Goal: Communication & Community: Answer question/provide support

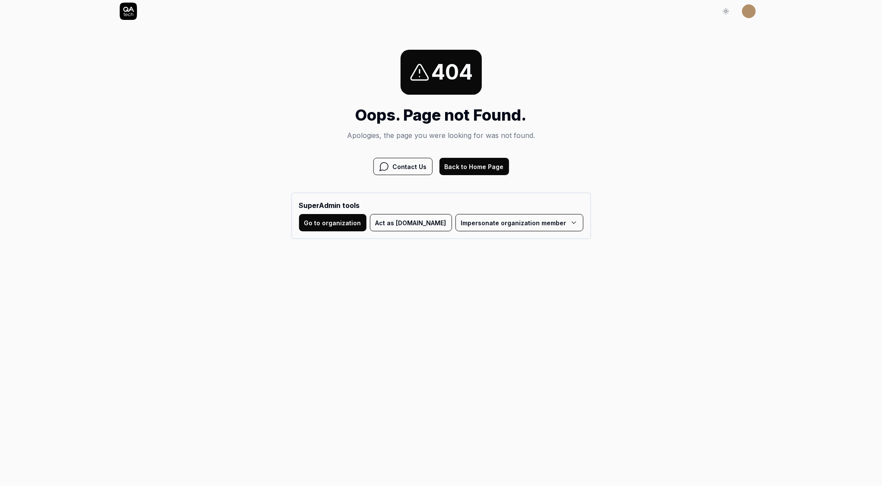
click at [409, 224] on button "Act as QA.tech" at bounding box center [411, 222] width 82 height 17
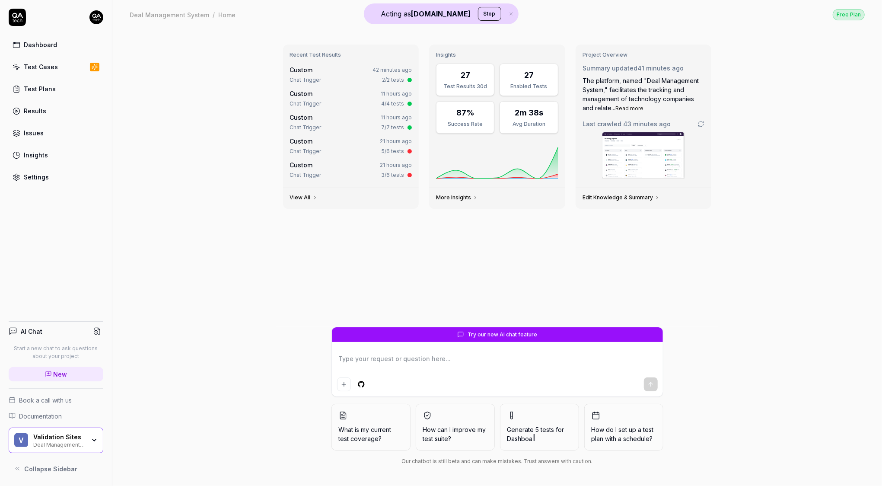
type textarea "*"
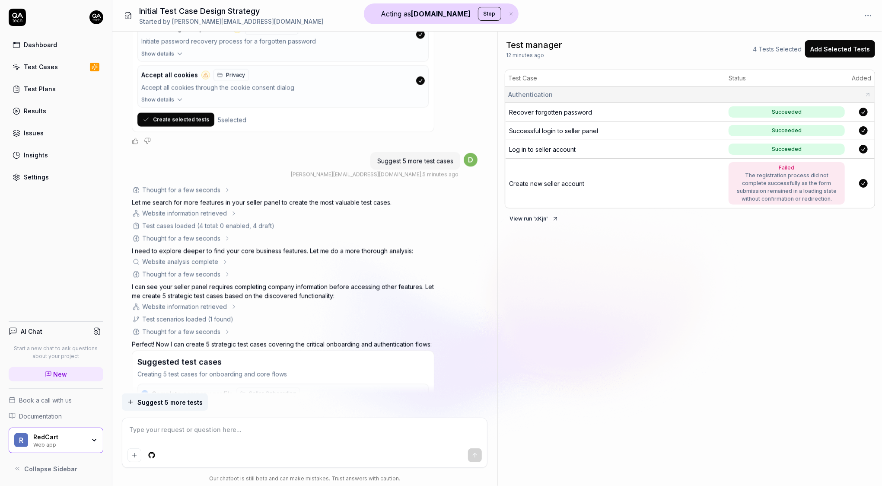
scroll to position [1481, 0]
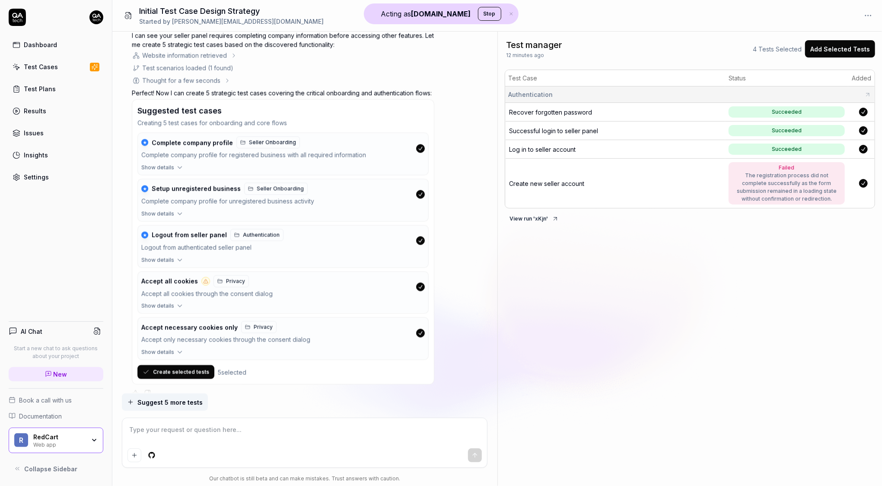
type textarea "*"
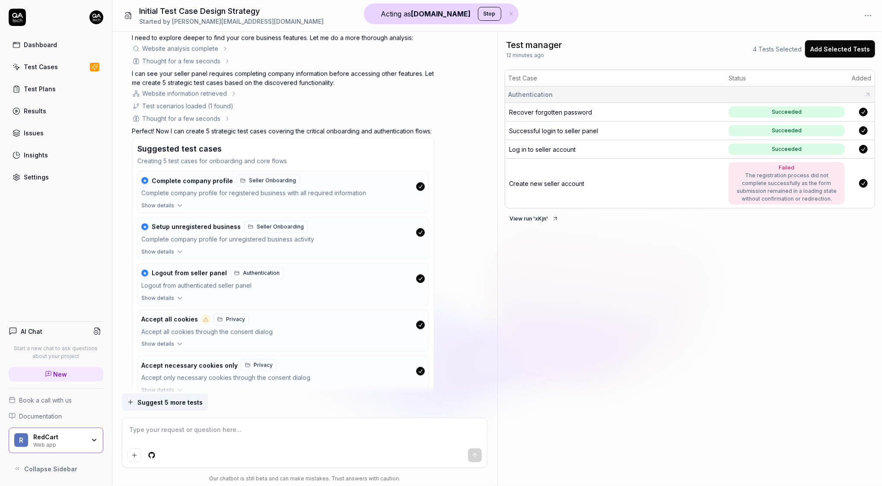
scroll to position [1481, 0]
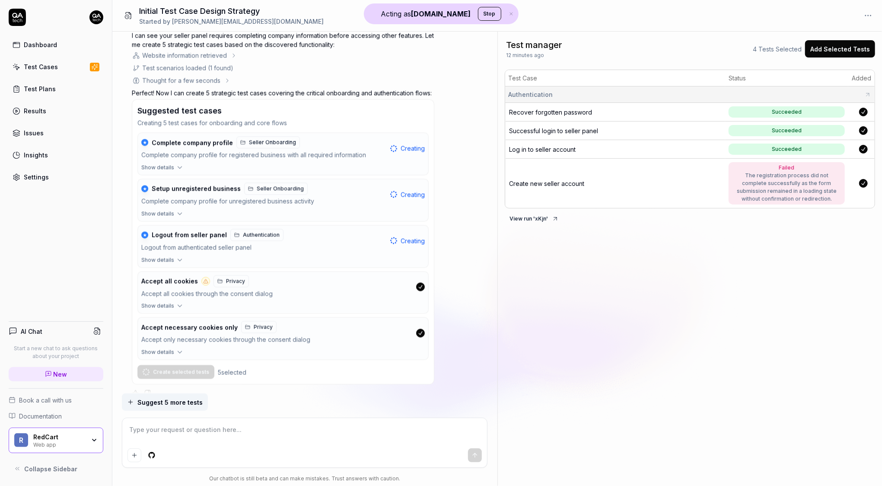
type textarea "*"
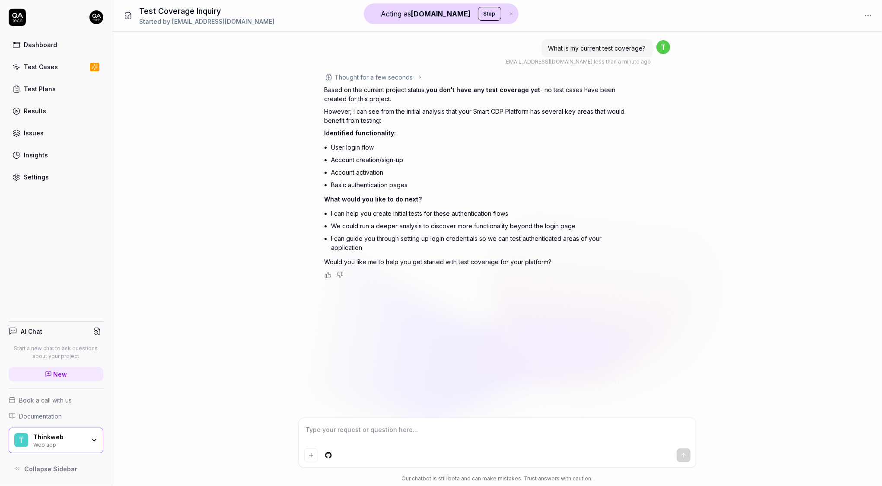
click at [408, 79] on div "Thought for a few seconds" at bounding box center [374, 77] width 78 height 9
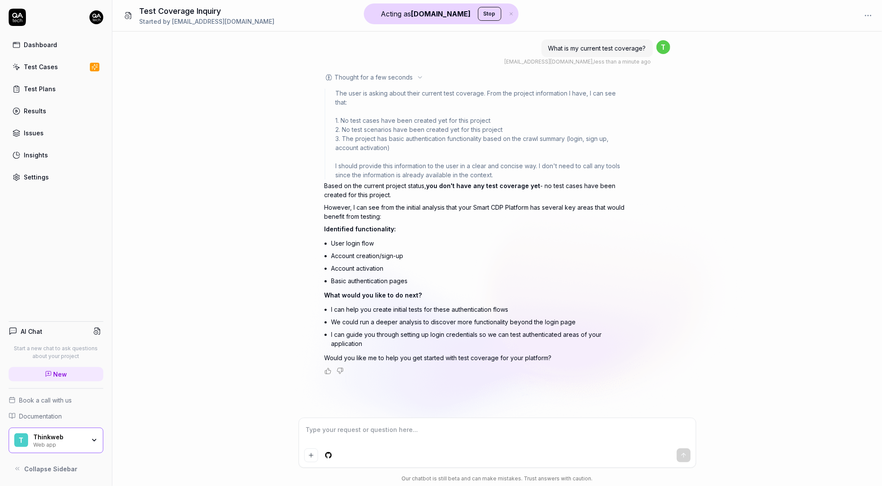
click at [408, 79] on div "Thought for a few seconds" at bounding box center [374, 77] width 78 height 9
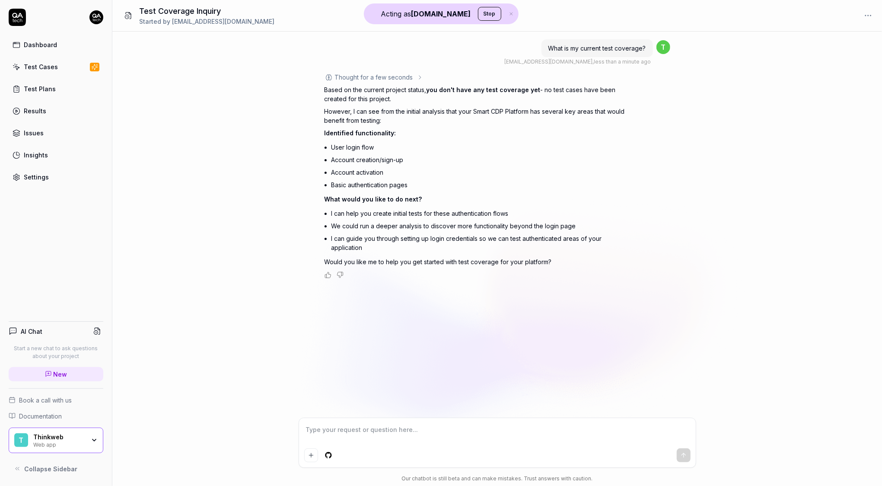
click at [61, 68] on link "Test Cases" at bounding box center [56, 66] width 95 height 17
type textarea "*"
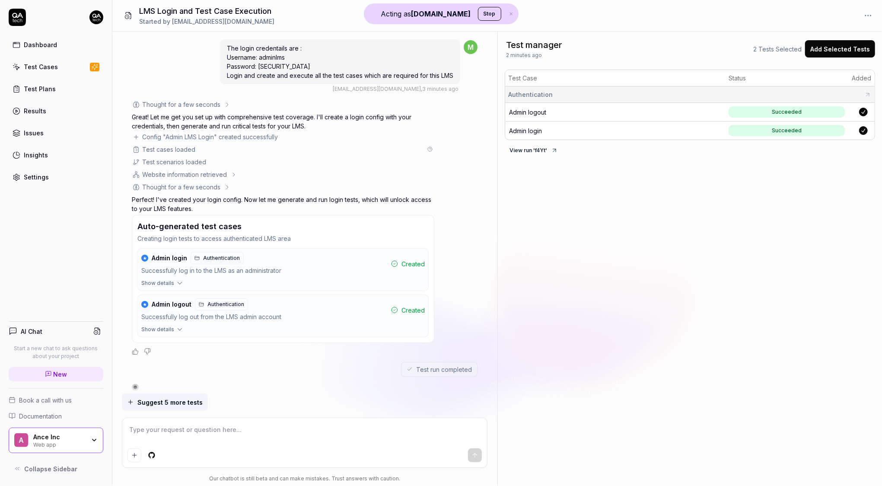
type textarea "*"
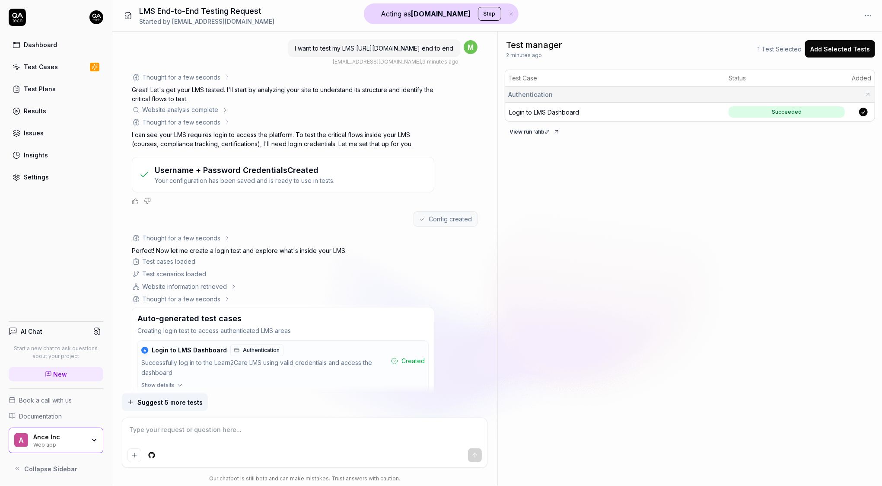
type textarea "*"
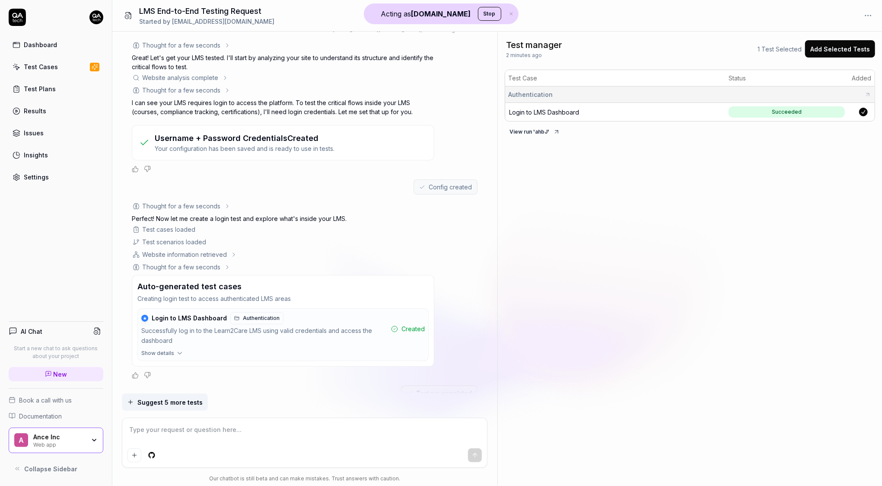
scroll to position [59, 0]
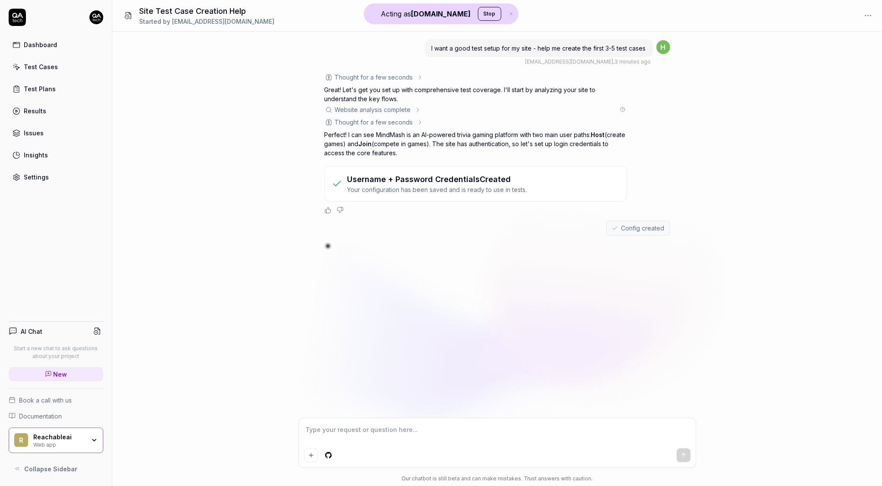
type textarea "*"
click at [420, 109] on icon at bounding box center [418, 109] width 7 height 7
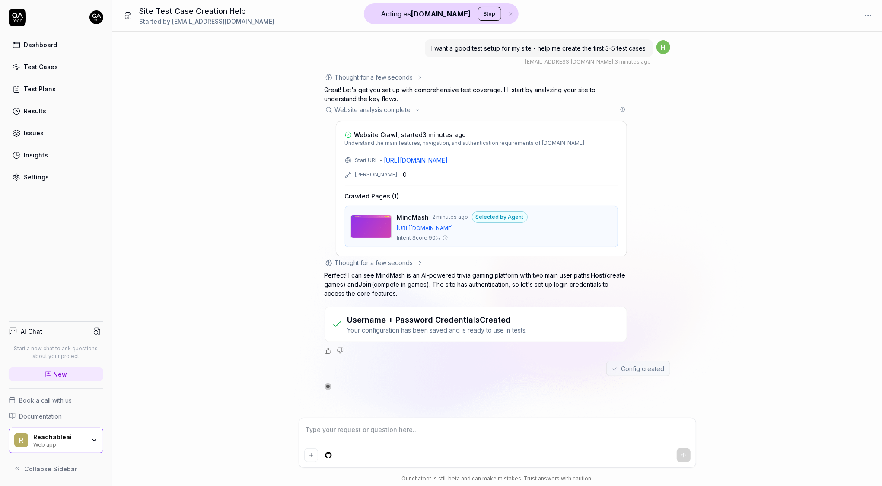
click at [420, 109] on icon at bounding box center [418, 109] width 7 height 7
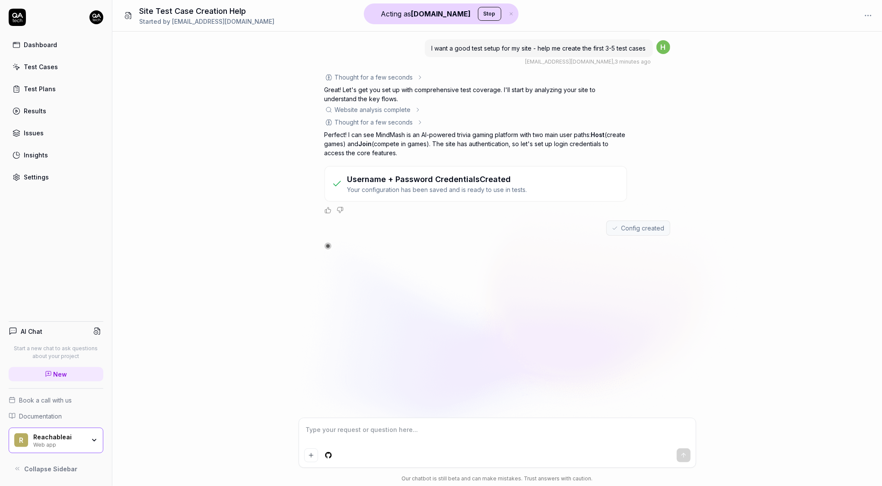
click at [415, 125] on div "Thought for a few seconds" at bounding box center [374, 122] width 99 height 9
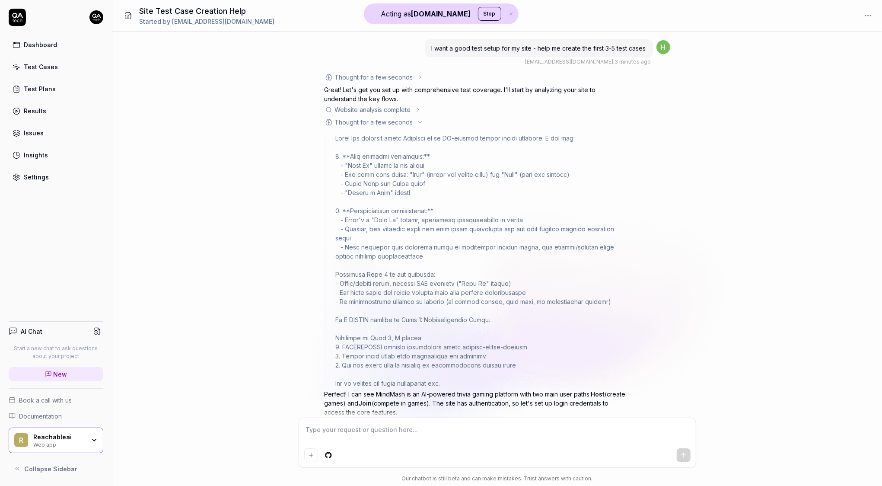
click at [415, 125] on div "Thought for a few seconds" at bounding box center [374, 122] width 99 height 9
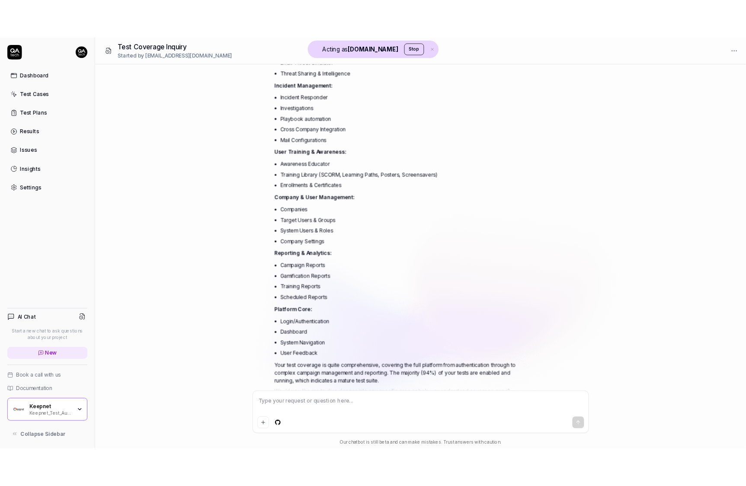
scroll to position [252, 0]
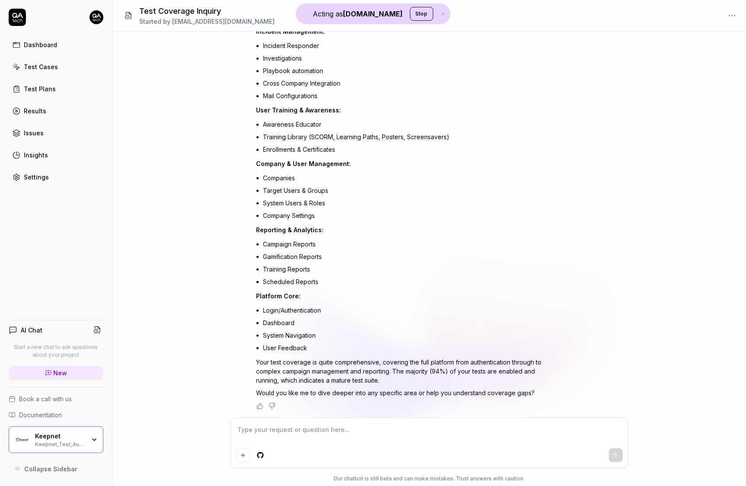
type textarea "*"
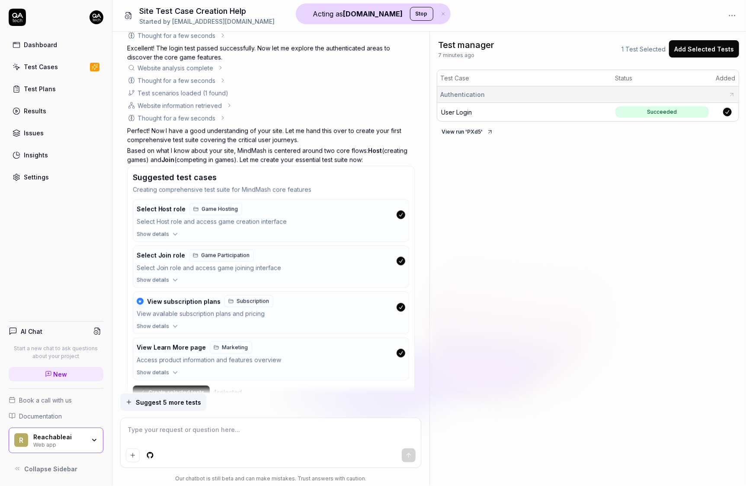
scroll to position [869, 0]
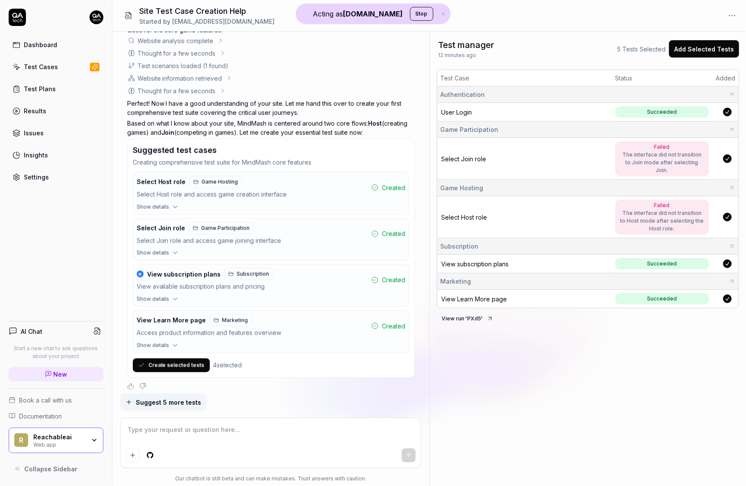
type textarea "*"
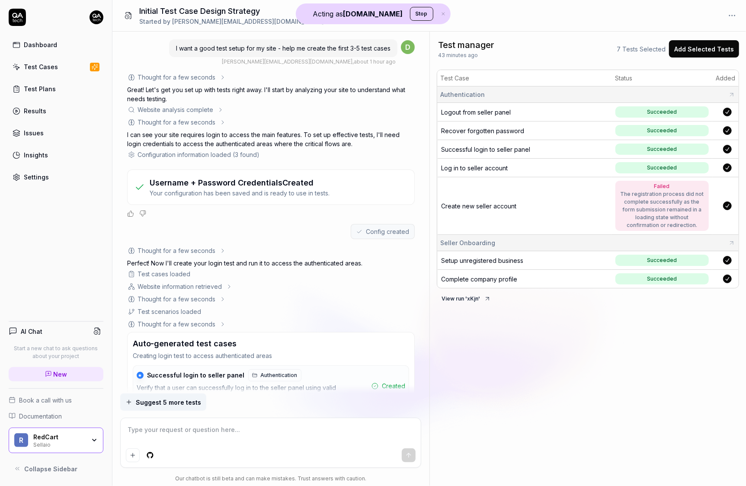
scroll to position [1500, 0]
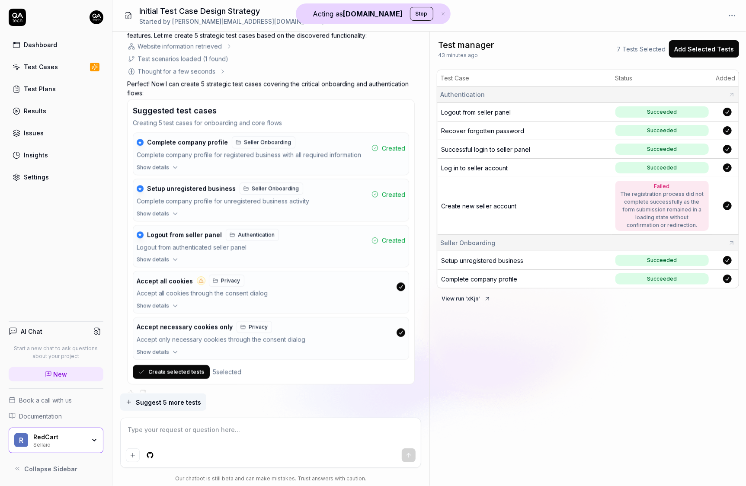
type textarea "*"
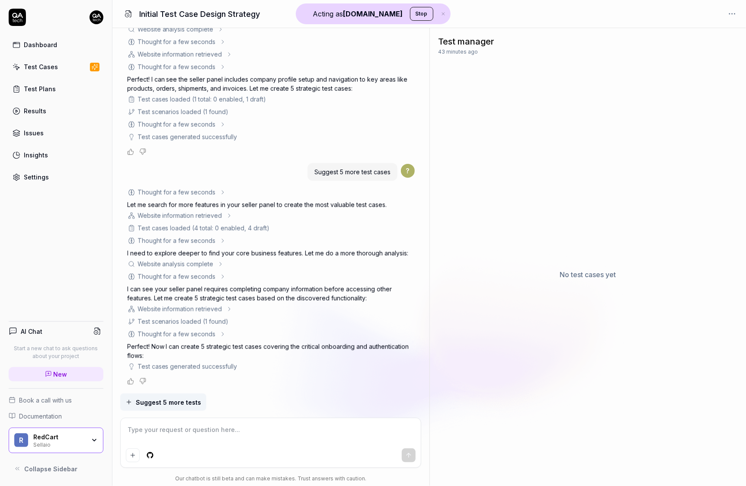
scroll to position [946, 0]
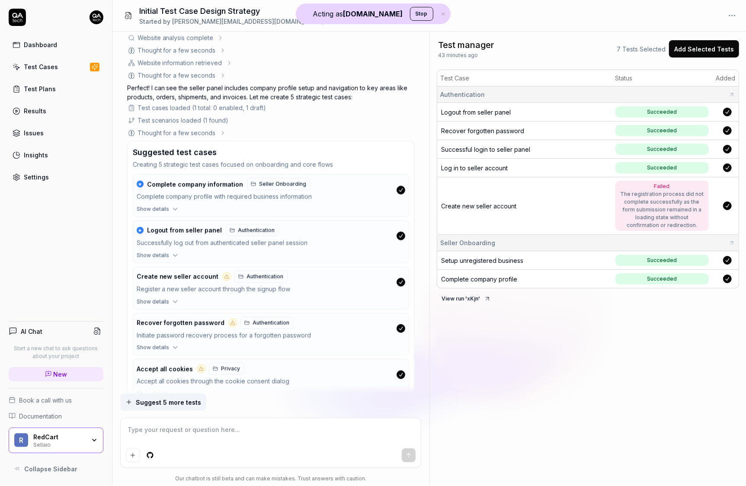
type textarea "*"
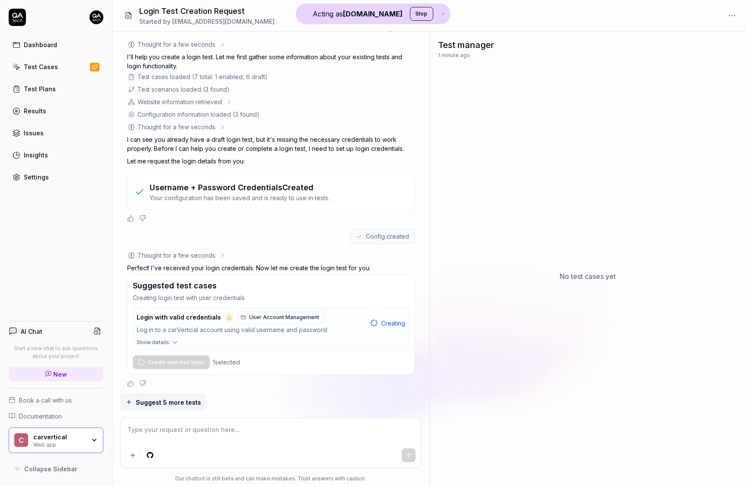
scroll to position [33, 0]
type textarea "*"
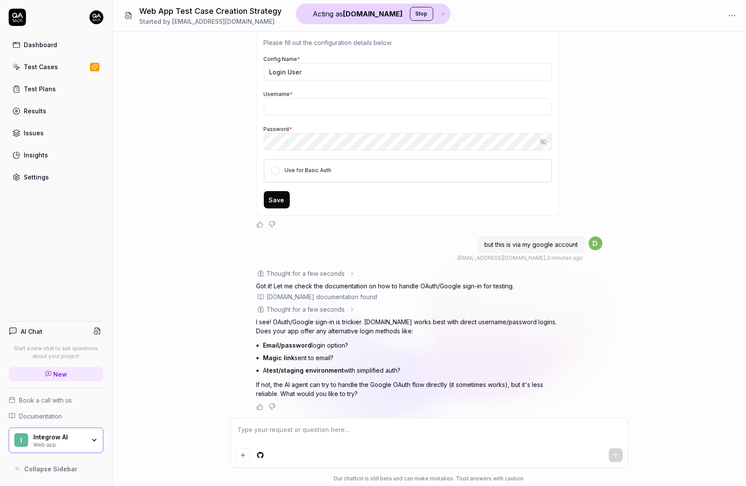
scroll to position [185, 0]
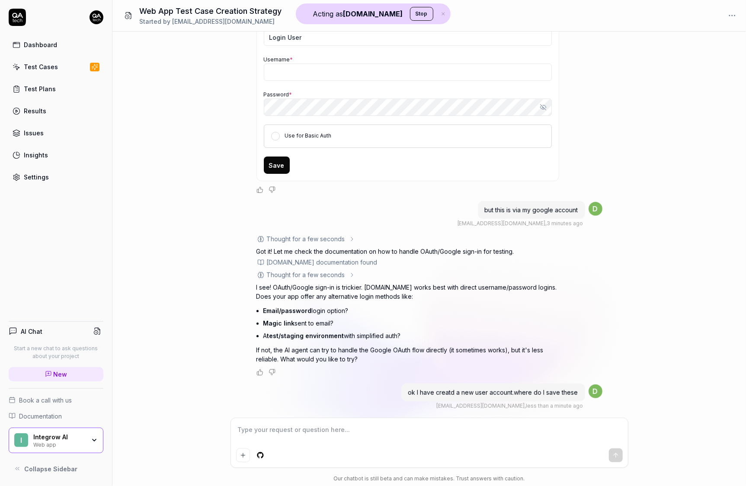
type textarea "*"
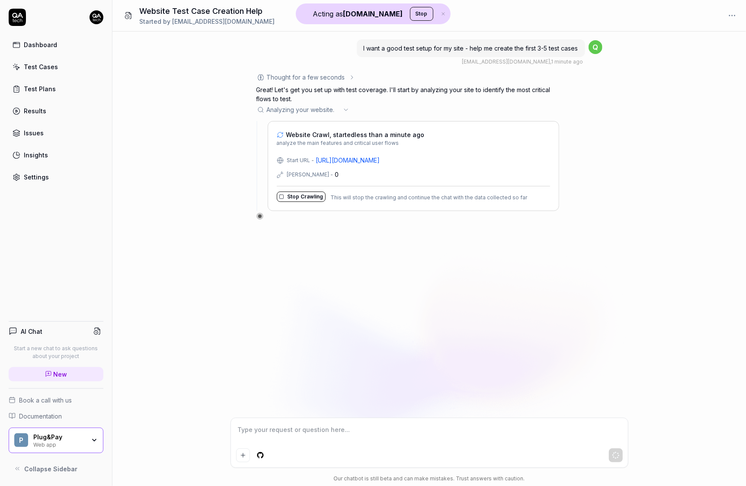
type textarea "*"
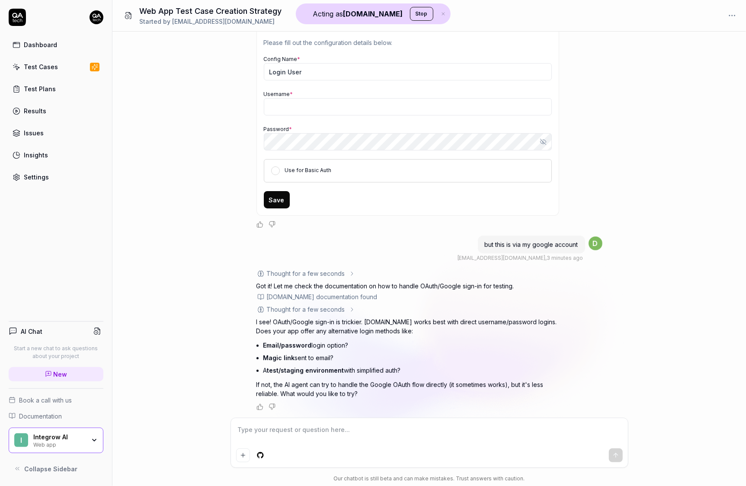
scroll to position [185, 0]
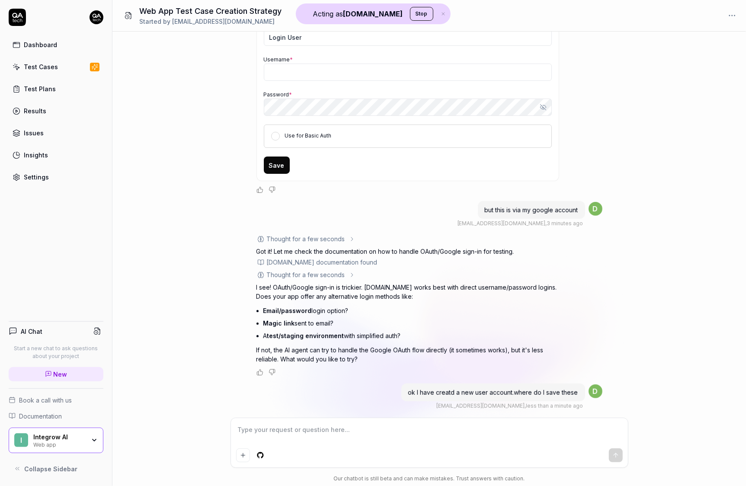
type textarea "*"
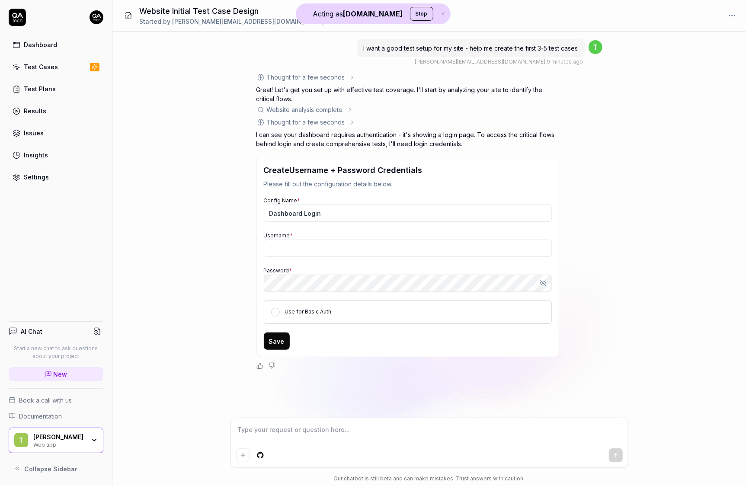
type textarea "*"
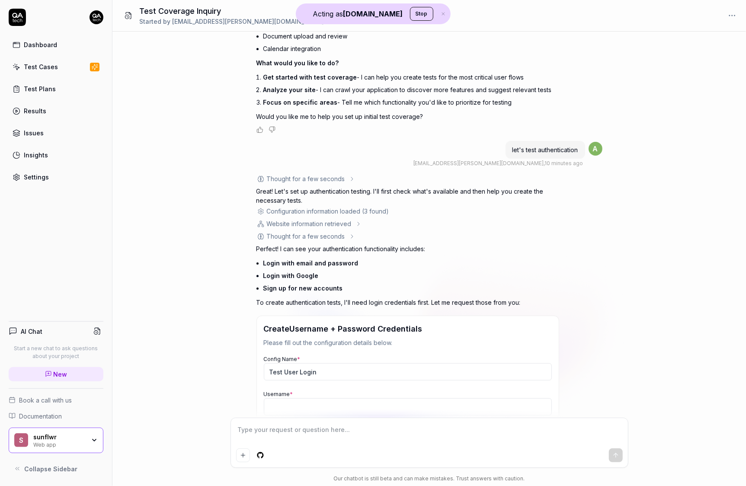
scroll to position [293, 0]
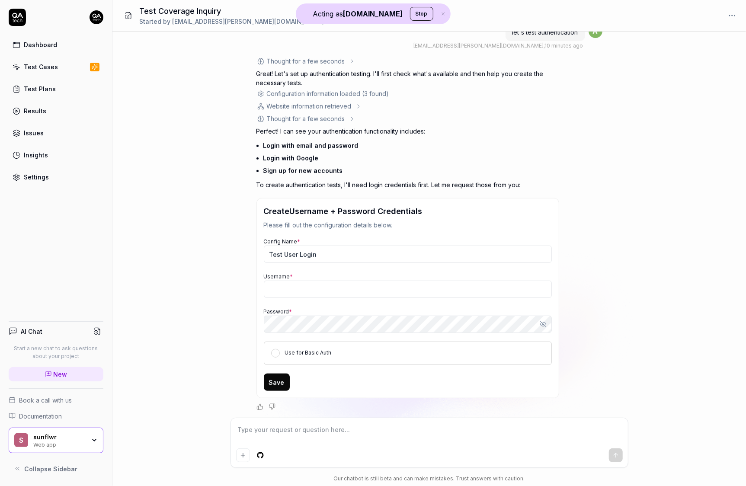
type textarea "*"
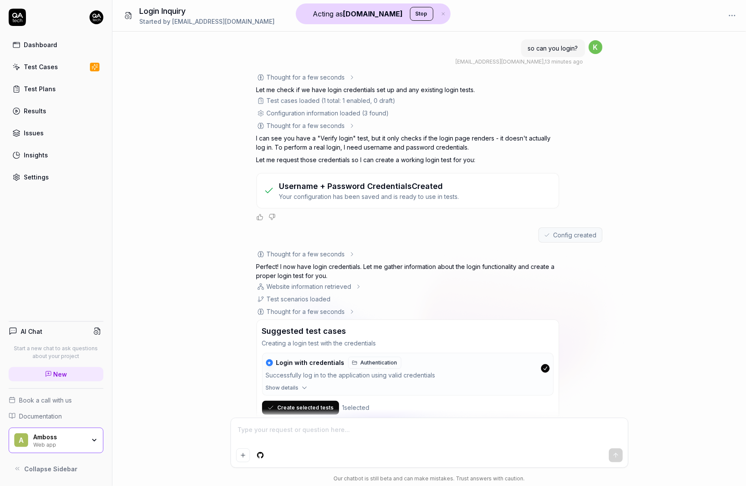
scroll to position [21, 0]
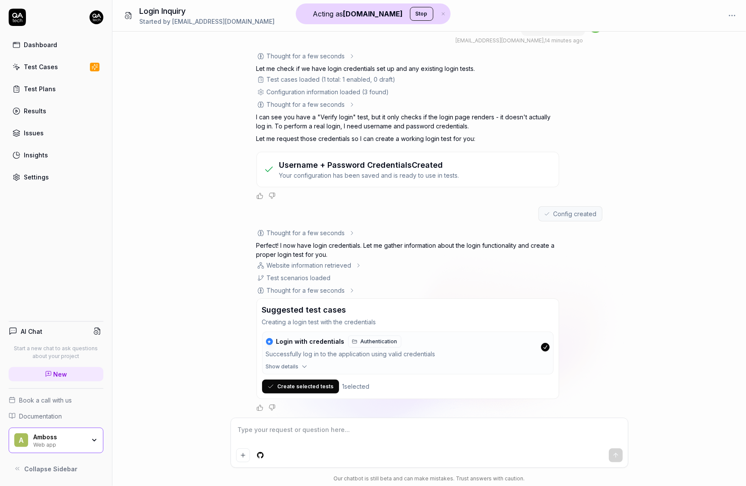
type textarea "*"
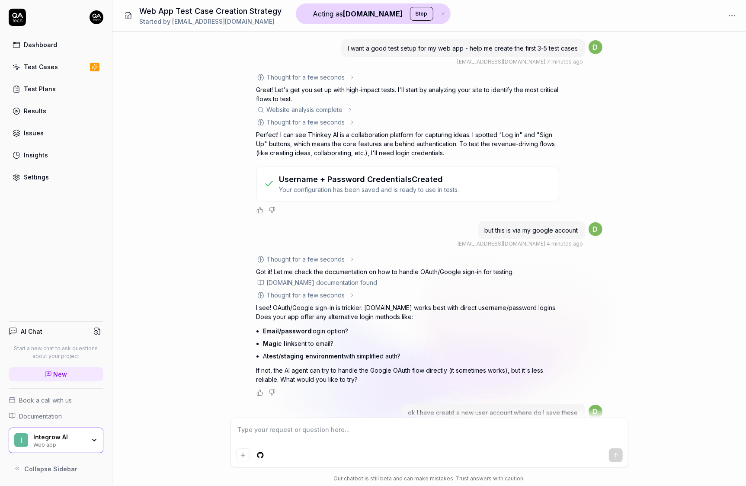
scroll to position [150, 0]
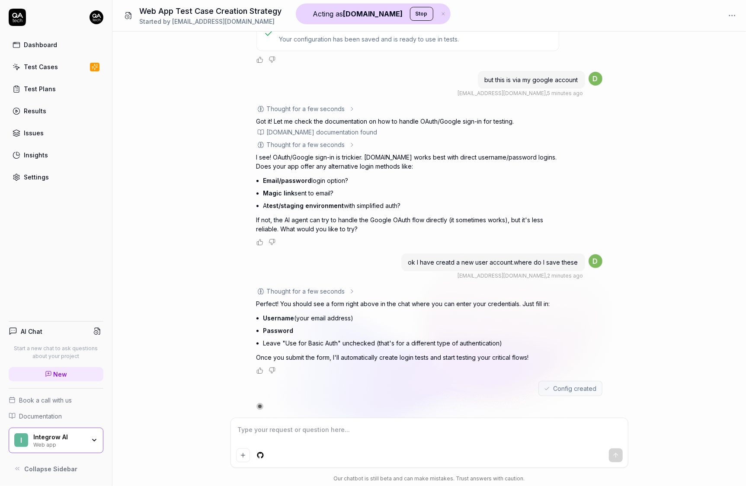
type textarea "*"
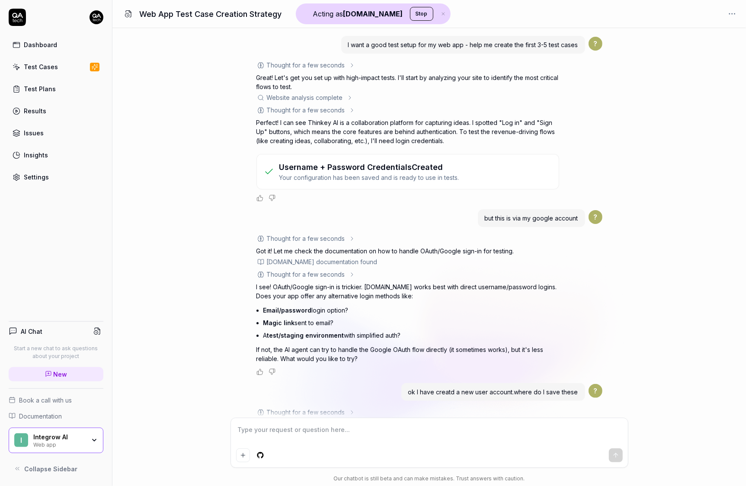
scroll to position [150, 0]
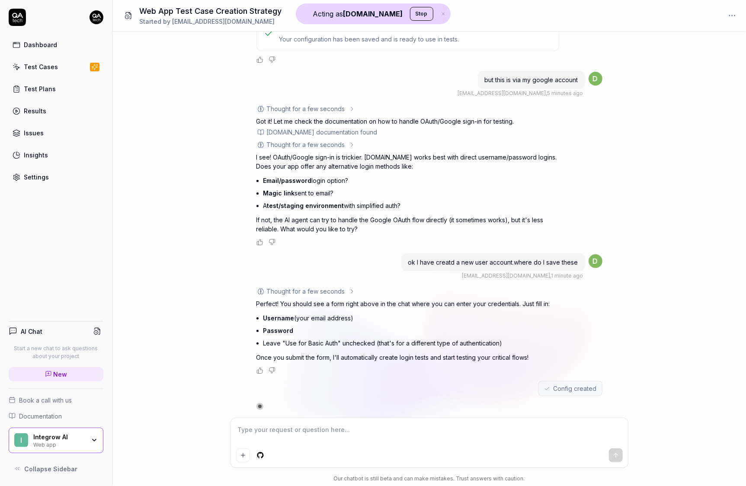
type textarea "*"
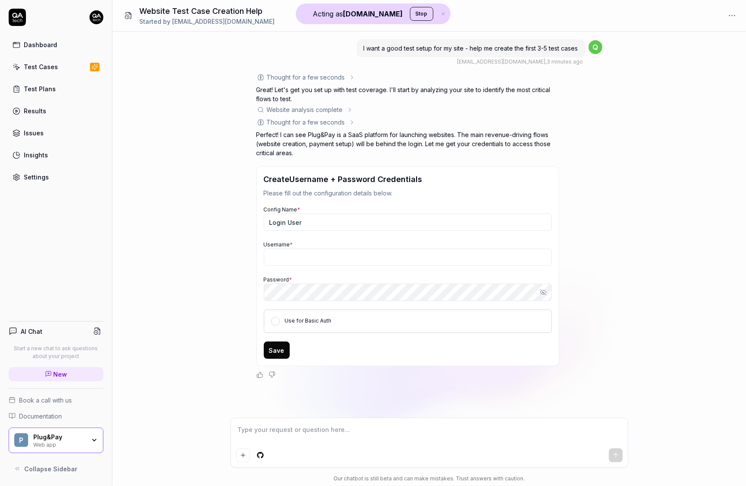
type textarea "*"
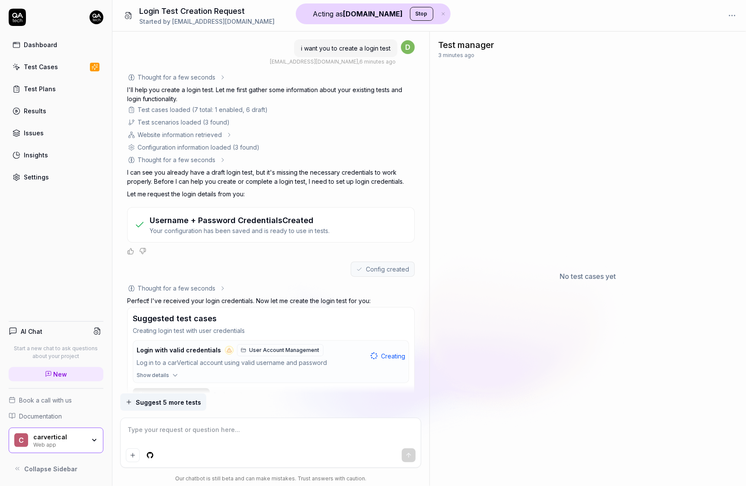
type textarea "*"
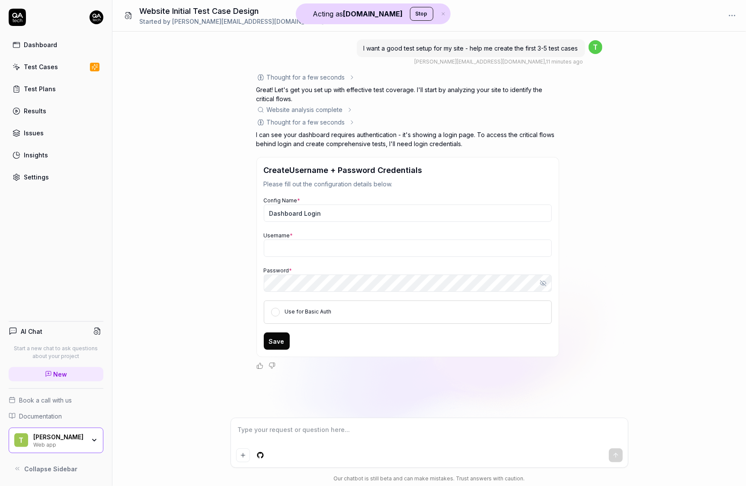
type textarea "*"
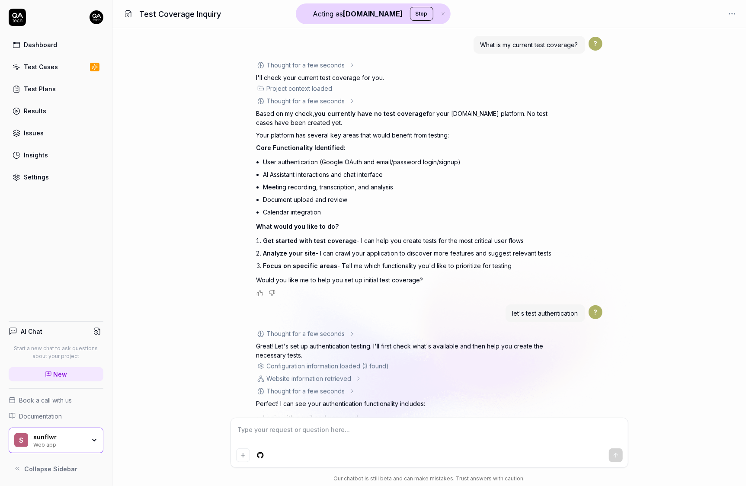
scroll to position [281, 0]
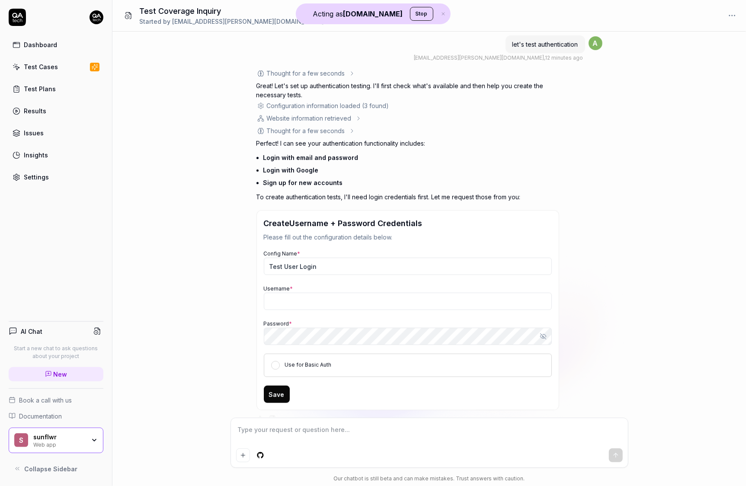
type textarea "*"
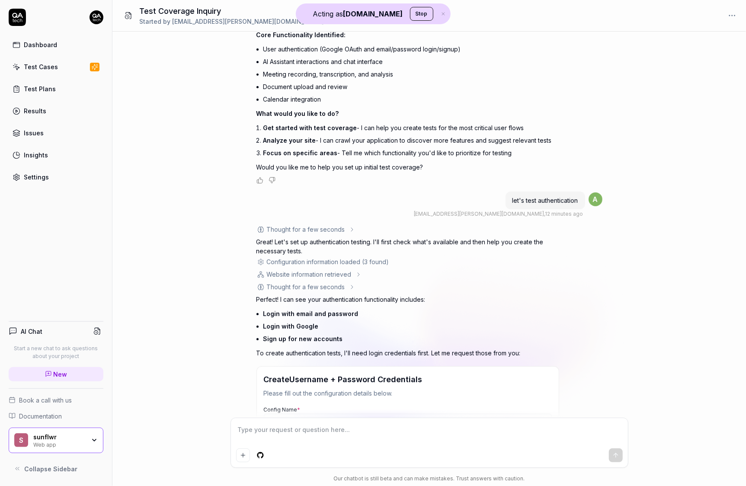
scroll to position [293, 0]
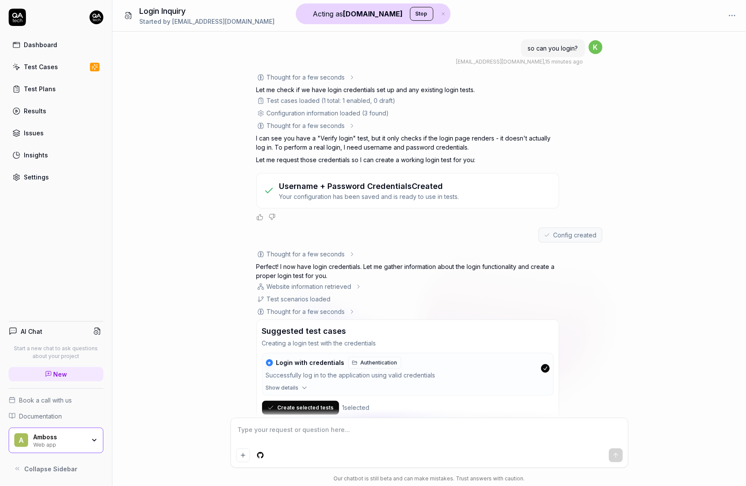
scroll to position [21, 0]
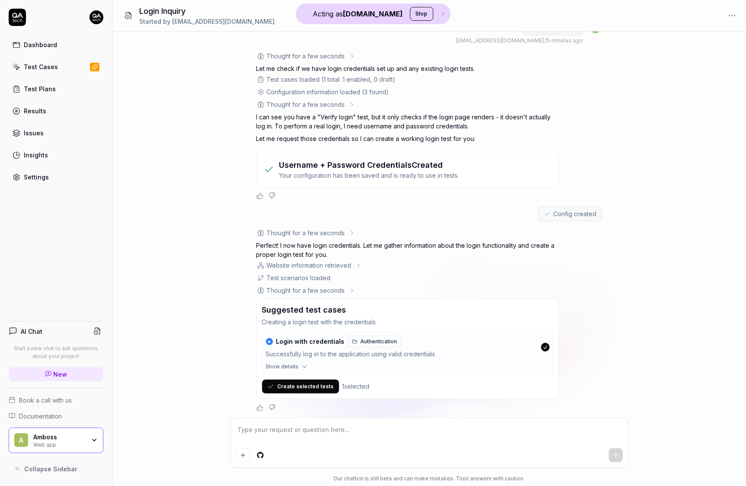
type textarea "*"
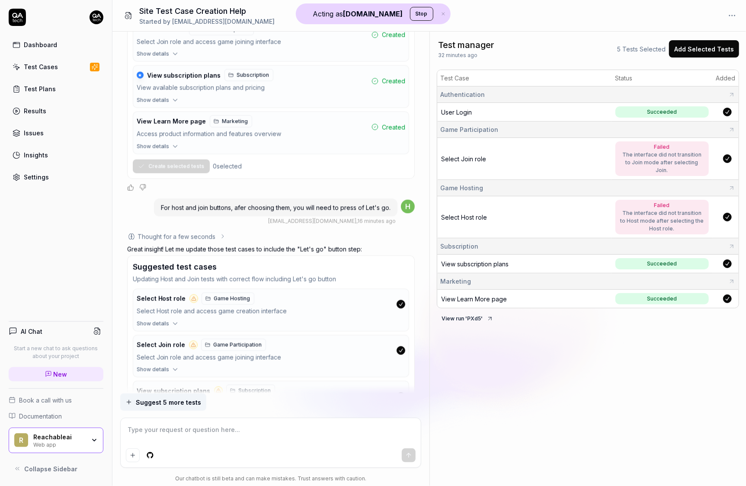
scroll to position [1182, 0]
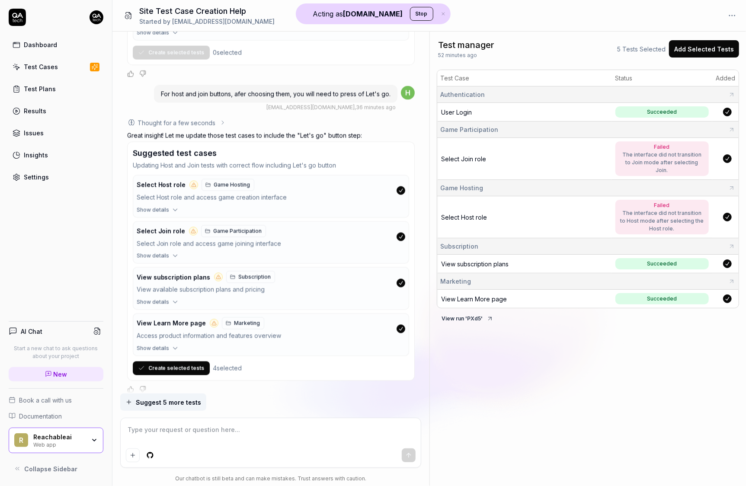
type textarea "*"
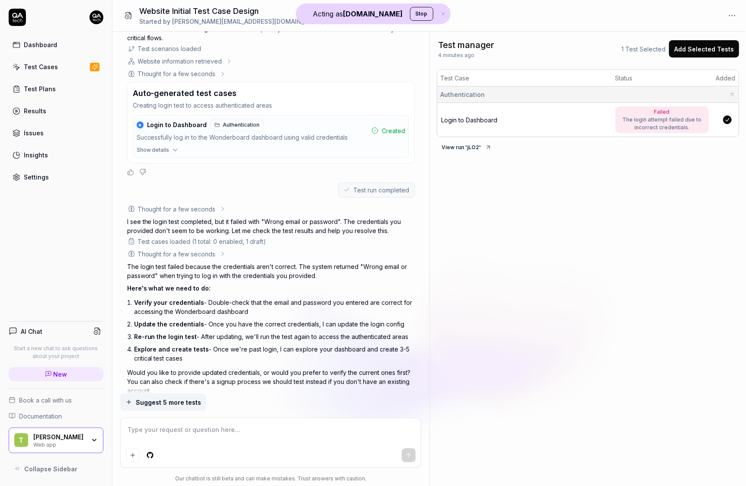
scroll to position [242, 0]
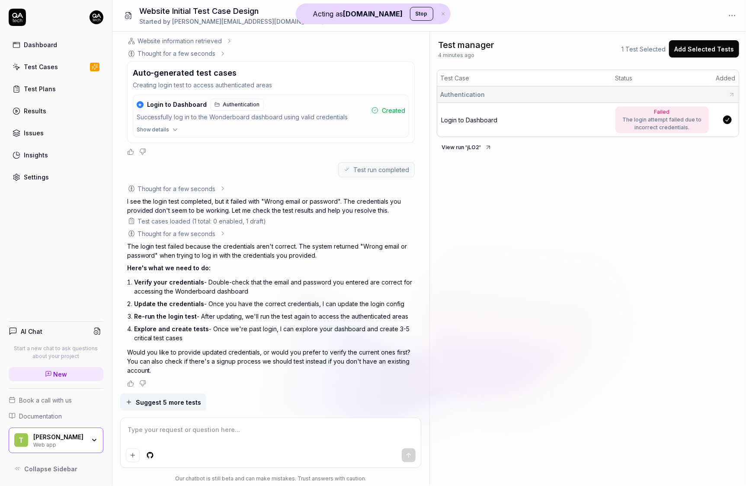
click at [482, 119] on span "Login to Dashboard" at bounding box center [469, 119] width 56 height 7
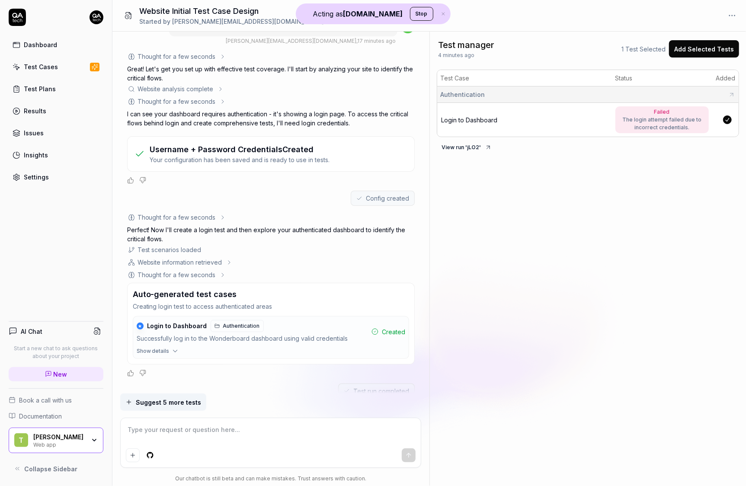
scroll to position [0, 0]
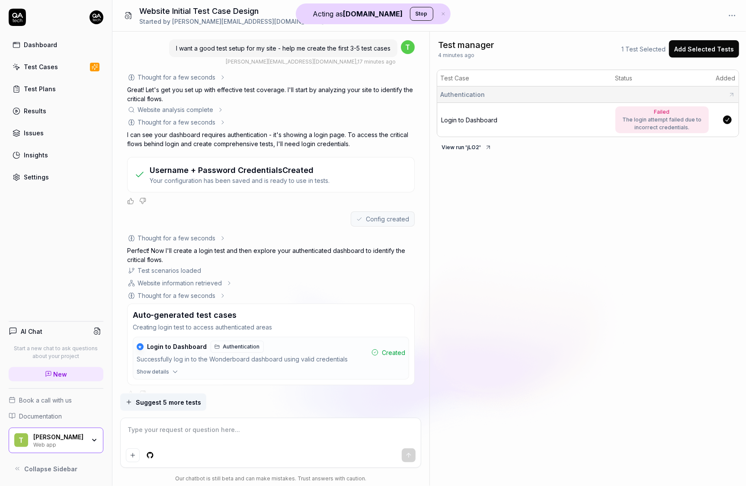
click at [45, 178] on div "Settings" at bounding box center [36, 177] width 25 height 9
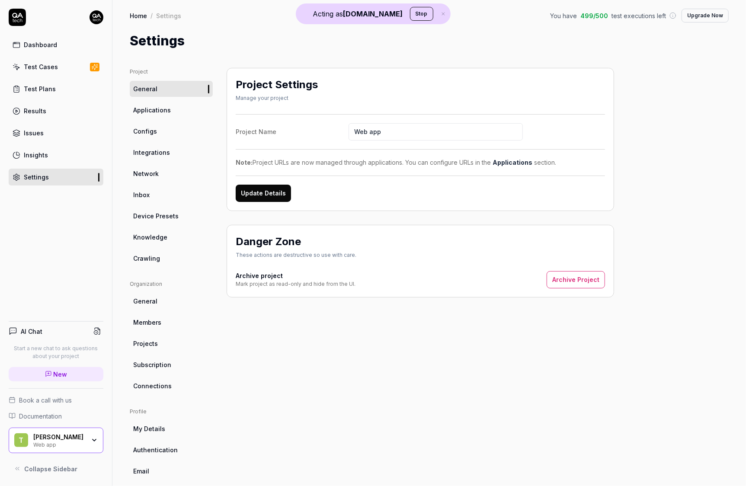
click at [157, 256] on span "Crawling" at bounding box center [146, 258] width 27 height 9
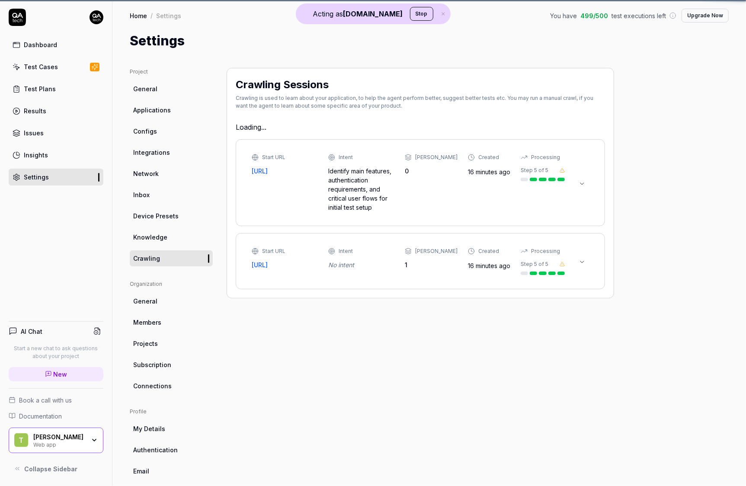
type textarea "*"
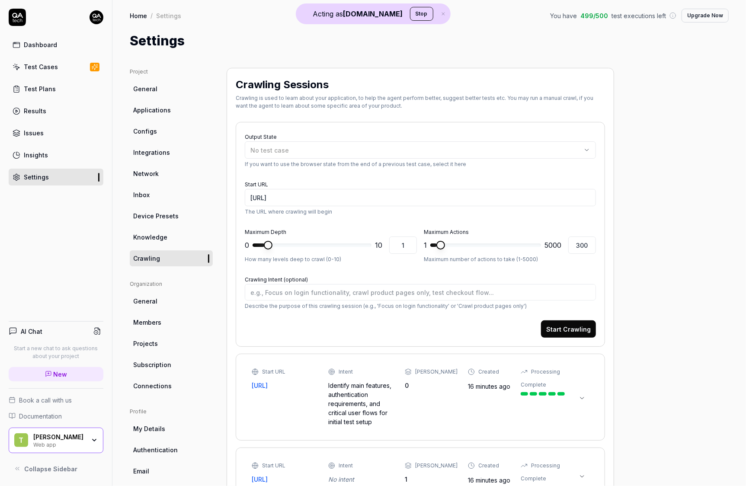
click at [157, 126] on link "Configs" at bounding box center [171, 131] width 83 height 16
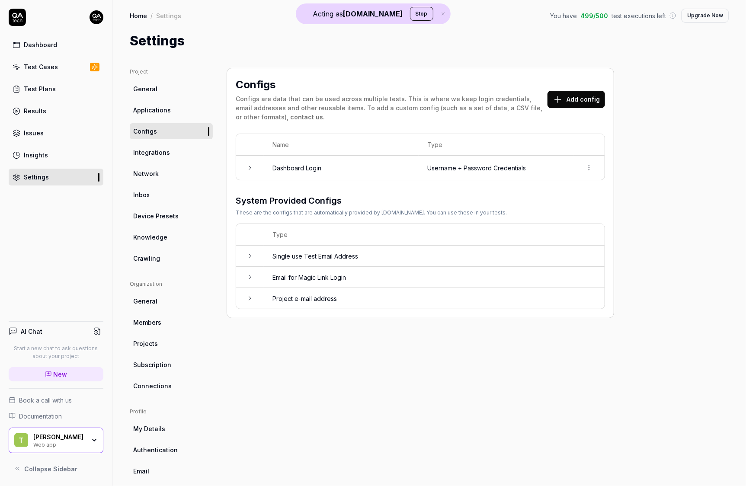
click at [285, 174] on td "Dashboard Login" at bounding box center [341, 168] width 155 height 24
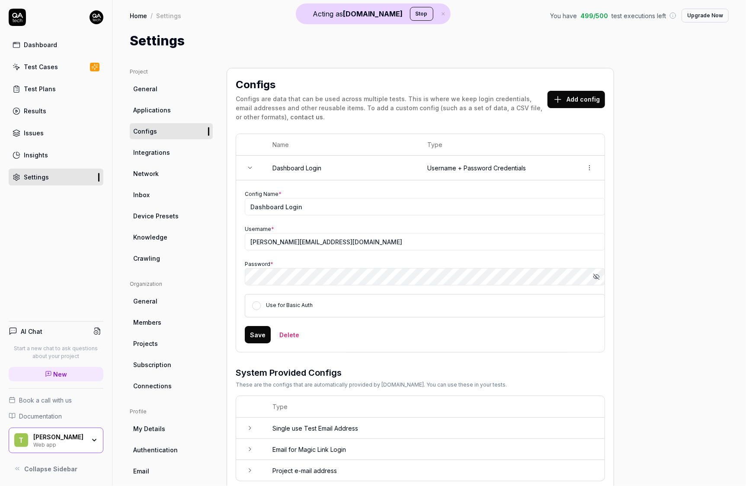
click at [593, 273] on icon "button" at bounding box center [596, 276] width 7 height 7
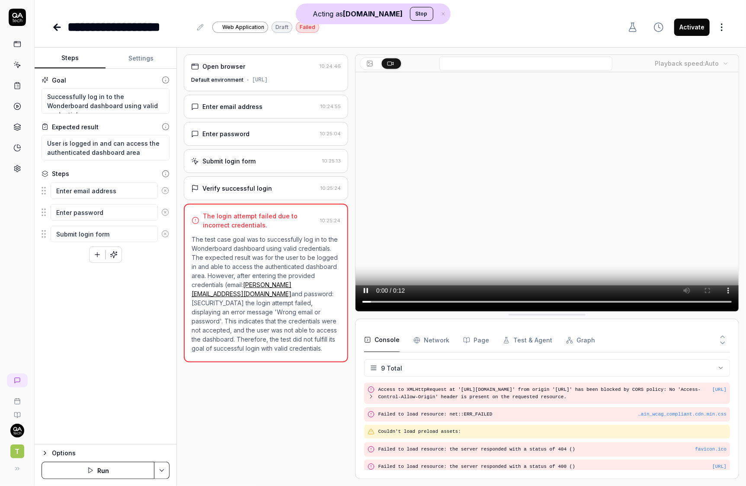
scroll to position [78, 0]
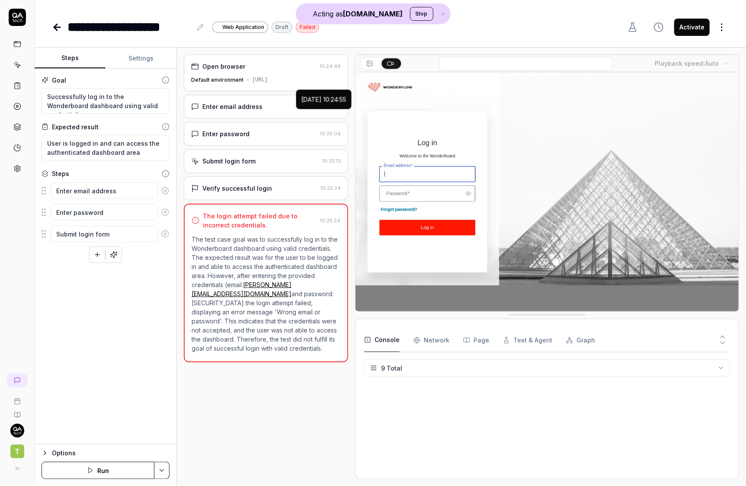
click at [308, 109] on div "2025-10-08 10:24:55" at bounding box center [323, 98] width 55 height 19
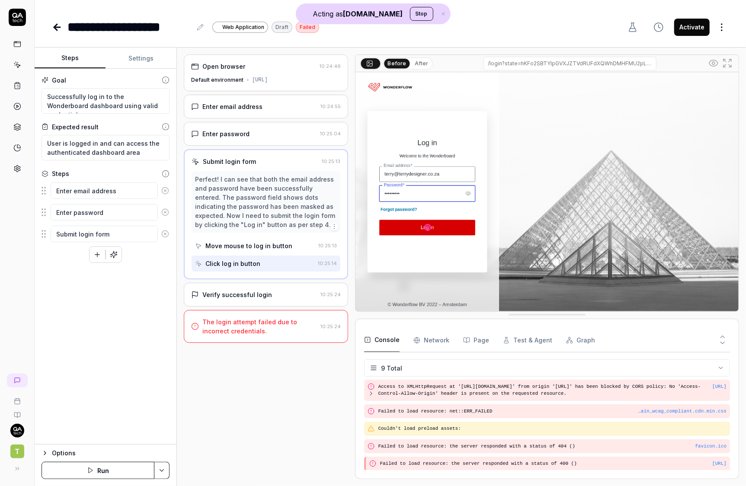
type textarea "*"
click at [144, 55] on button "Settings" at bounding box center [140, 58] width 71 height 21
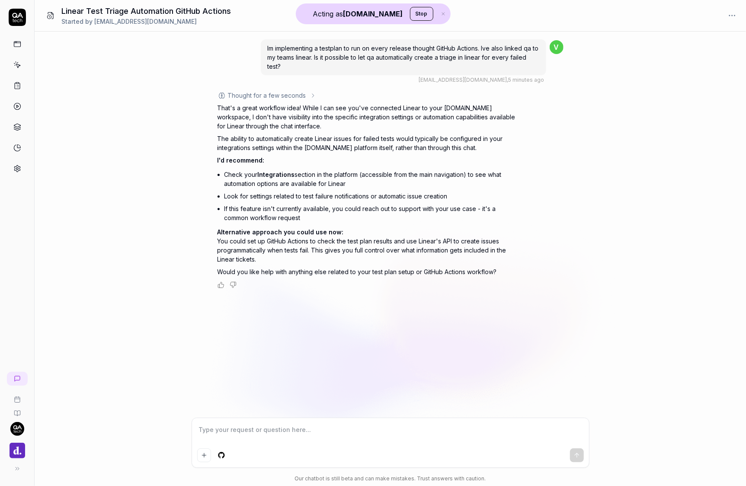
type textarea "*"
click at [305, 93] on div "Thought for a few seconds" at bounding box center [266, 95] width 99 height 9
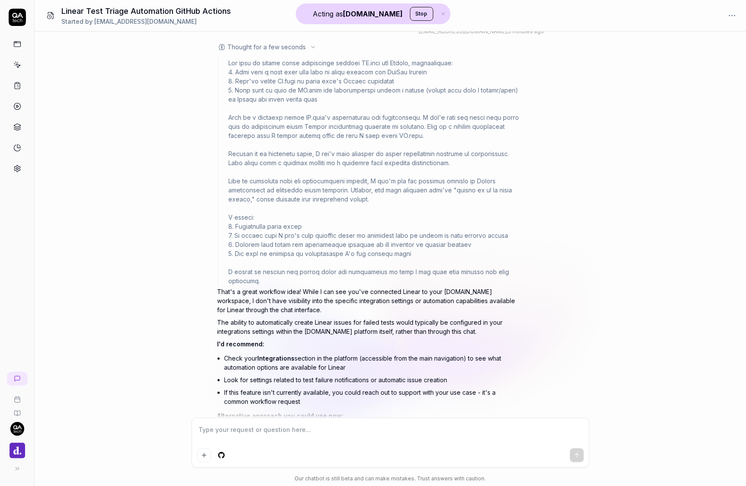
scroll to position [47, 0]
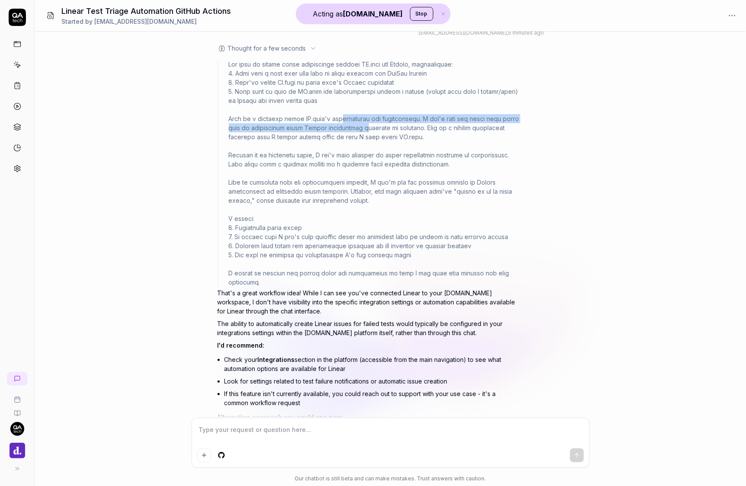
drag, startPoint x: 339, startPoint y: 121, endPoint x: 345, endPoint y: 128, distance: 9.5
click at [345, 128] on div at bounding box center [374, 173] width 291 height 227
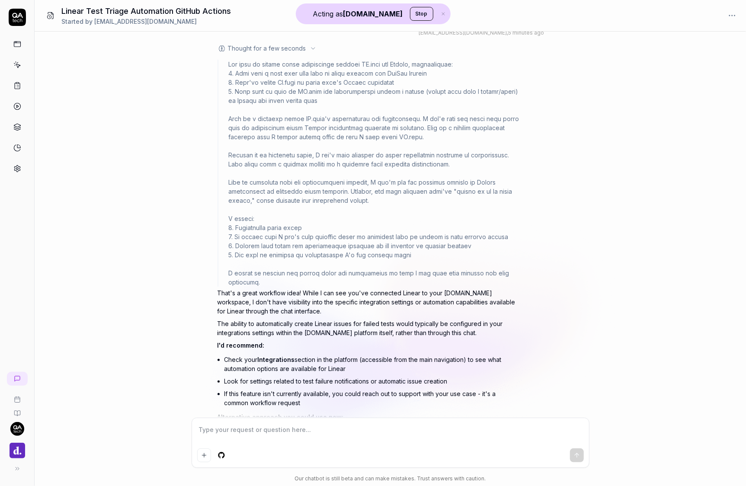
click at [351, 135] on div at bounding box center [374, 173] width 291 height 227
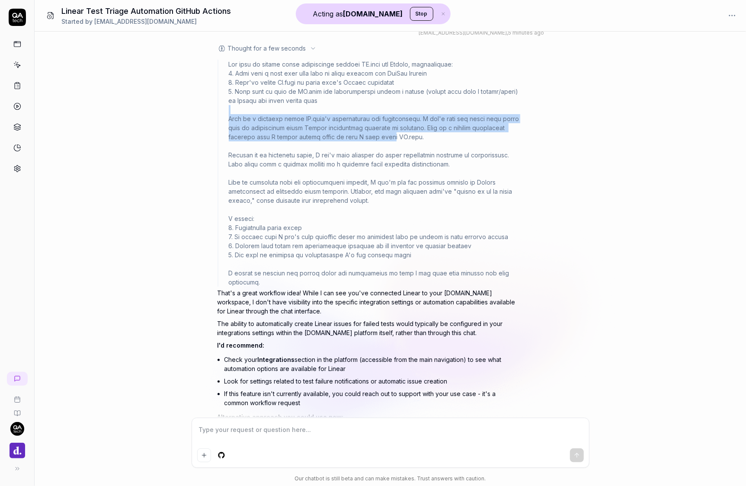
drag, startPoint x: 352, startPoint y: 135, endPoint x: 341, endPoint y: 112, distance: 25.7
click at [341, 112] on div at bounding box center [374, 173] width 291 height 227
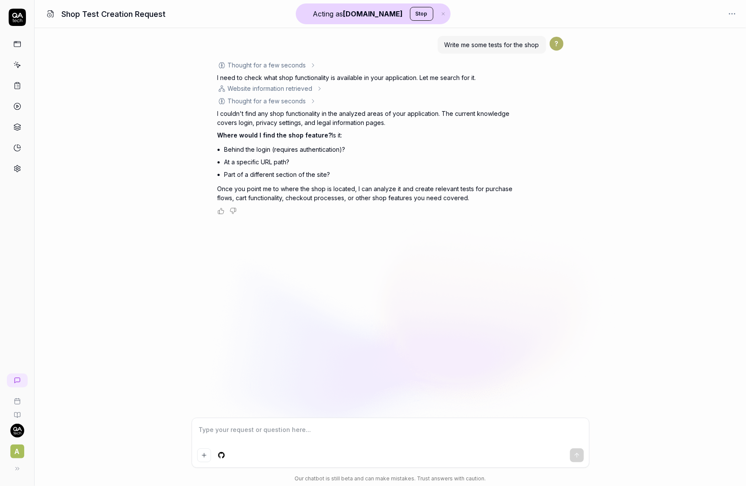
type textarea "*"
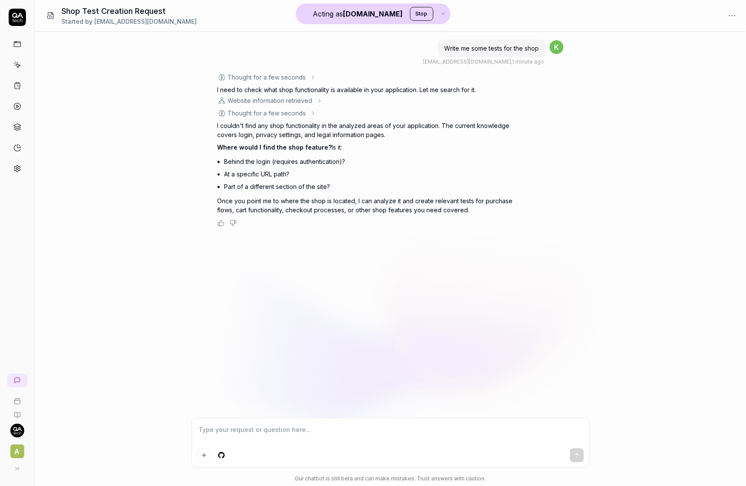
click at [312, 74] on icon at bounding box center [313, 77] width 7 height 7
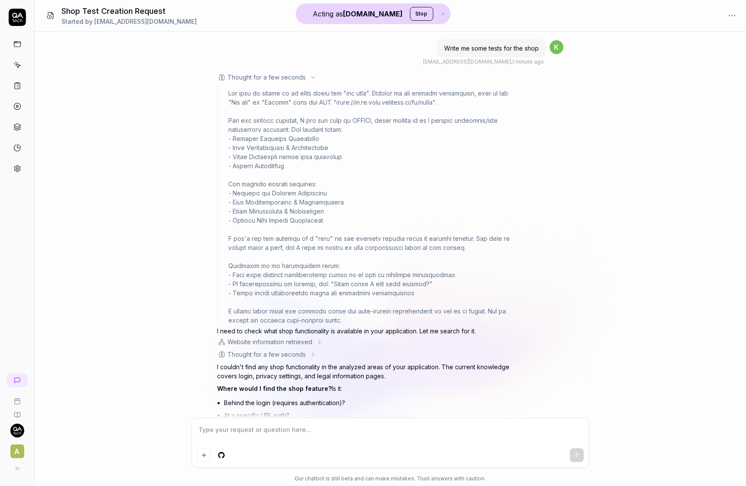
click at [311, 78] on icon at bounding box center [313, 77] width 7 height 7
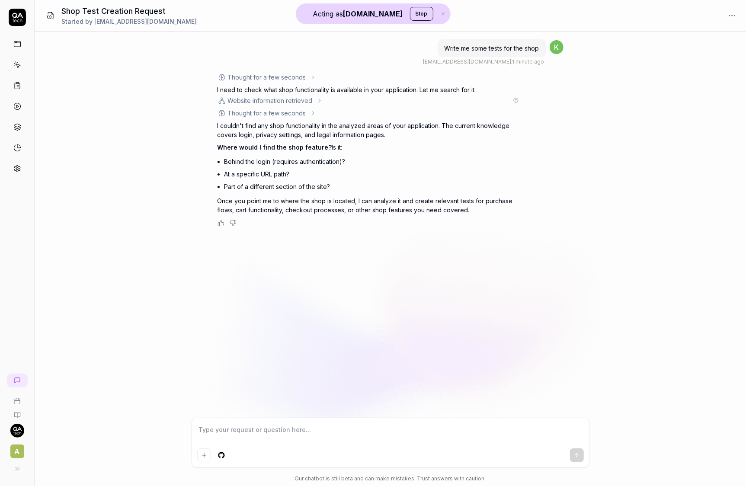
click at [319, 100] on icon at bounding box center [319, 100] width 7 height 7
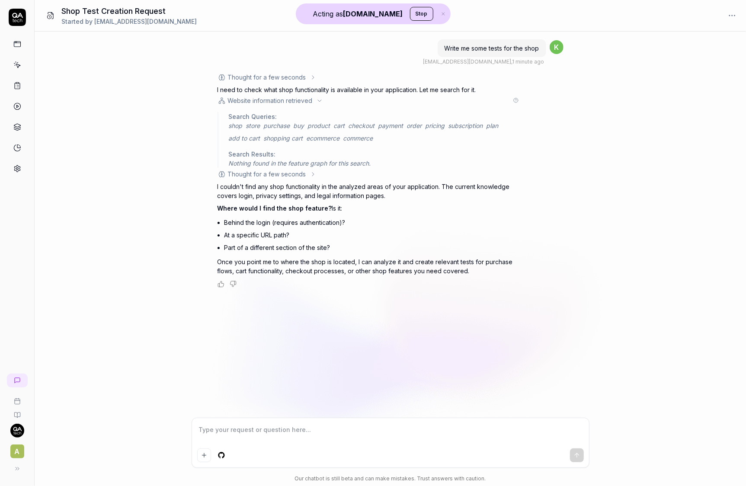
click at [319, 100] on icon at bounding box center [319, 100] width 7 height 7
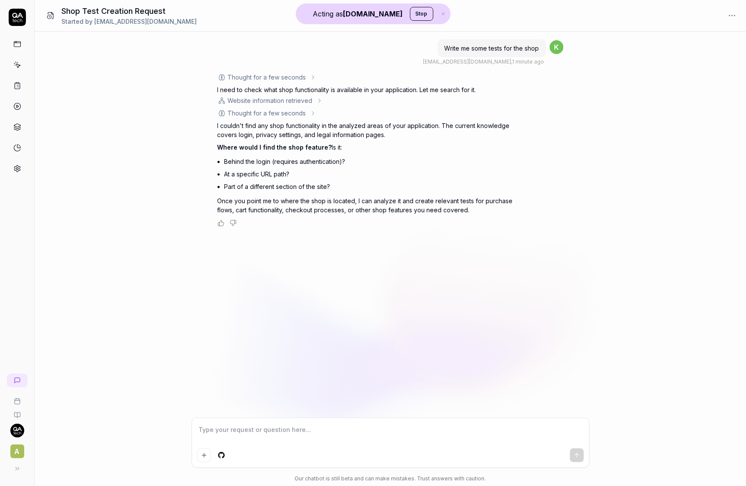
click at [313, 112] on icon at bounding box center [313, 113] width 7 height 7
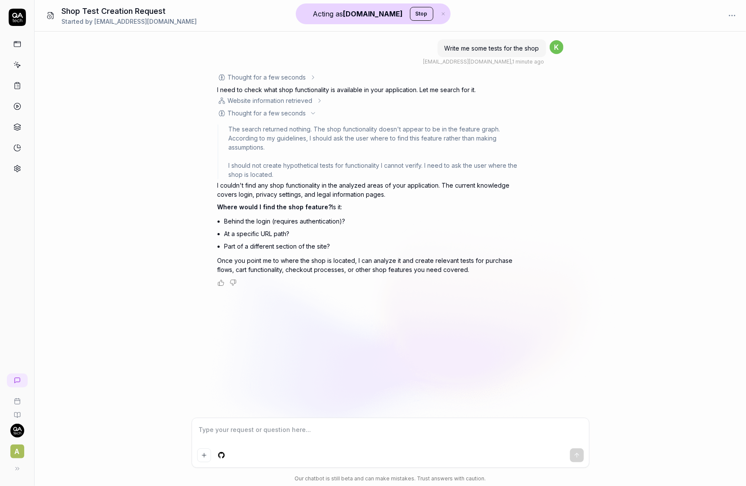
click at [312, 112] on icon at bounding box center [313, 113] width 7 height 7
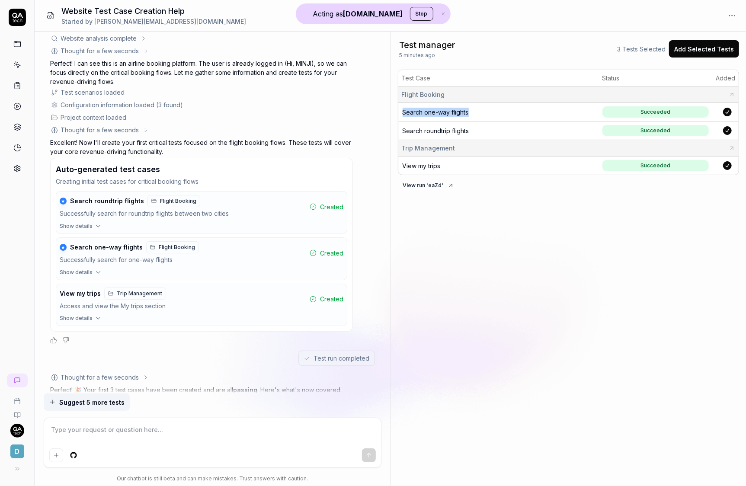
scroll to position [75, 0]
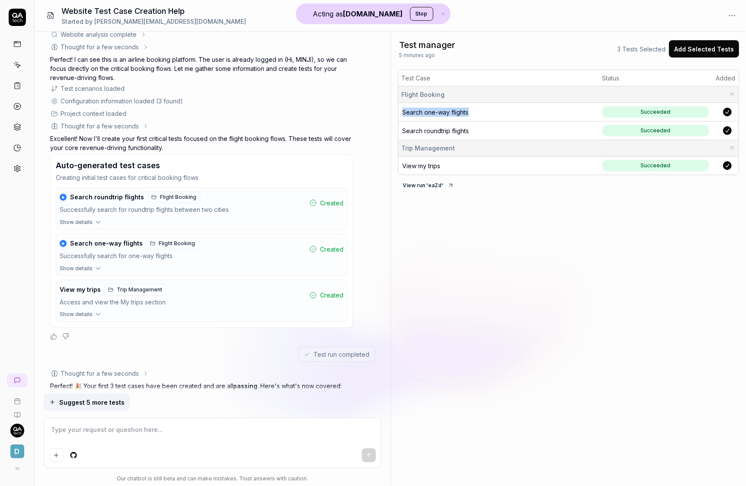
type textarea "*"
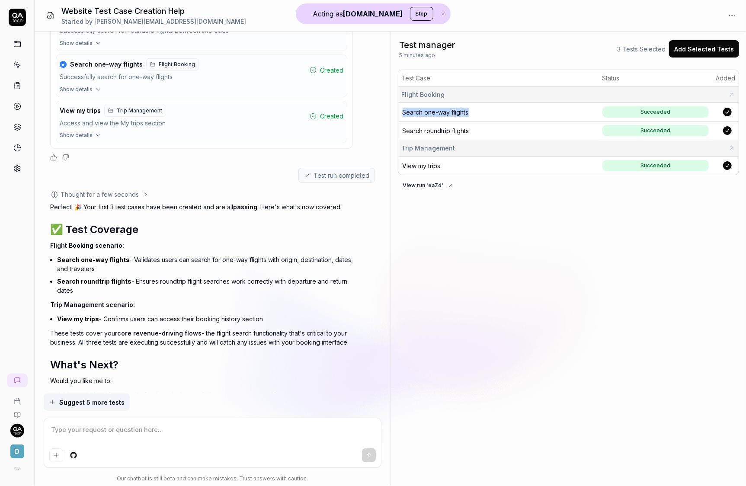
scroll to position [330, 0]
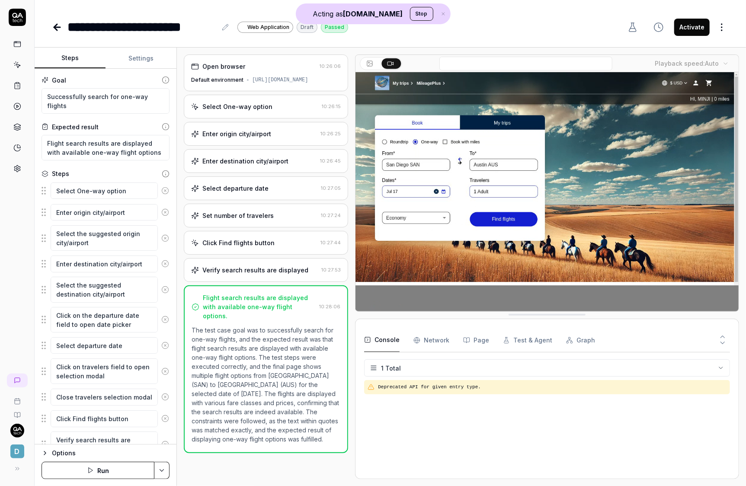
click at [275, 111] on div "Select One-way option" at bounding box center [254, 106] width 127 height 9
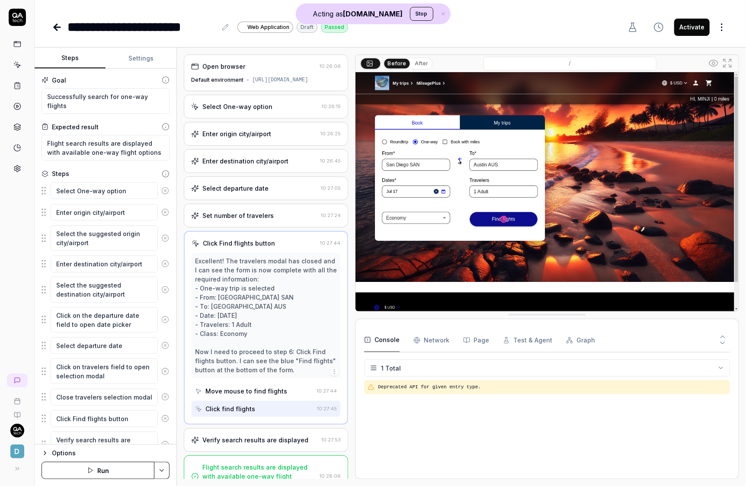
type textarea "*"
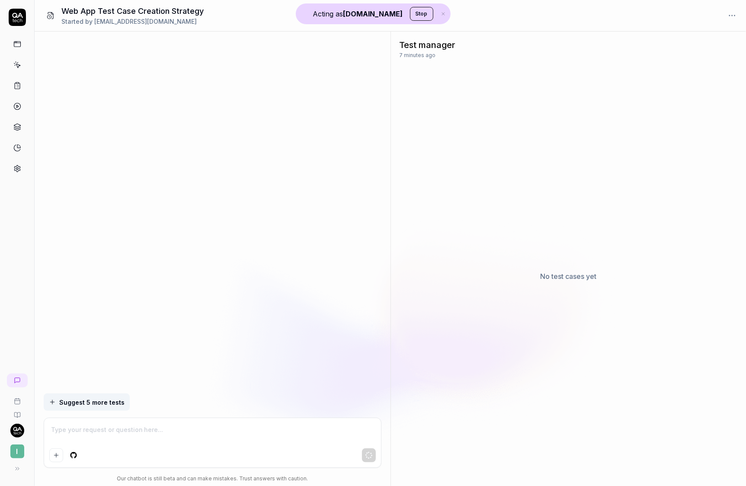
scroll to position [280, 0]
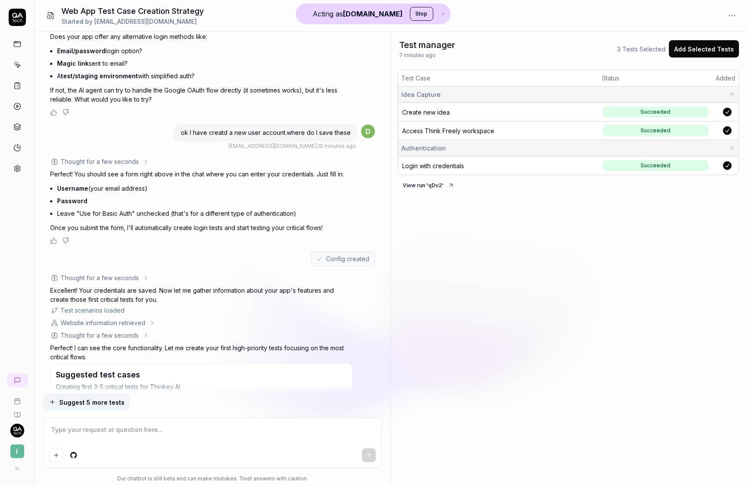
type textarea "*"
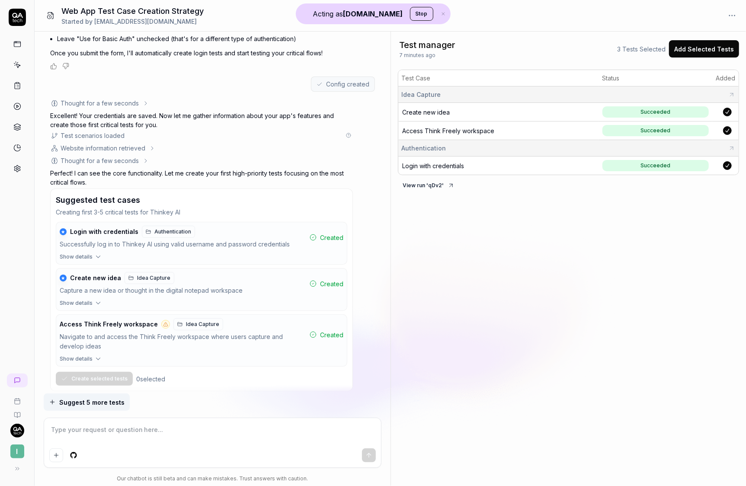
scroll to position [470, 0]
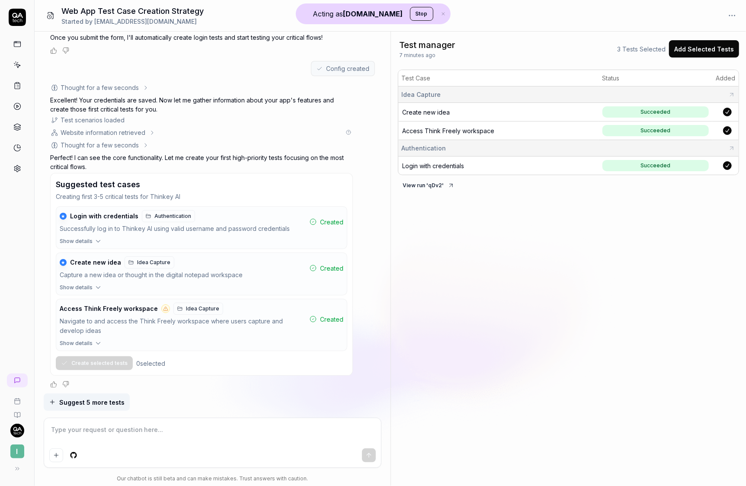
click at [147, 132] on div "Website information retrieved" at bounding box center [197, 132] width 294 height 9
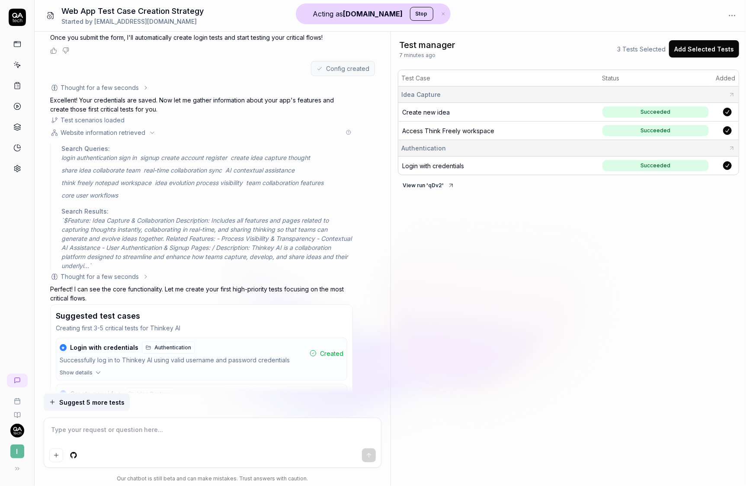
click at [147, 132] on div "Website information retrieved" at bounding box center [197, 132] width 294 height 9
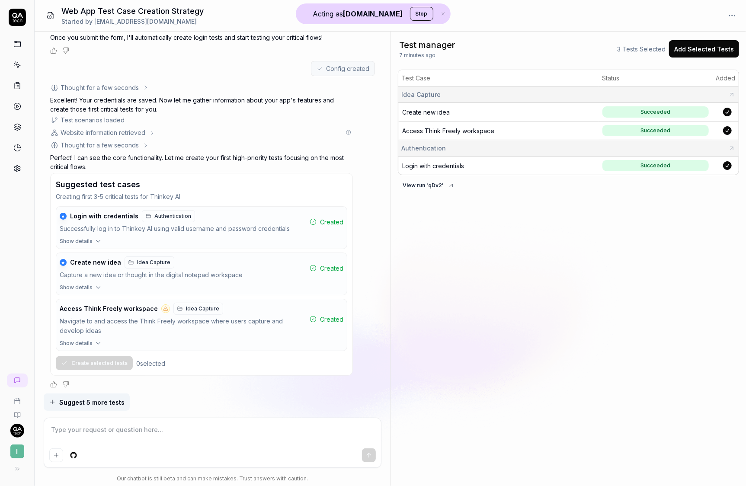
click at [147, 133] on div "Website information retrieved" at bounding box center [197, 132] width 294 height 9
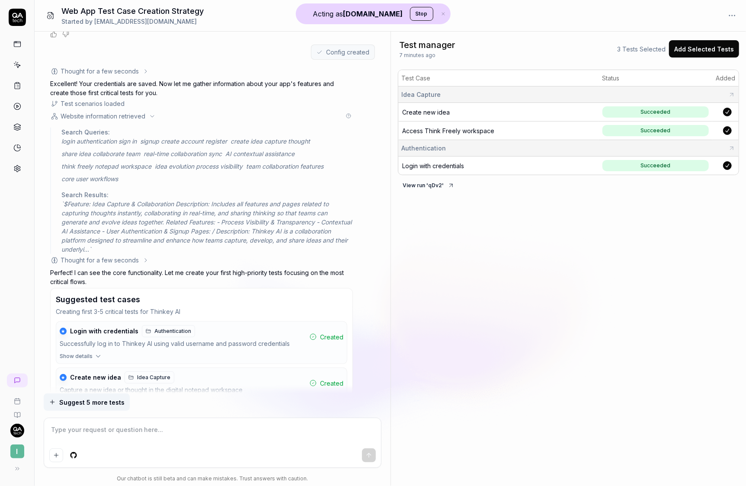
scroll to position [492, 0]
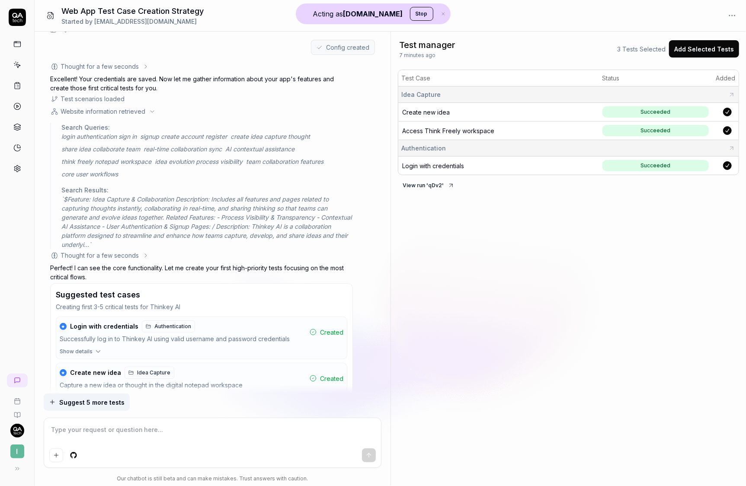
click at [138, 256] on div "Thought for a few seconds" at bounding box center [99, 255] width 99 height 9
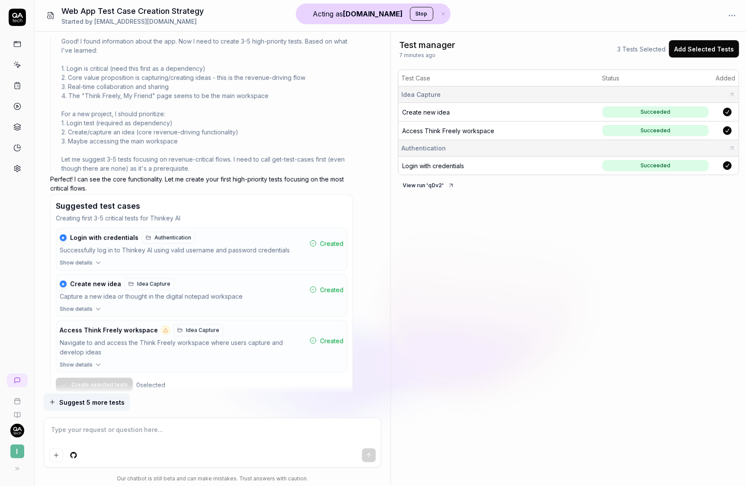
scroll to position [743, 0]
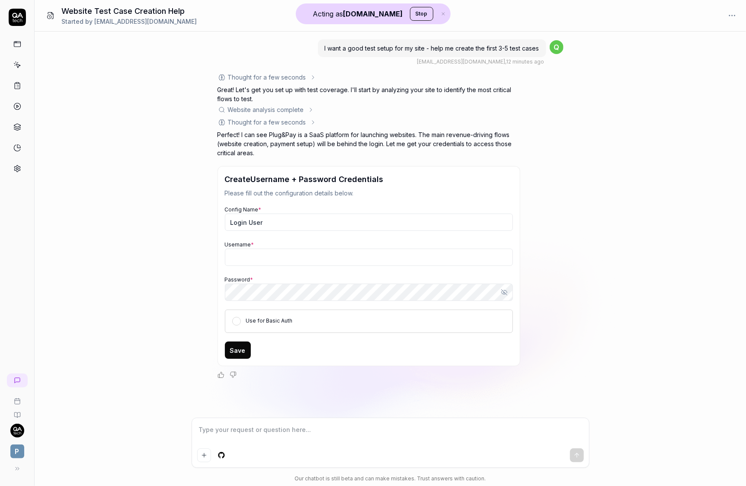
type textarea "*"
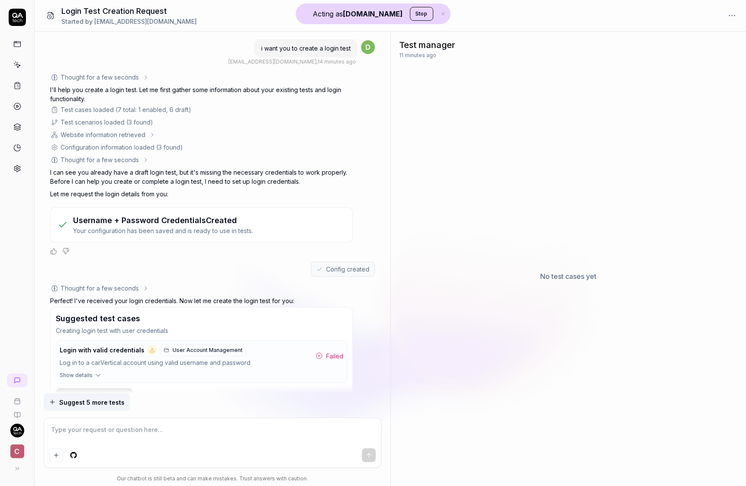
scroll to position [33, 0]
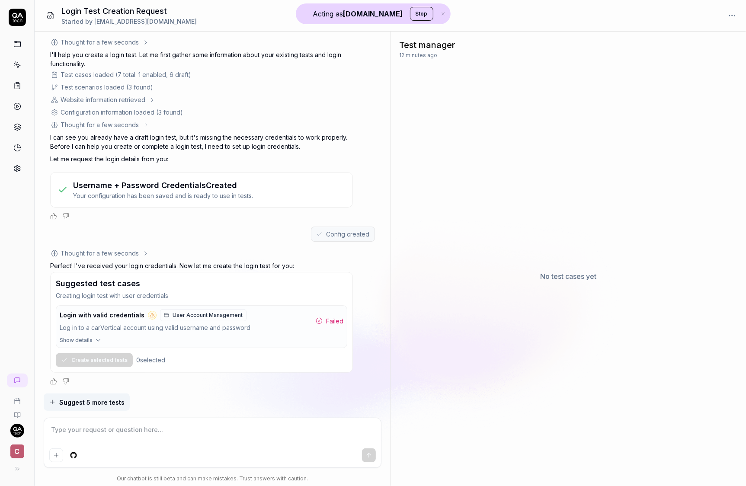
click at [95, 339] on icon "button" at bounding box center [98, 340] width 8 height 8
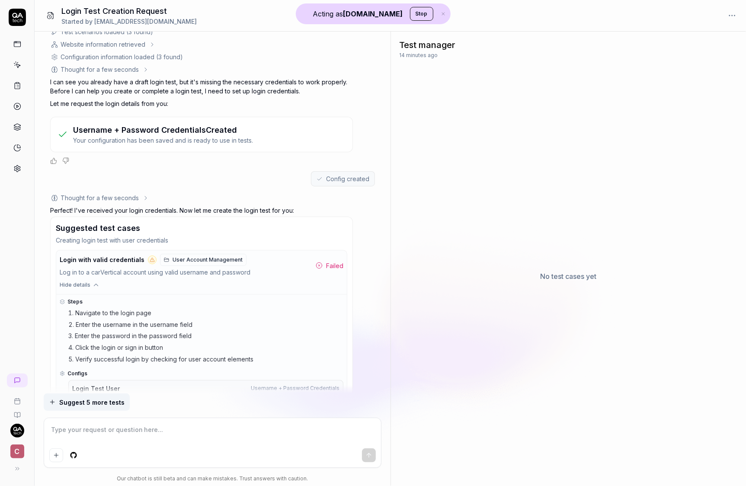
scroll to position [112, 0]
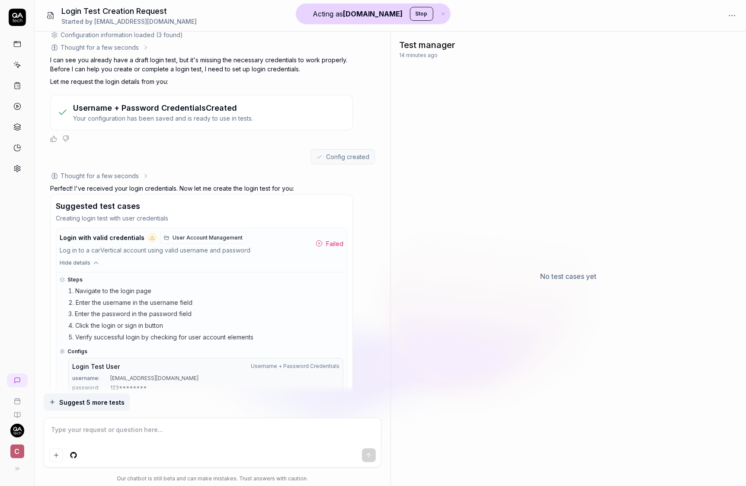
type textarea "*"
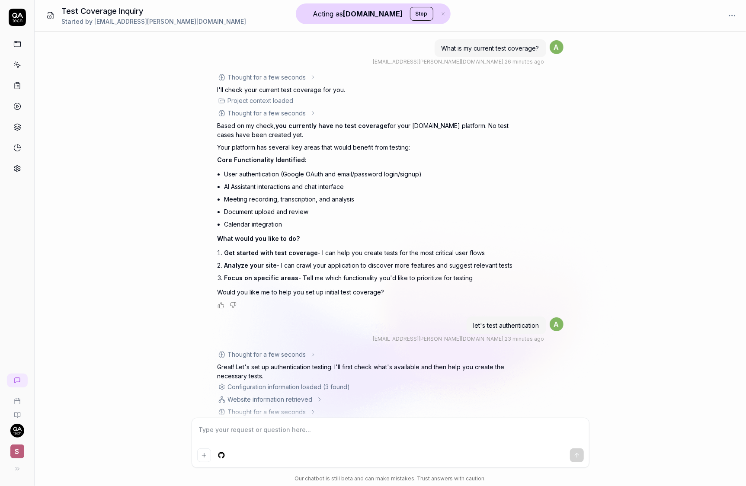
scroll to position [281, 0]
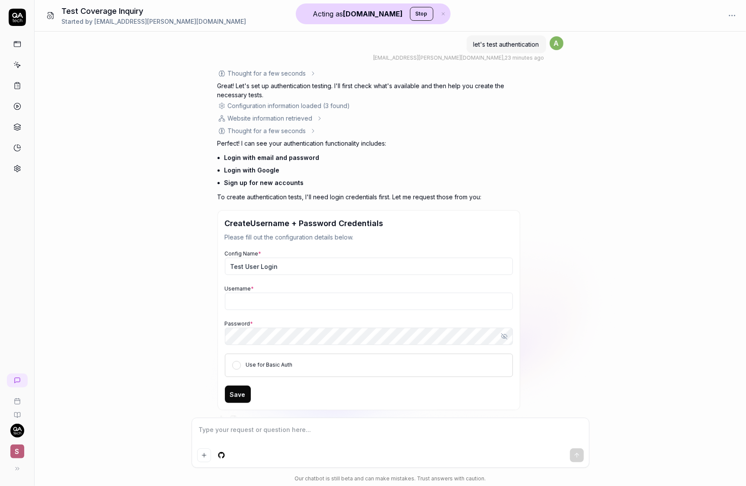
type textarea "*"
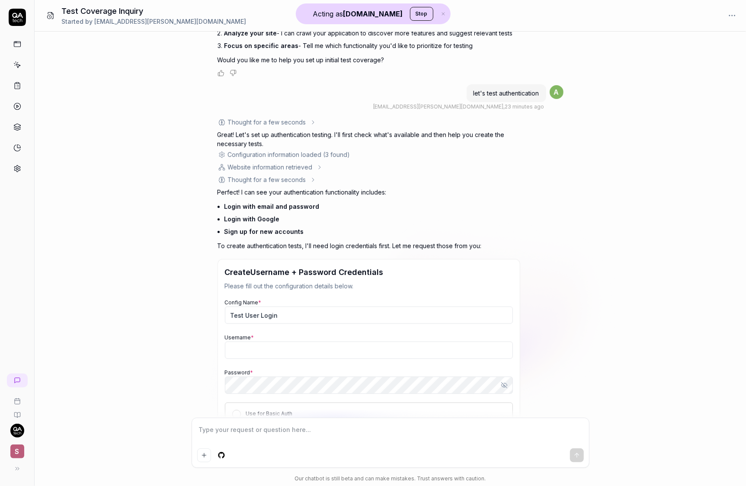
scroll to position [293, 0]
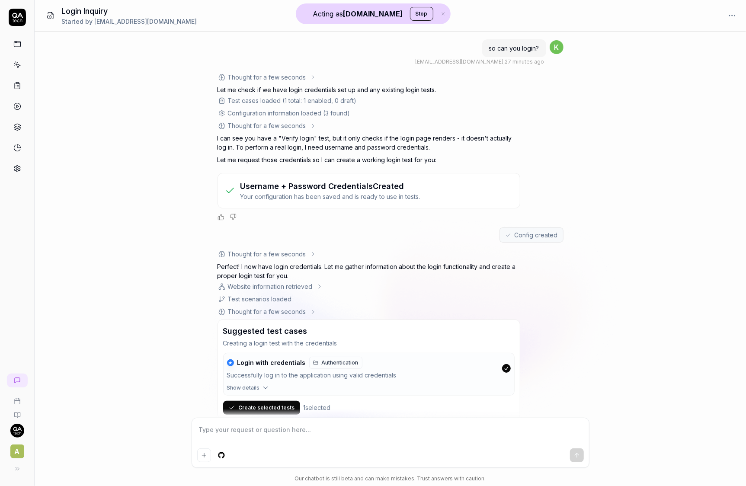
scroll to position [21, 0]
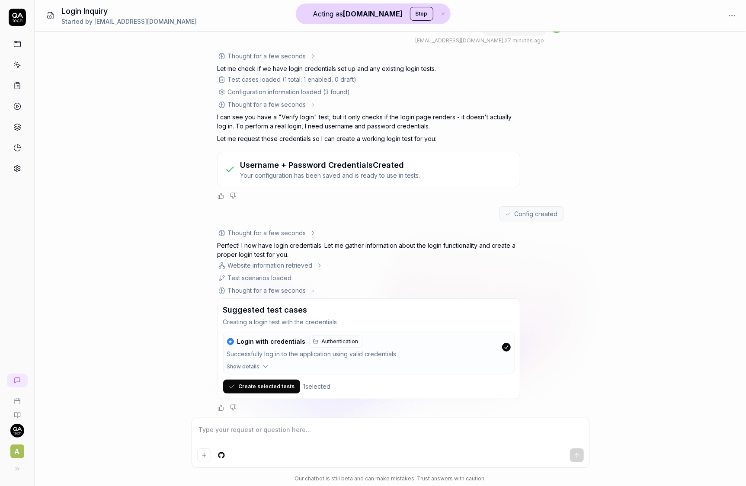
type textarea "*"
click at [262, 366] on icon "button" at bounding box center [266, 367] width 8 height 8
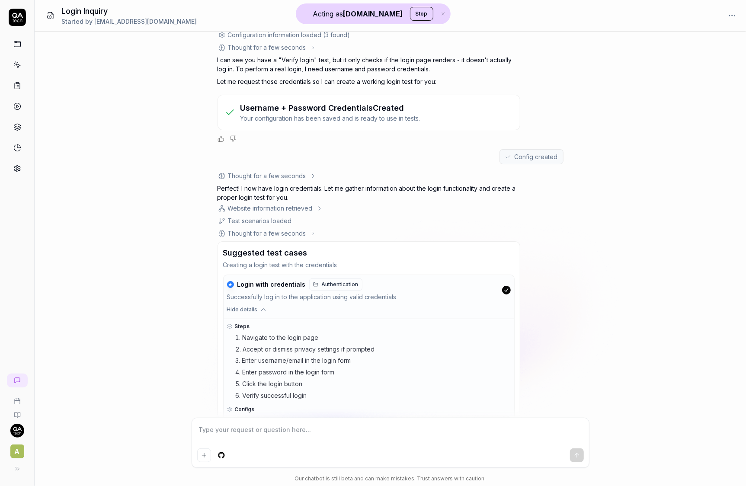
scroll to position [170, 0]
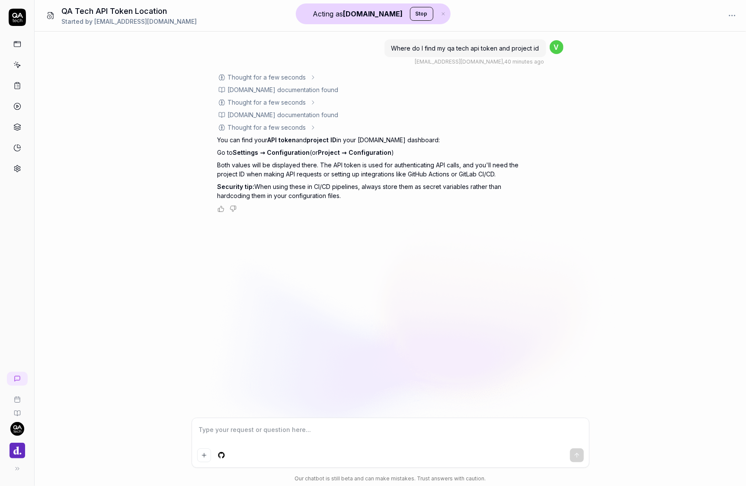
type textarea "*"
click at [311, 128] on icon at bounding box center [313, 127] width 7 height 7
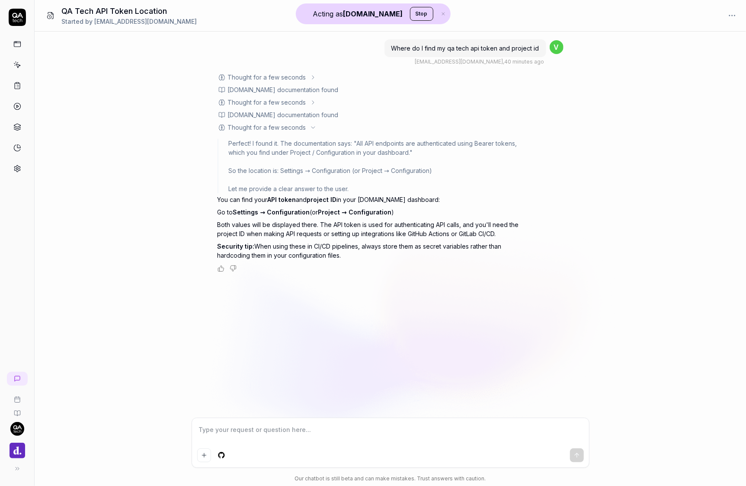
click at [311, 128] on icon at bounding box center [313, 127] width 7 height 7
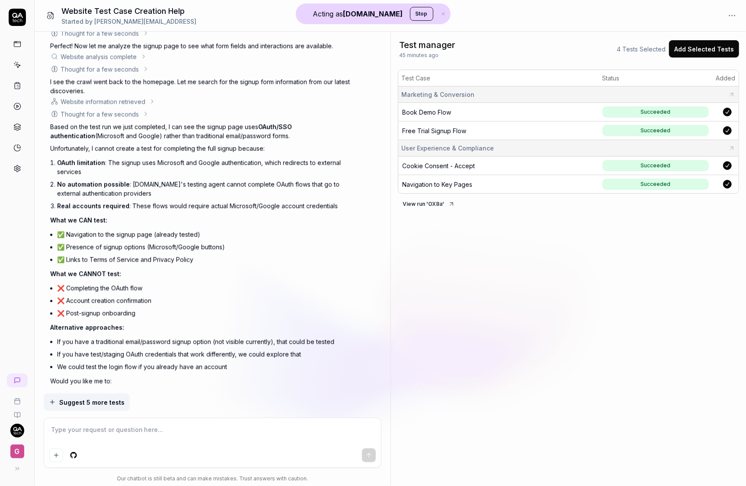
scroll to position [1123, 0]
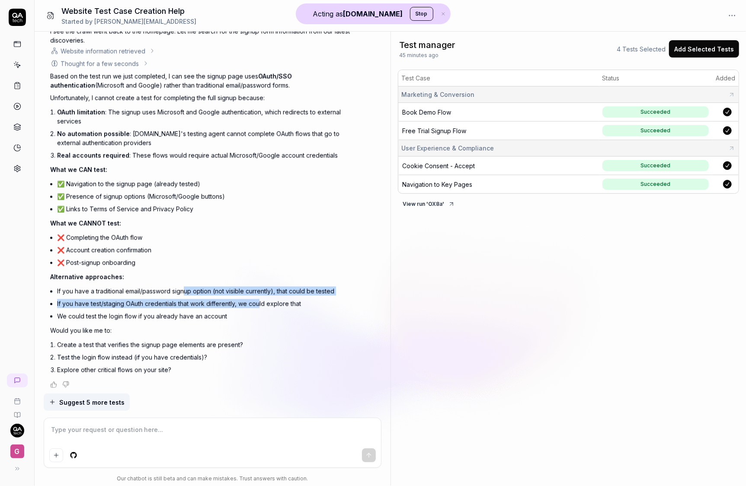
drag, startPoint x: 185, startPoint y: 286, endPoint x: 258, endPoint y: 298, distance: 74.0
click at [258, 298] on ul "If you have a traditional email/password signup option (not visible currently),…" at bounding box center [205, 304] width 296 height 38
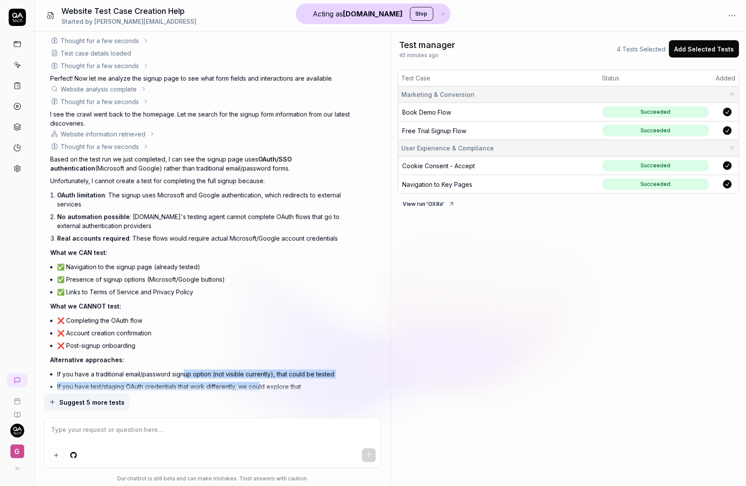
scroll to position [1000, 0]
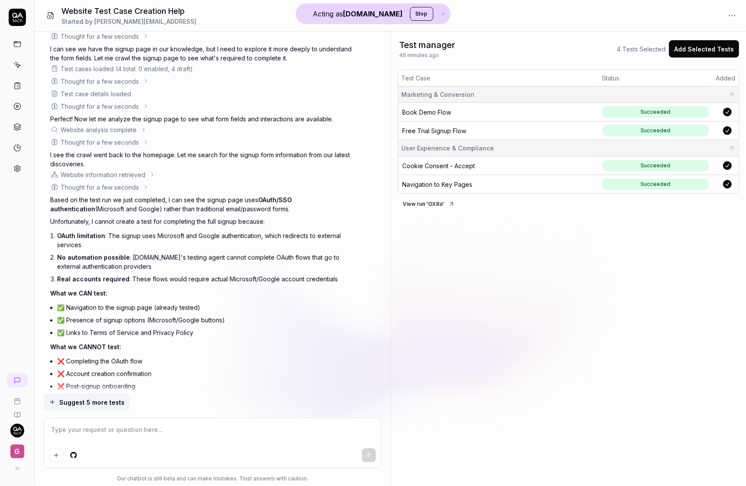
type textarea "*"
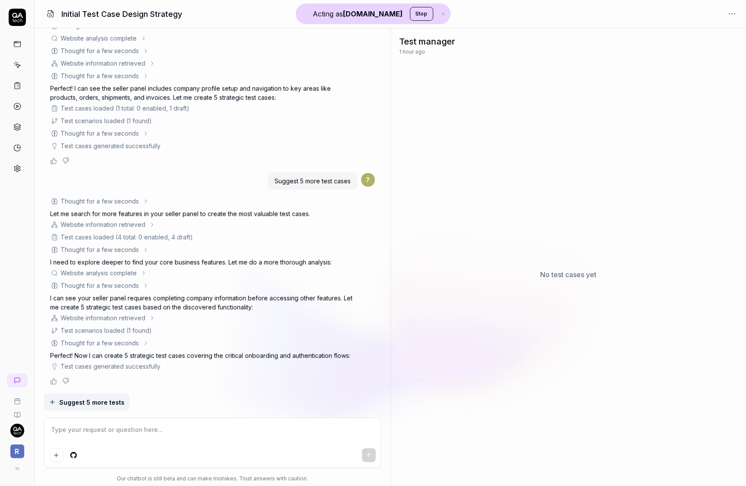
scroll to position [926, 0]
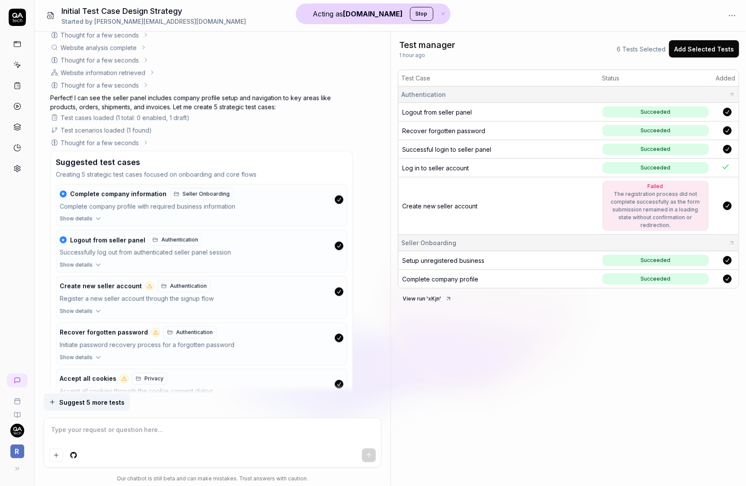
type textarea "*"
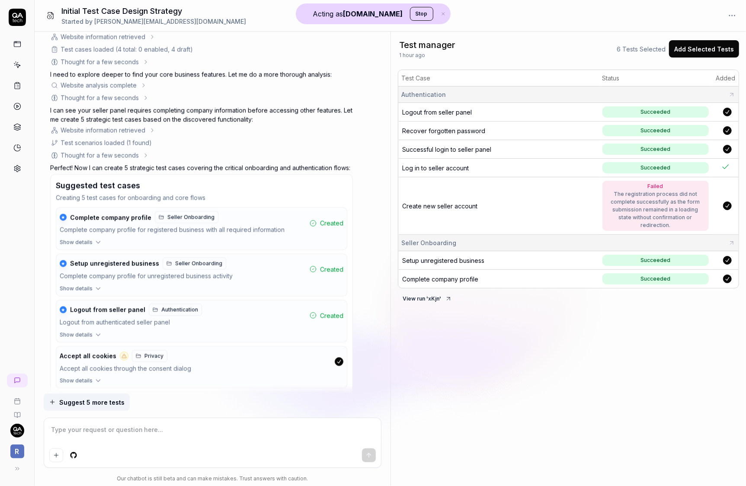
scroll to position [1481, 0]
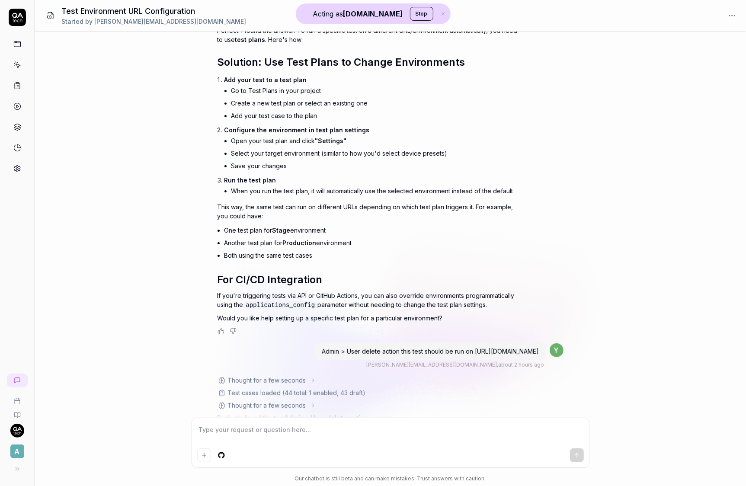
scroll to position [169, 0]
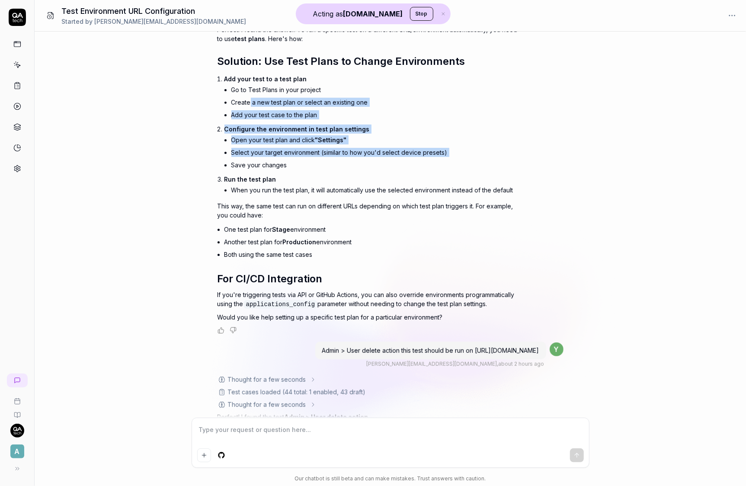
drag, startPoint x: 250, startPoint y: 103, endPoint x: 255, endPoint y: 159, distance: 56.4
click at [255, 159] on ol "Add your test to a test plan Go to Test Plans in your project Create a new test…" at bounding box center [372, 135] width 296 height 125
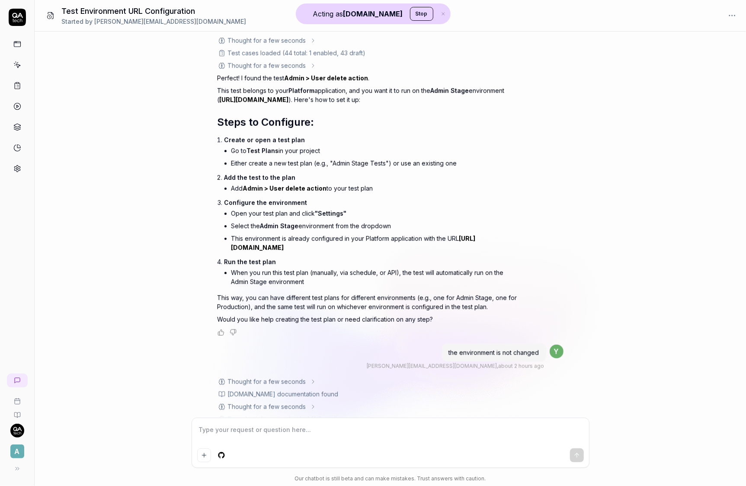
scroll to position [531, 0]
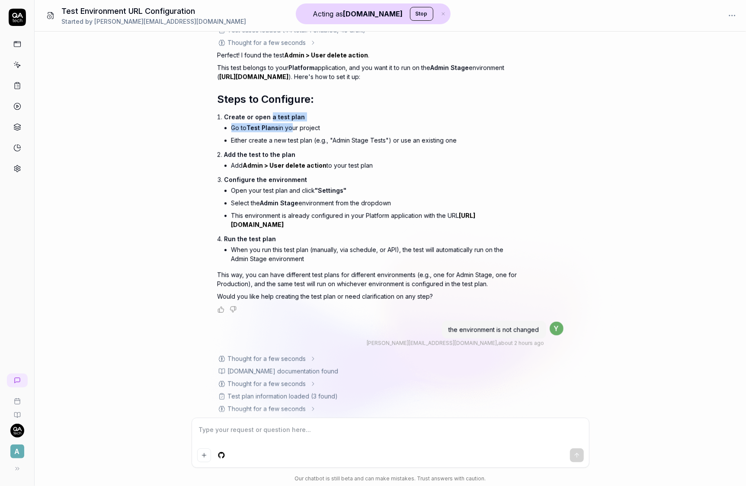
drag, startPoint x: 268, startPoint y: 115, endPoint x: 289, endPoint y: 131, distance: 26.1
click at [289, 131] on li "Create or open a test plan Go to Test Plans in your project Either create a new…" at bounding box center [372, 130] width 296 height 38
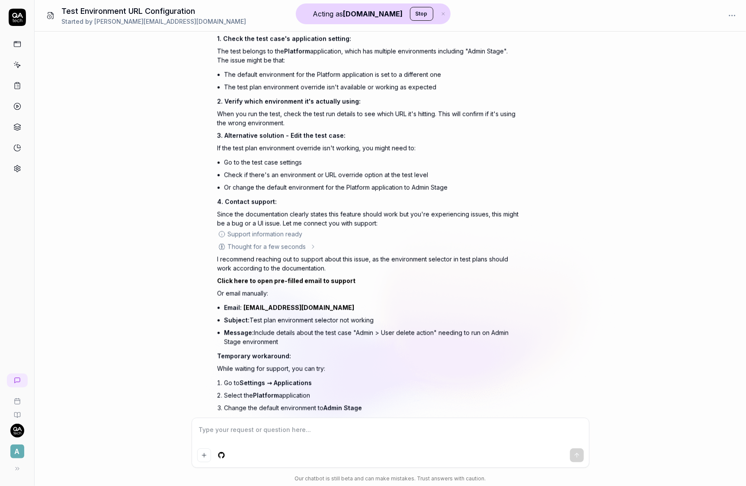
scroll to position [999, 0]
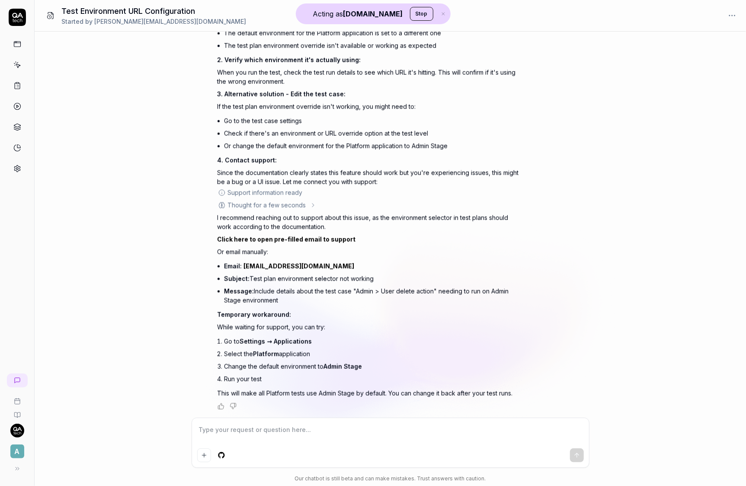
type textarea "*"
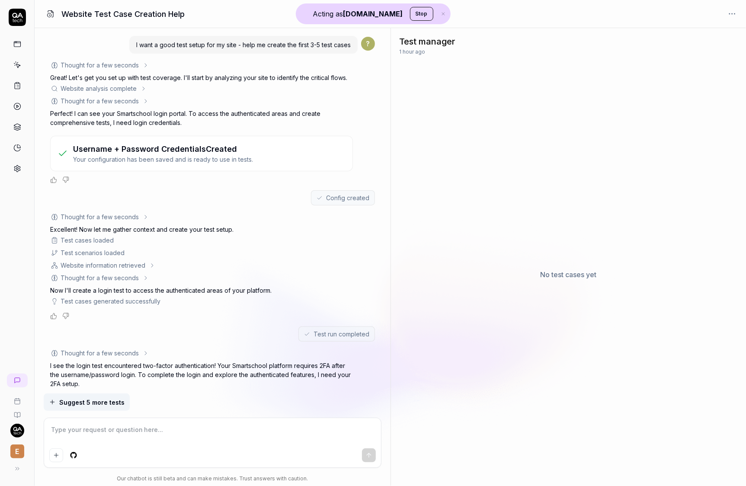
scroll to position [815, 0]
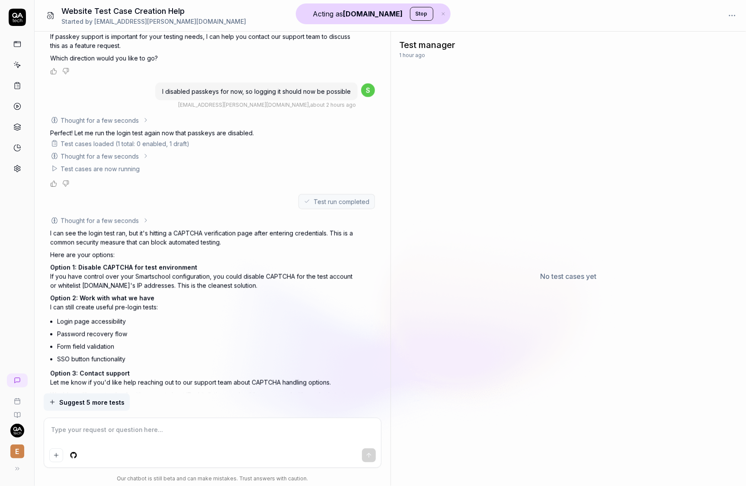
type textarea "*"
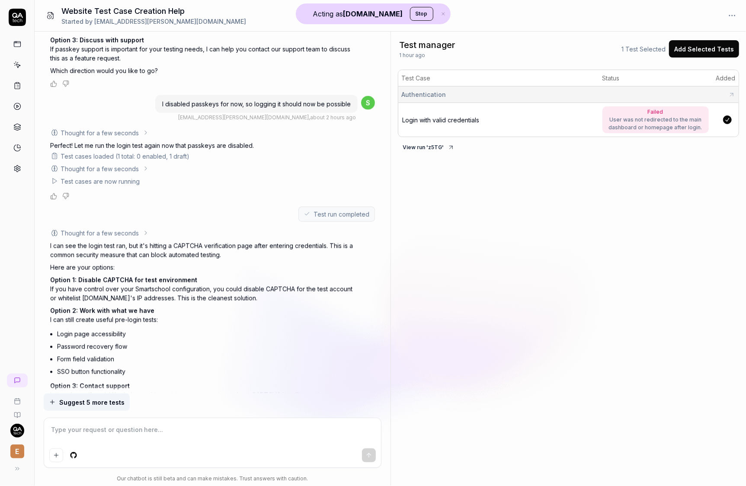
scroll to position [897, 0]
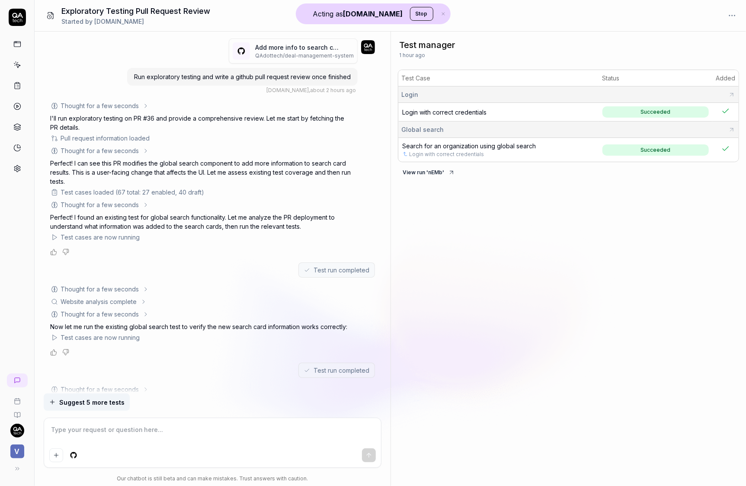
type textarea "*"
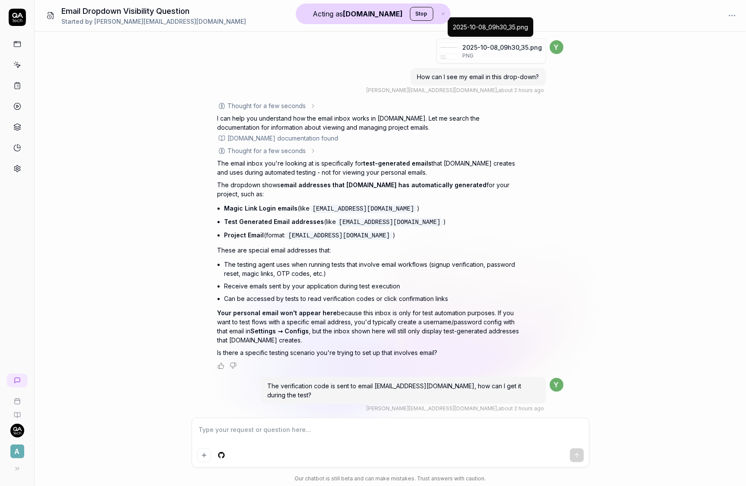
click at [450, 56] on img "button" at bounding box center [448, 50] width 17 height 17
type textarea "*"
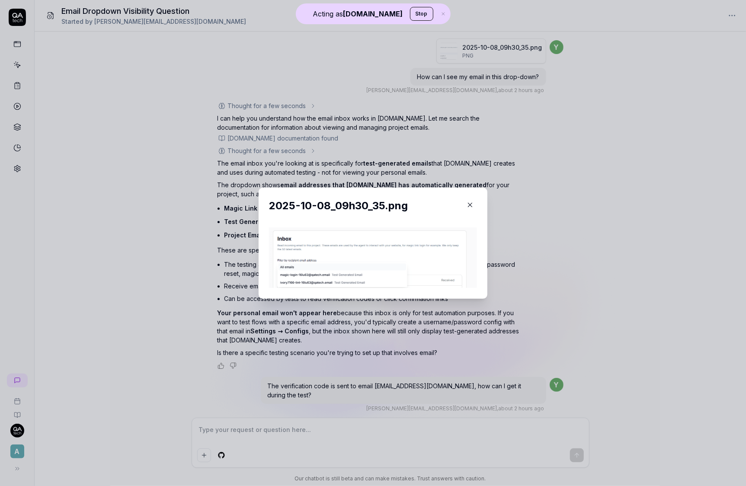
click at [470, 205] on icon "button" at bounding box center [470, 205] width 4 height 4
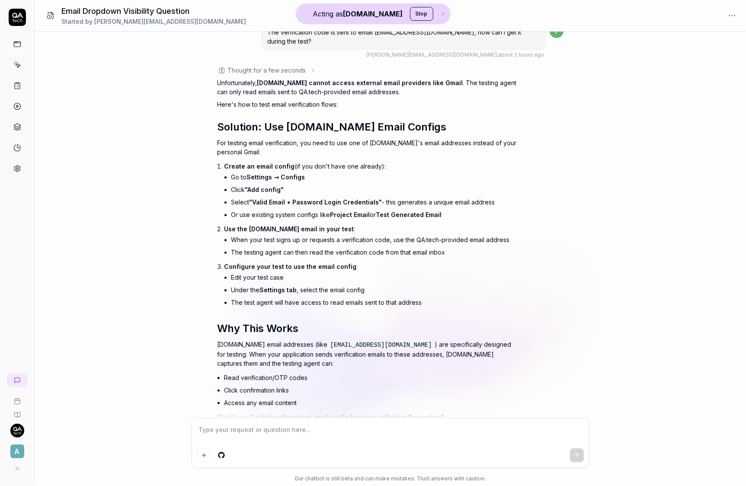
scroll to position [375, 0]
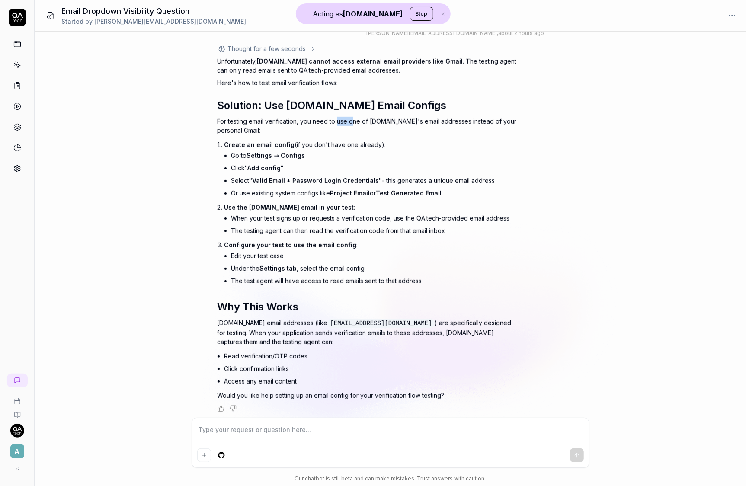
drag, startPoint x: 339, startPoint y: 120, endPoint x: 352, endPoint y: 121, distance: 13.0
click at [352, 121] on p "For testing email verification, you need to use one of [DOMAIN_NAME]'s email ad…" at bounding box center [368, 126] width 303 height 18
drag, startPoint x: 372, startPoint y: 120, endPoint x: 371, endPoint y: 125, distance: 5.2
click at [371, 125] on p "For testing email verification, you need to use one of [DOMAIN_NAME]'s email ad…" at bounding box center [368, 126] width 303 height 18
drag, startPoint x: 305, startPoint y: 144, endPoint x: 329, endPoint y: 146, distance: 24.3
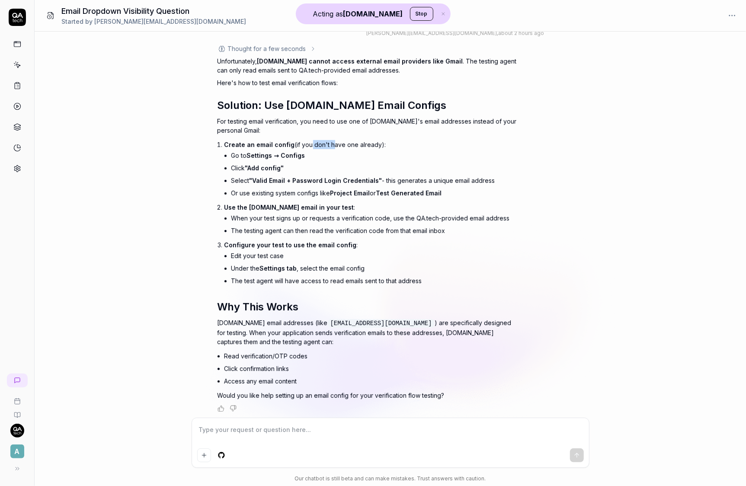
click at [329, 146] on p "Create an email config (if you don't have one already):" at bounding box center [372, 144] width 296 height 9
drag, startPoint x: 284, startPoint y: 179, endPoint x: 312, endPoint y: 181, distance: 27.8
click at [312, 181] on span ""Valid Email + Password Login Credentials"" at bounding box center [315, 180] width 133 height 7
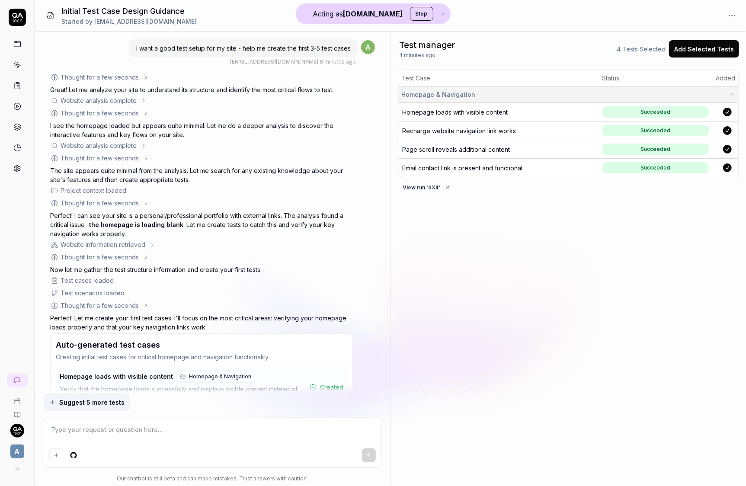
click at [470, 114] on span "Homepage loads with visible content" at bounding box center [455, 112] width 105 height 7
click at [466, 167] on span "Email contact link is present and functional" at bounding box center [463, 167] width 120 height 7
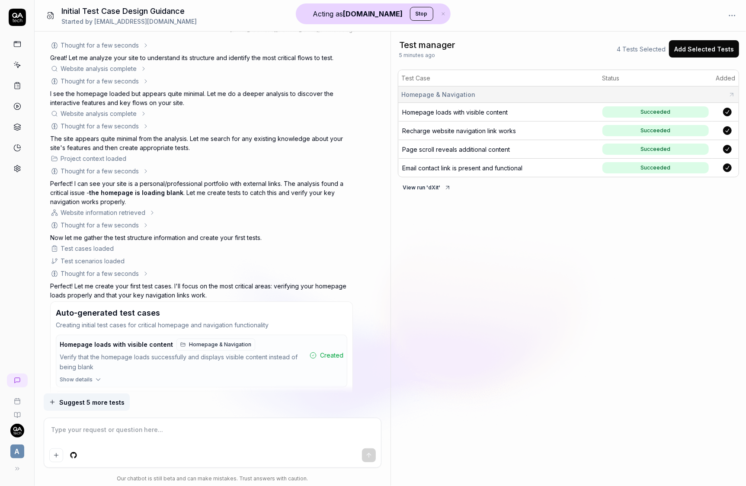
type textarea "*"
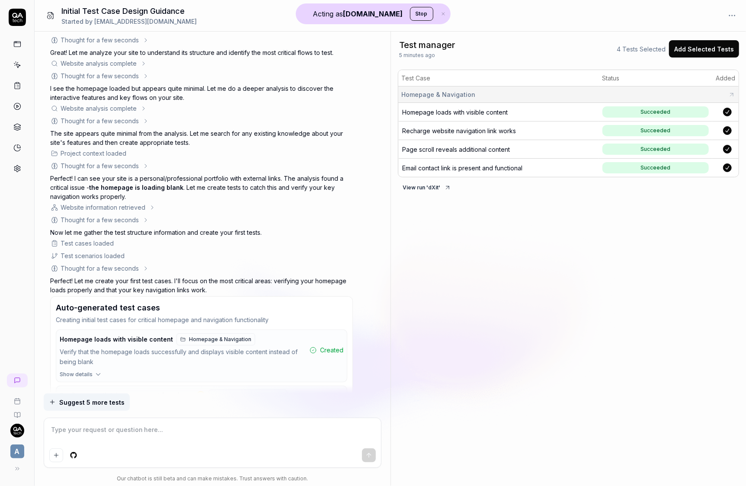
scroll to position [73, 0]
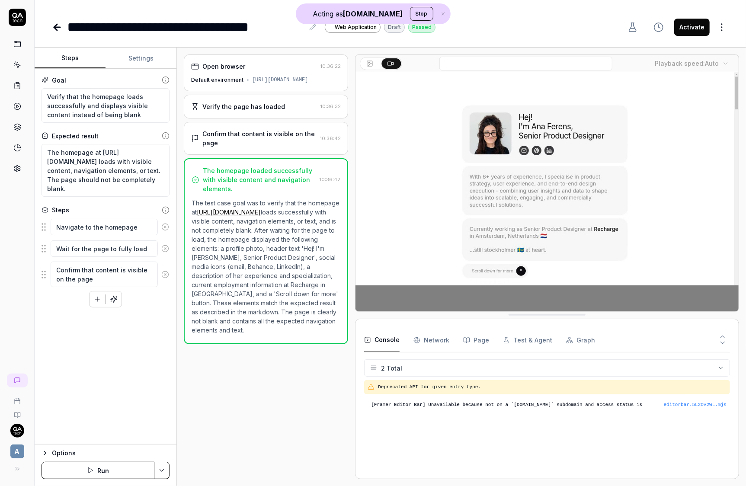
click at [249, 74] on div "Open browser 10:36:22 Default environment https://anaferens.com/" at bounding box center [266, 72] width 164 height 37
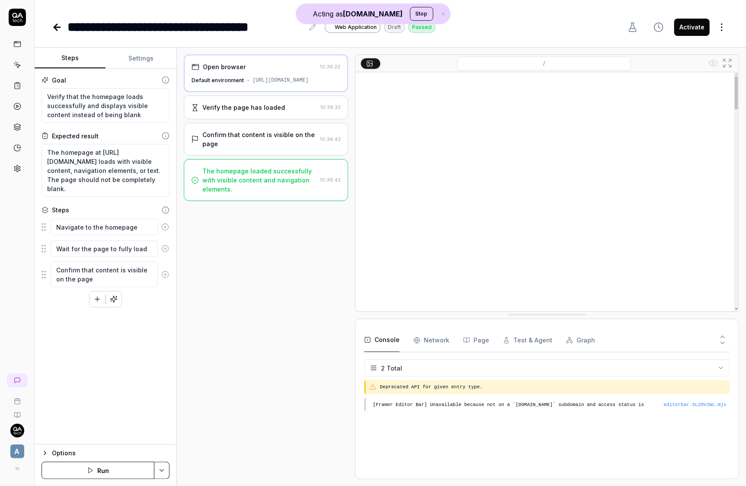
type textarea "*"
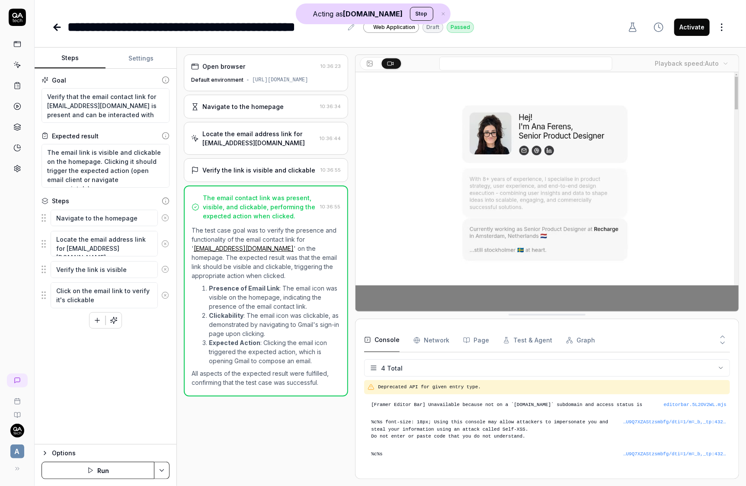
click at [279, 70] on div "Open browser" at bounding box center [254, 66] width 126 height 9
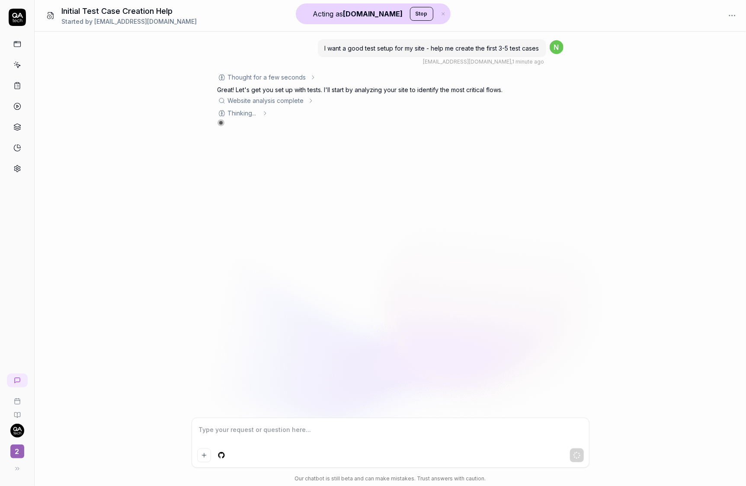
type textarea "*"
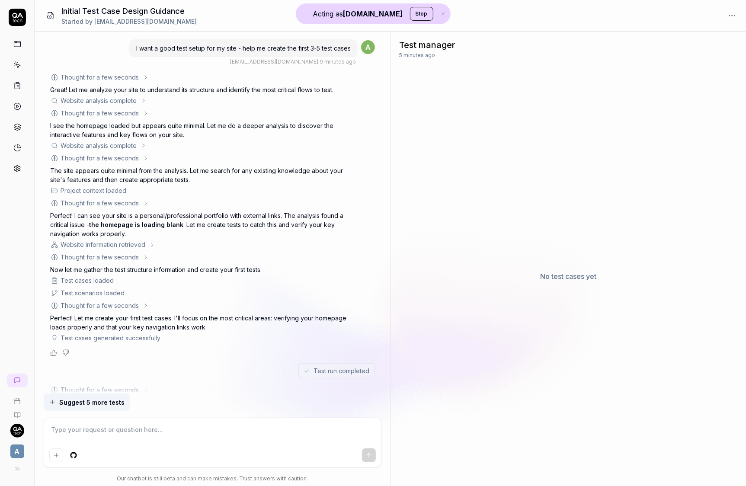
scroll to position [204, 0]
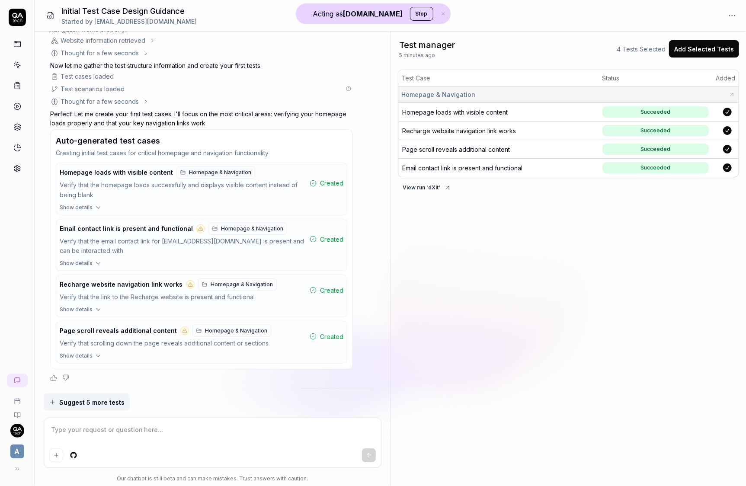
type textarea "*"
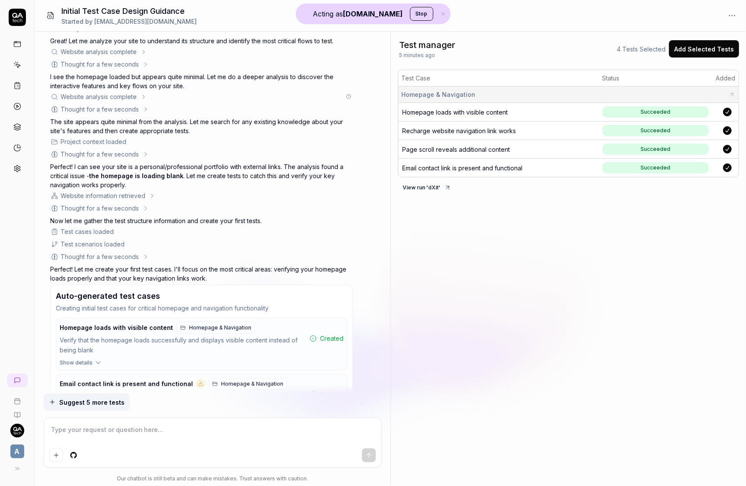
scroll to position [0, 0]
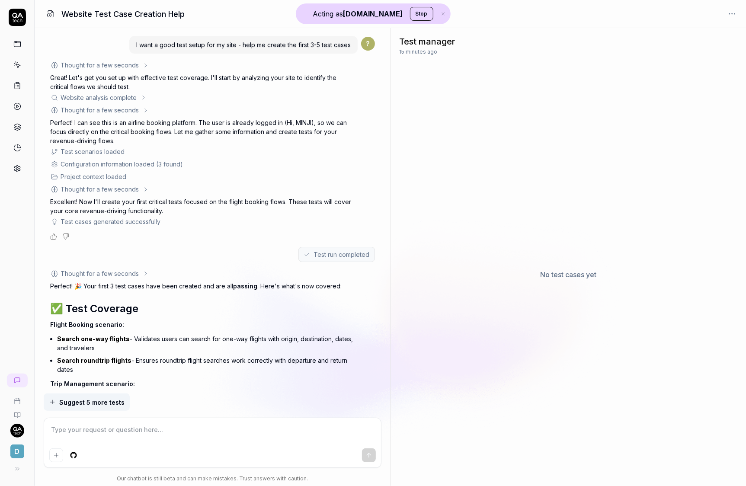
scroll to position [166, 0]
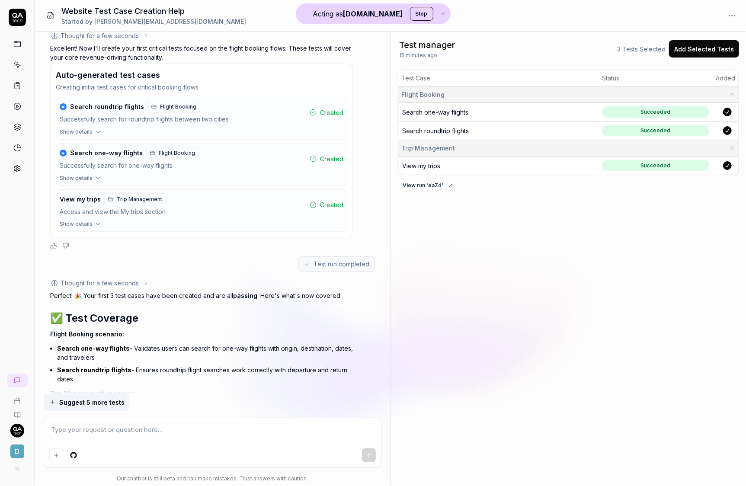
type textarea "*"
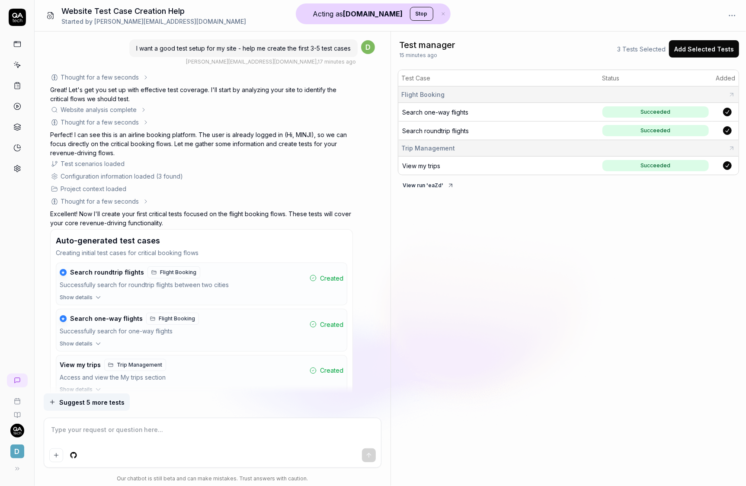
scroll to position [330, 0]
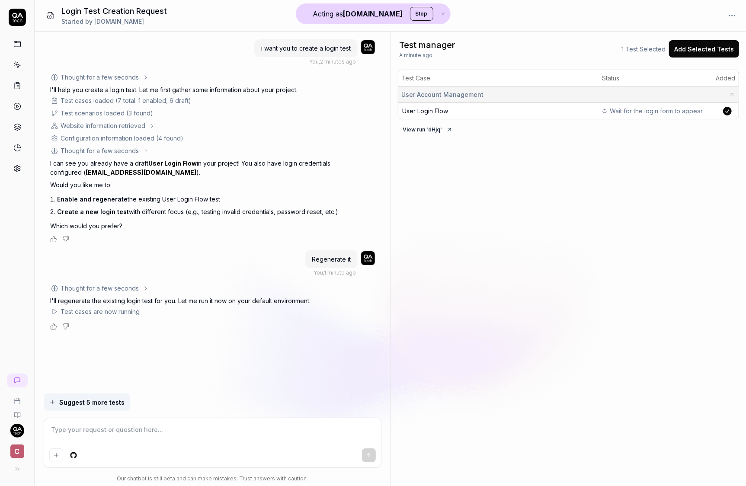
click at [431, 113] on span "User Login Flow" at bounding box center [426, 110] width 46 height 7
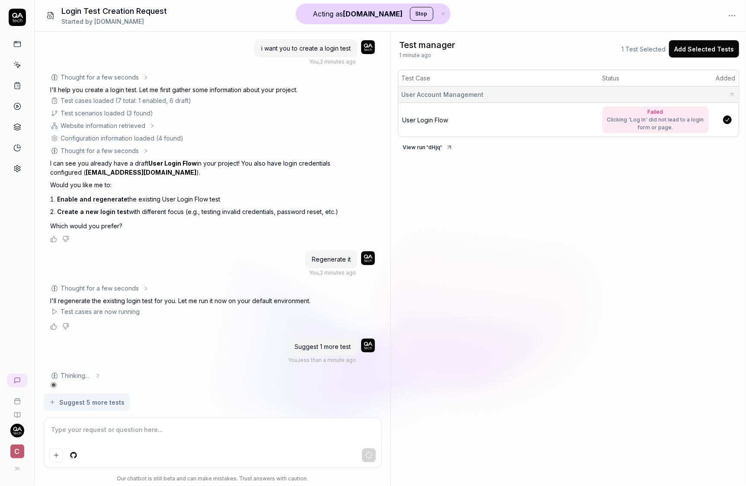
scroll to position [3, 0]
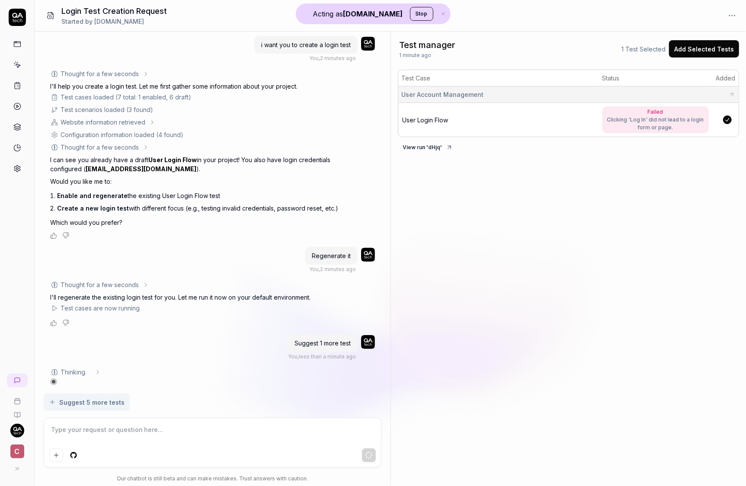
type textarea "*"
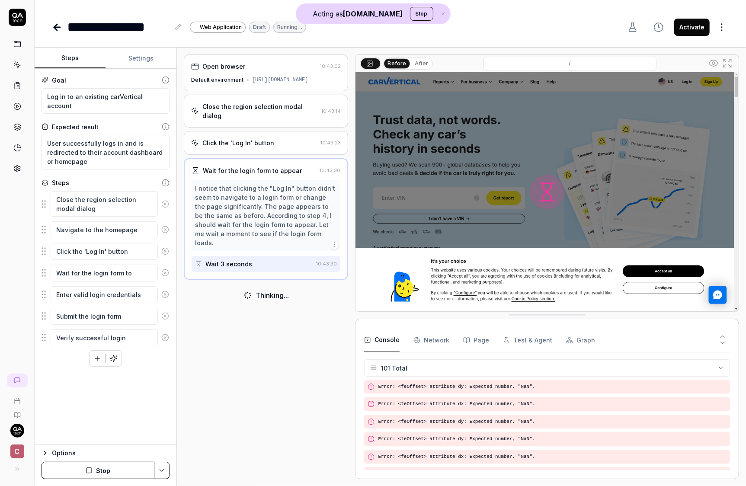
click at [276, 98] on div "Close the region selection modal dialog 10:43:14" at bounding box center [266, 111] width 164 height 33
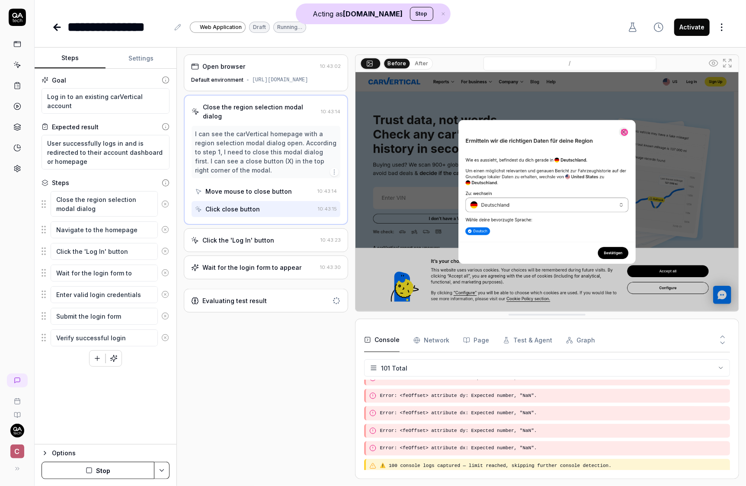
scroll to position [1725, 0]
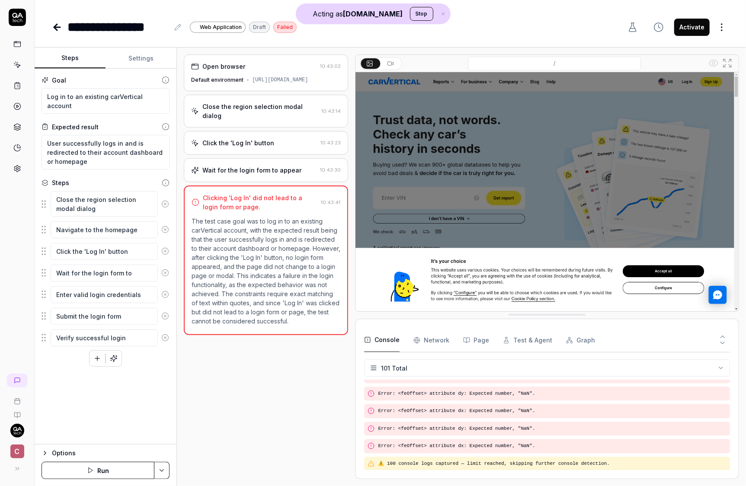
click at [116, 356] on icon "button" at bounding box center [116, 356] width 1 height 0
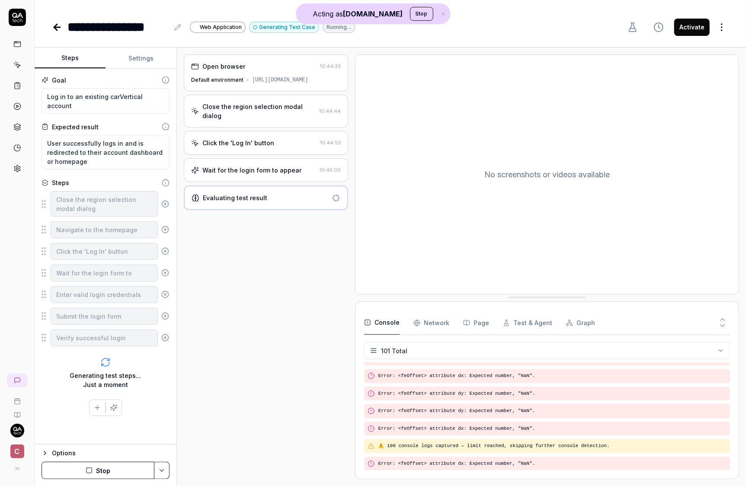
scroll to position [1725, 0]
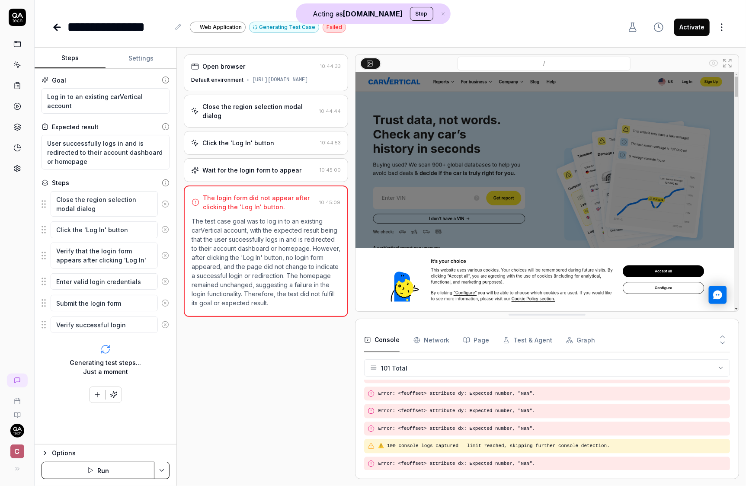
type textarea "*"
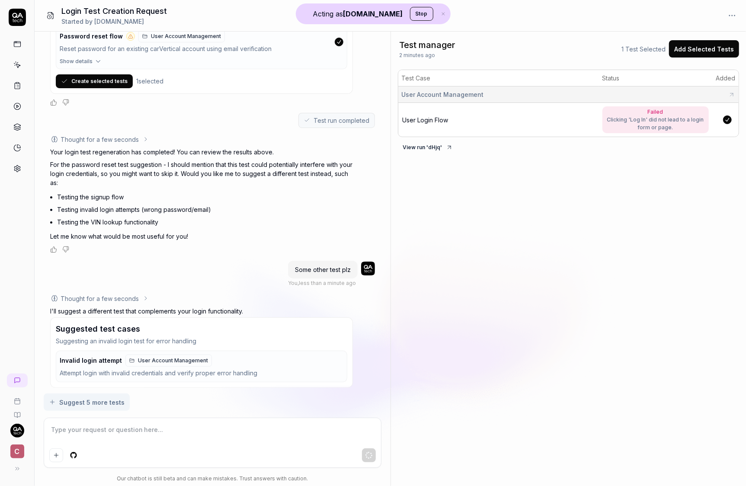
scroll to position [444, 0]
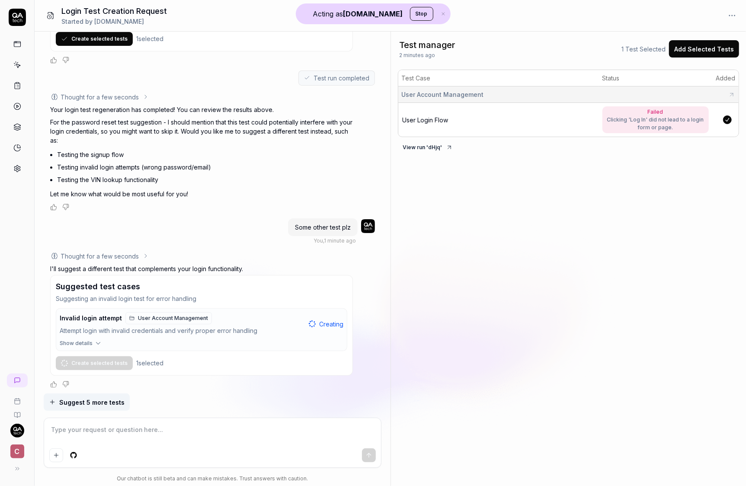
type textarea "*"
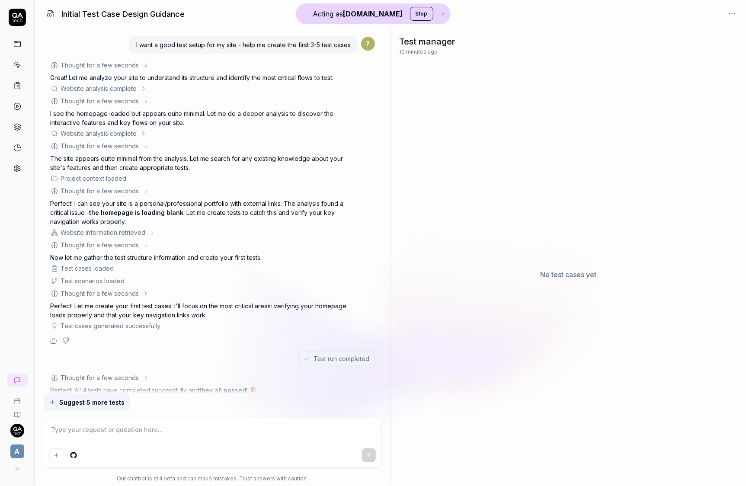
scroll to position [204, 0]
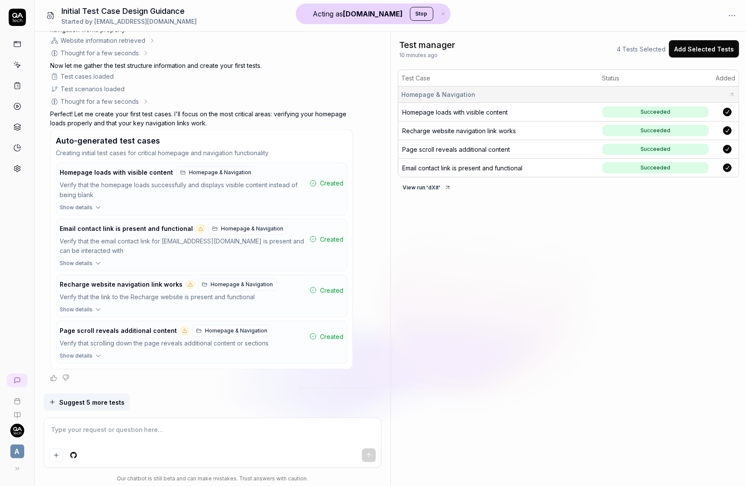
type textarea "*"
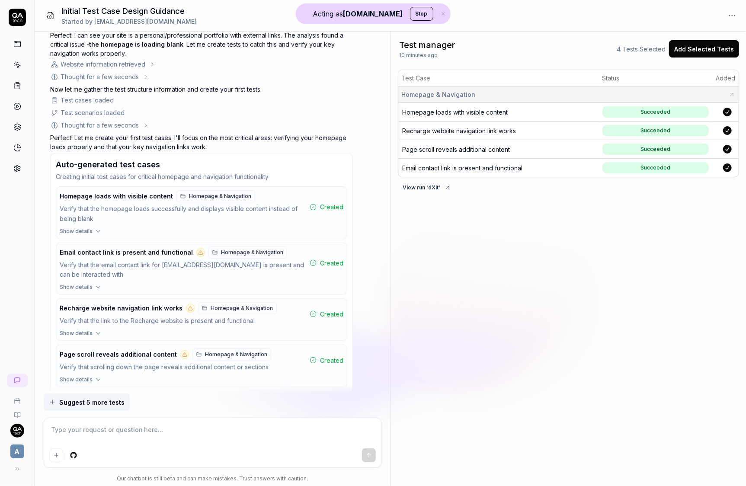
scroll to position [434, 0]
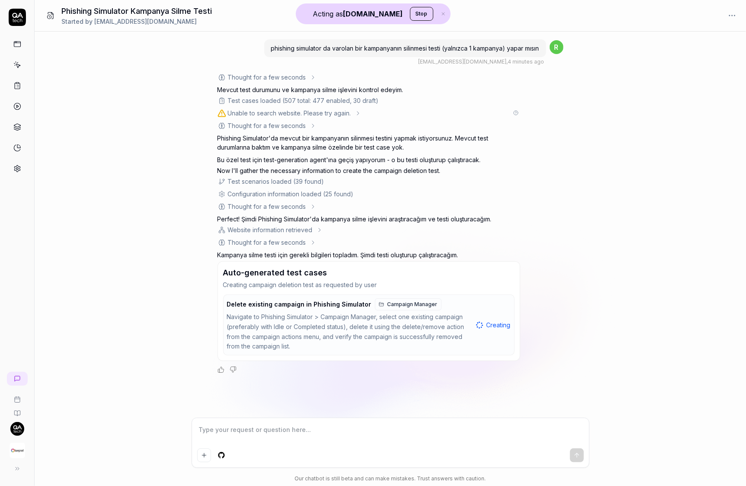
click at [353, 118] on div "Unable to search website. Please try again." at bounding box center [364, 113] width 294 height 9
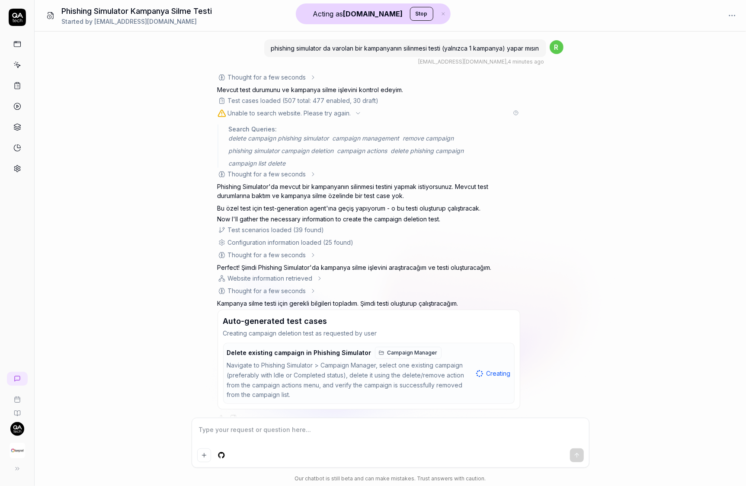
click at [353, 118] on div "Unable to search website. Please try again." at bounding box center [364, 113] width 294 height 9
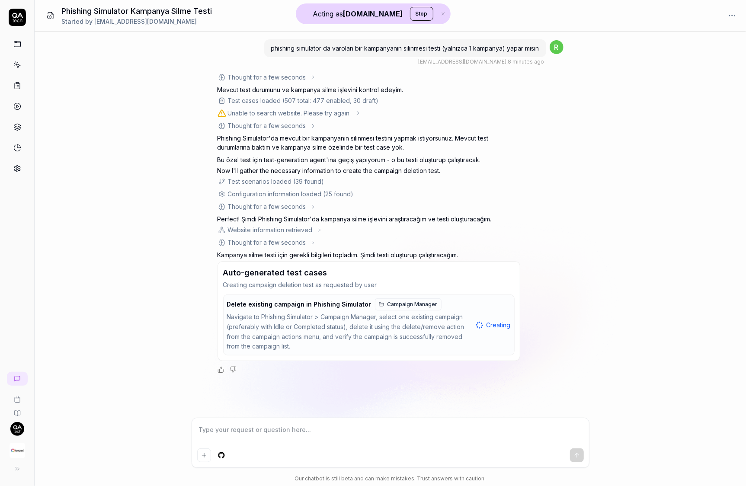
type textarea "*"
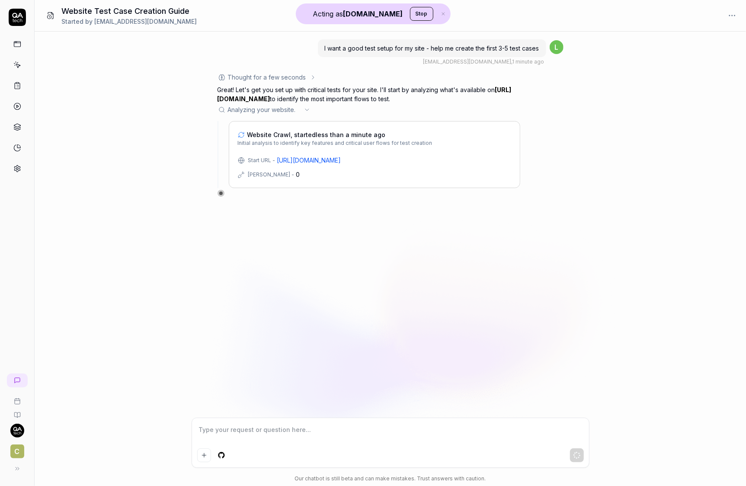
click at [323, 159] on link "[URL][DOMAIN_NAME]" at bounding box center [309, 160] width 64 height 9
type textarea "*"
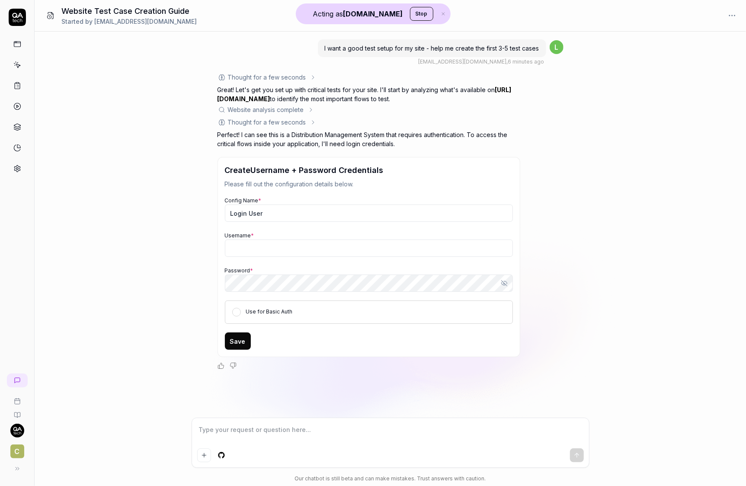
type textarea "*"
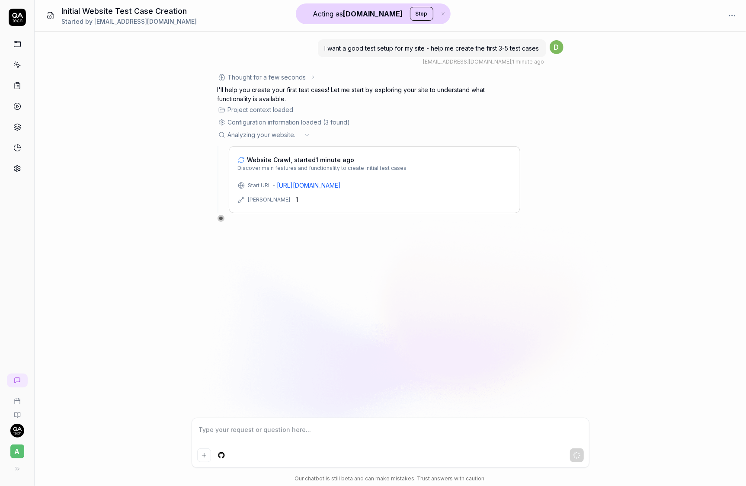
type textarea "*"
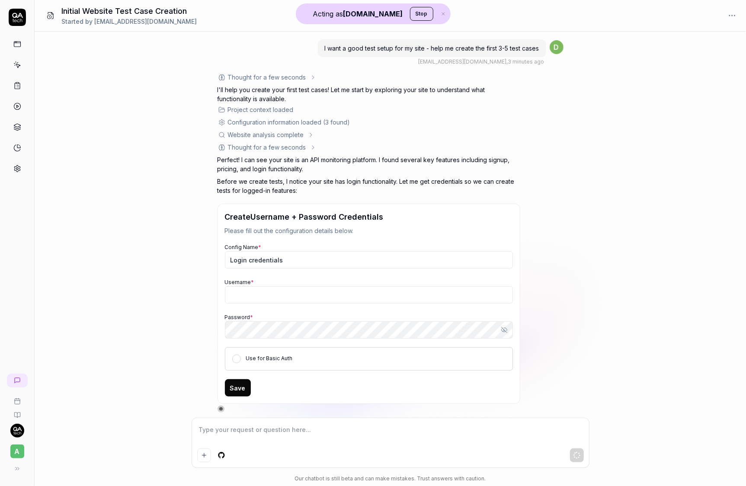
scroll to position [6, 0]
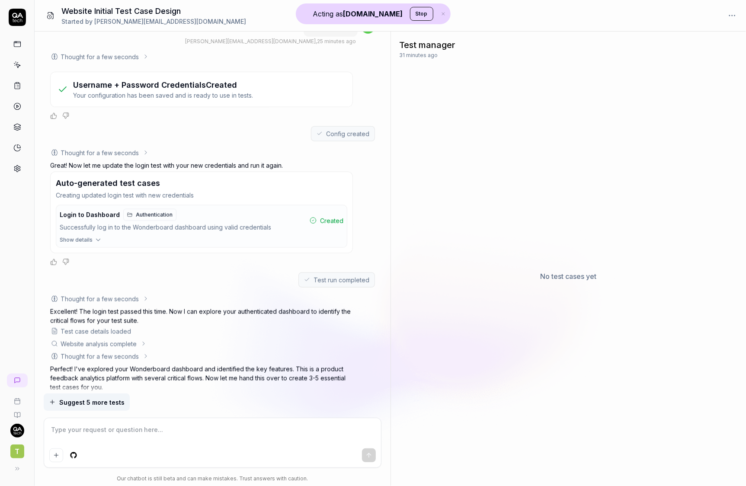
scroll to position [831, 0]
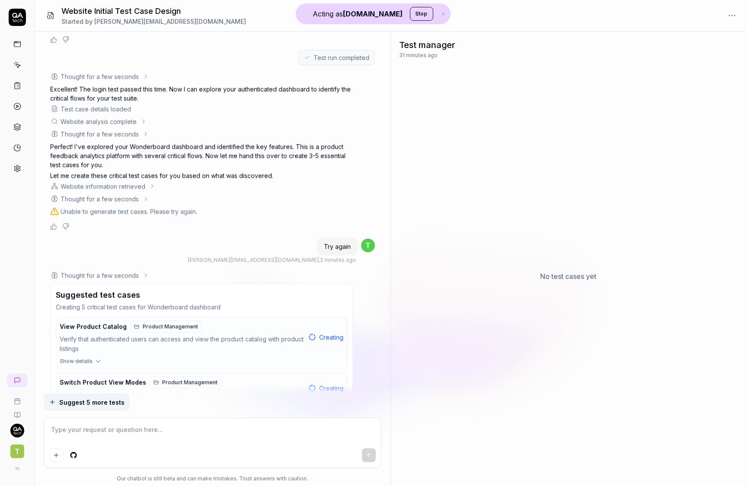
type textarea "*"
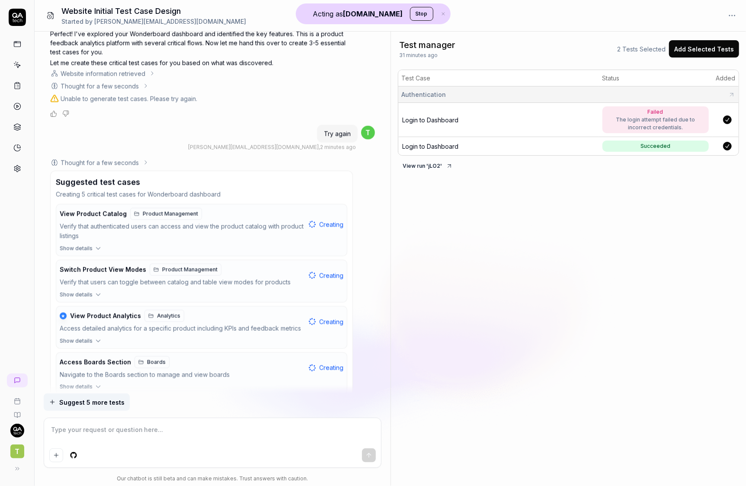
scroll to position [1030, 0]
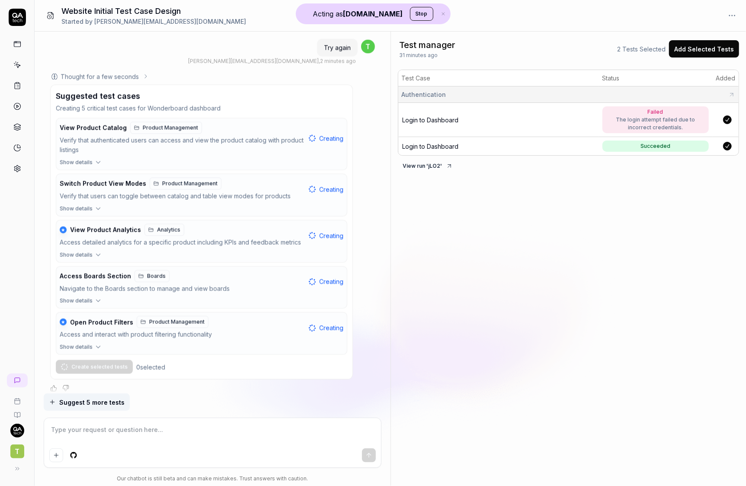
click at [444, 147] on span "Login to Dashboard" at bounding box center [431, 146] width 56 height 7
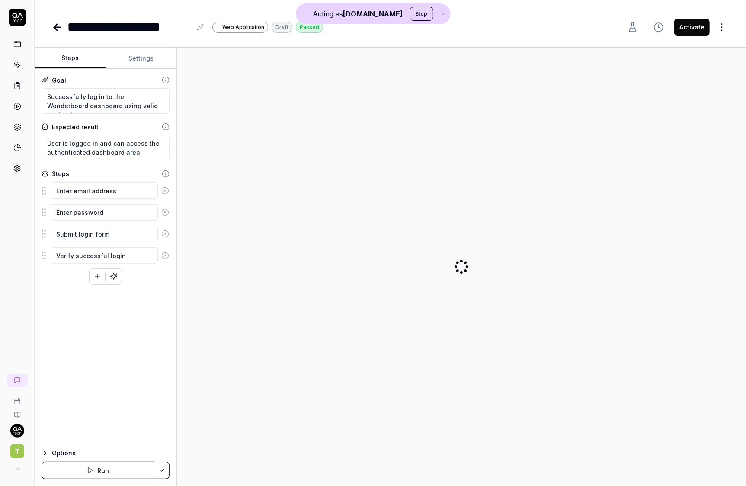
type textarea "*"
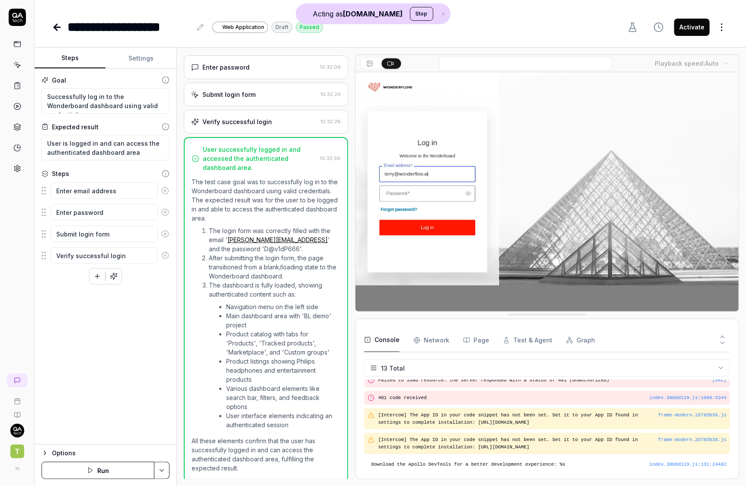
scroll to position [162, 0]
click at [281, 72] on div "Enter password" at bounding box center [253, 67] width 125 height 9
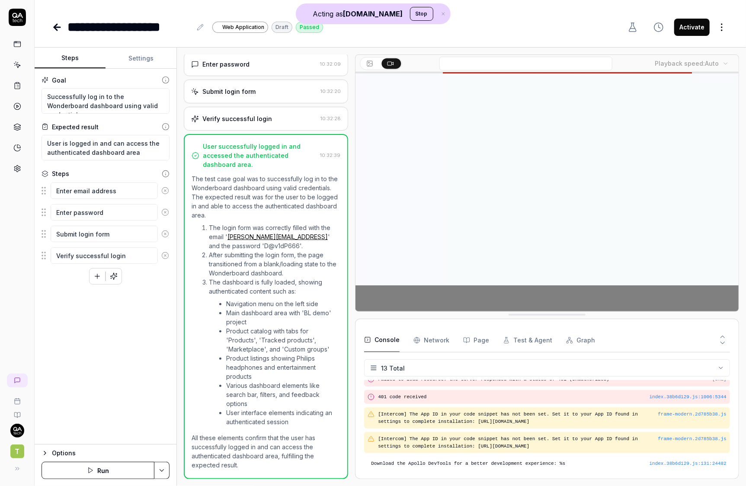
scroll to position [0, 0]
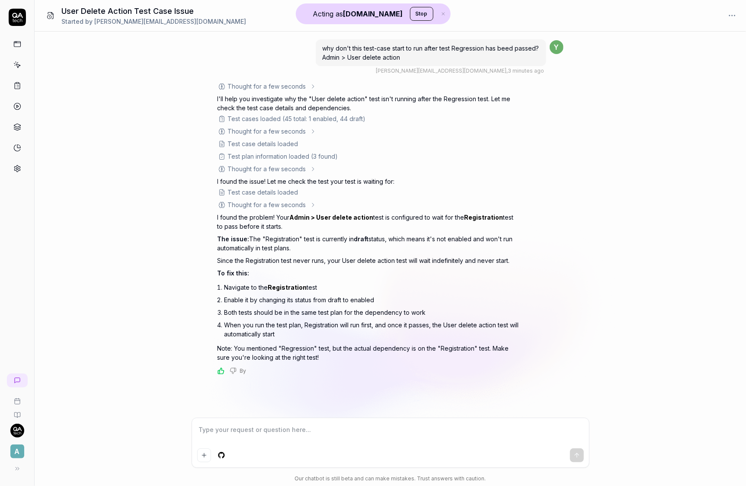
click at [297, 128] on div "Thought for a few seconds" at bounding box center [267, 131] width 78 height 9
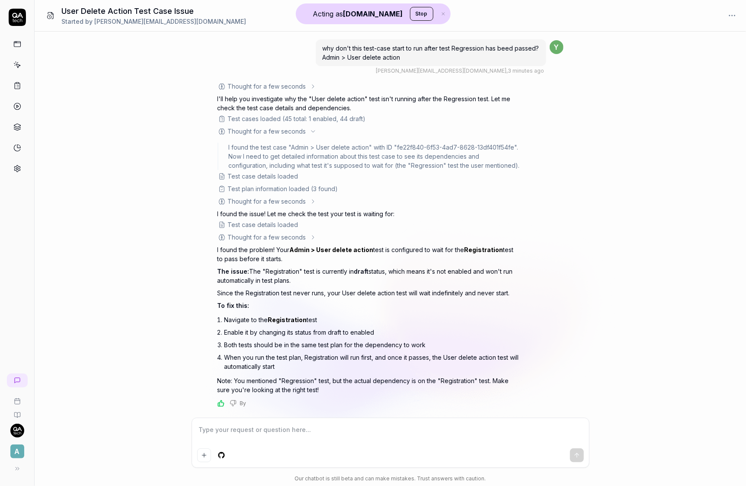
click at [297, 129] on div "Thought for a few seconds" at bounding box center [267, 131] width 78 height 9
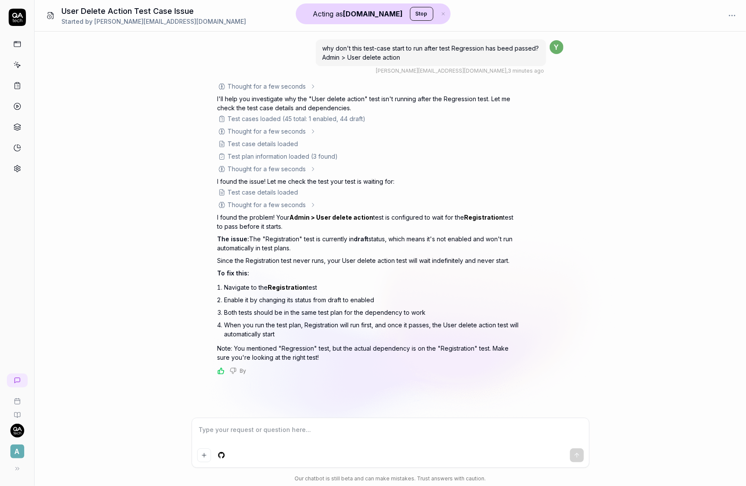
click at [302, 169] on div "Thought for a few seconds" at bounding box center [267, 168] width 78 height 9
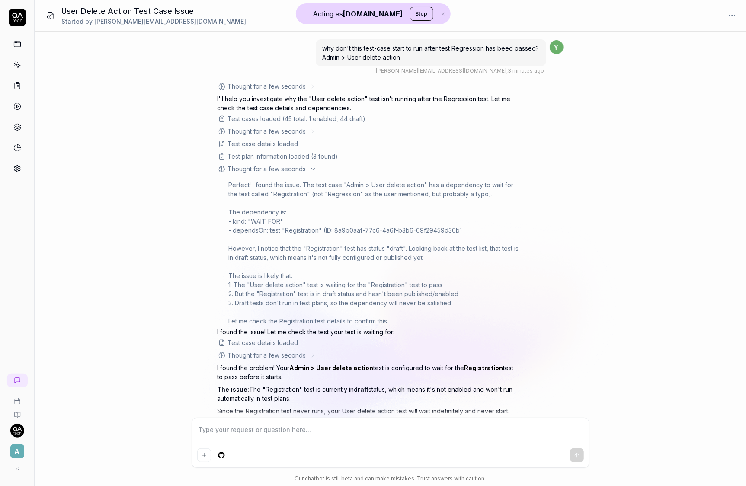
click at [302, 169] on div "Thought for a few seconds" at bounding box center [267, 168] width 78 height 9
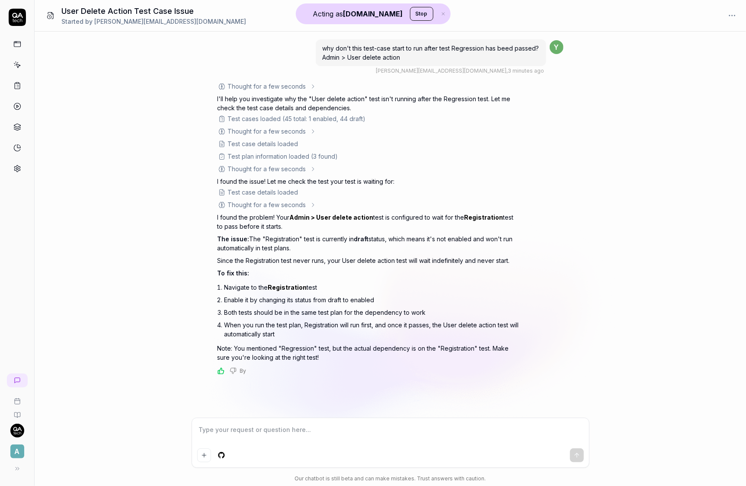
click at [311, 205] on icon at bounding box center [313, 204] width 7 height 7
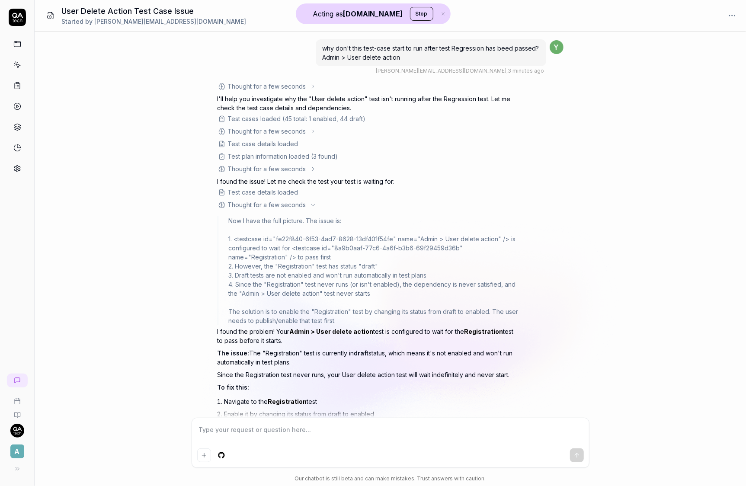
click at [311, 205] on icon at bounding box center [313, 204] width 7 height 7
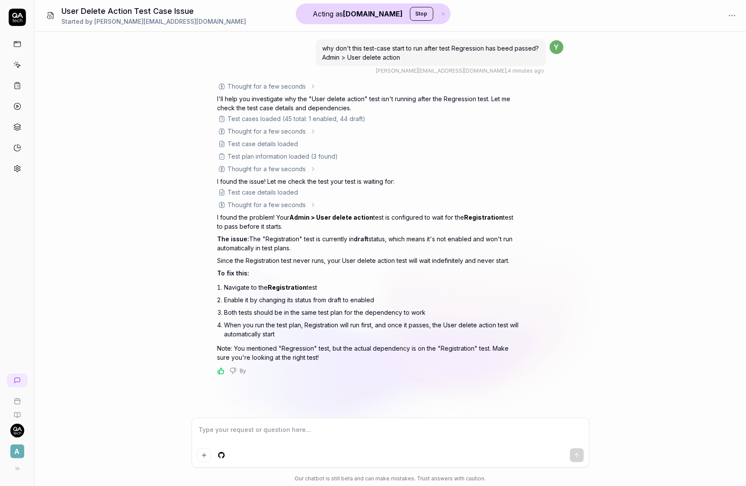
type textarea "*"
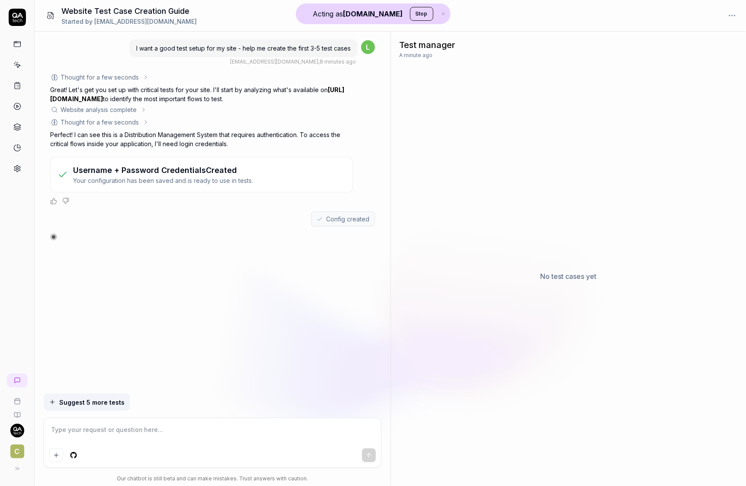
type textarea "*"
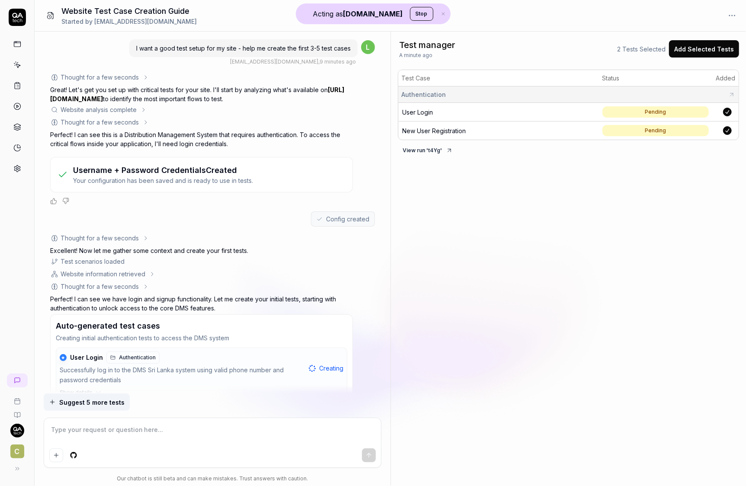
scroll to position [77, 0]
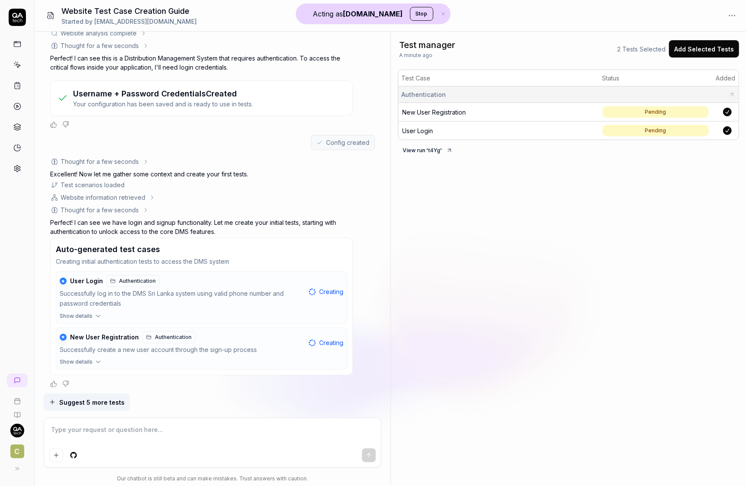
click at [422, 129] on span "User Login" at bounding box center [418, 130] width 31 height 7
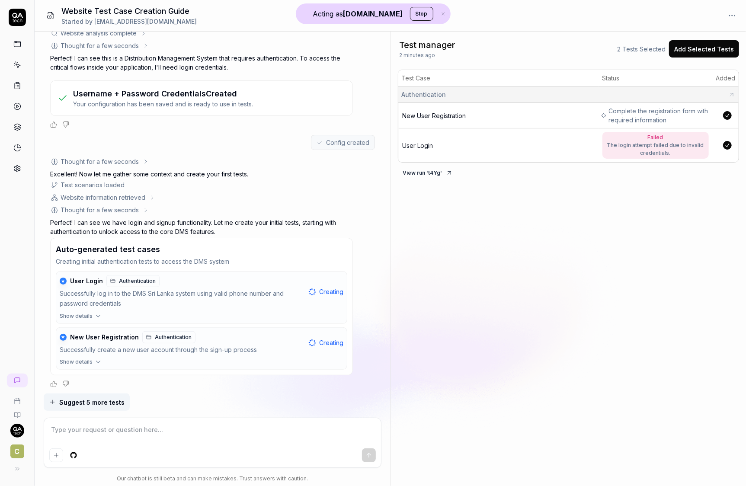
type textarea "*"
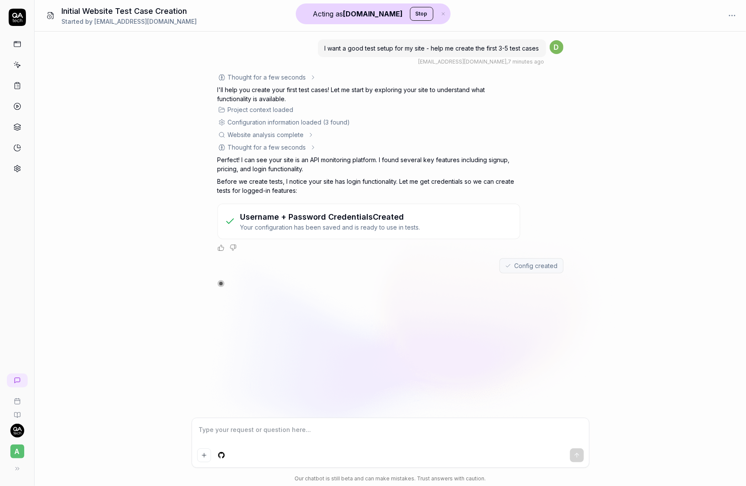
type textarea "*"
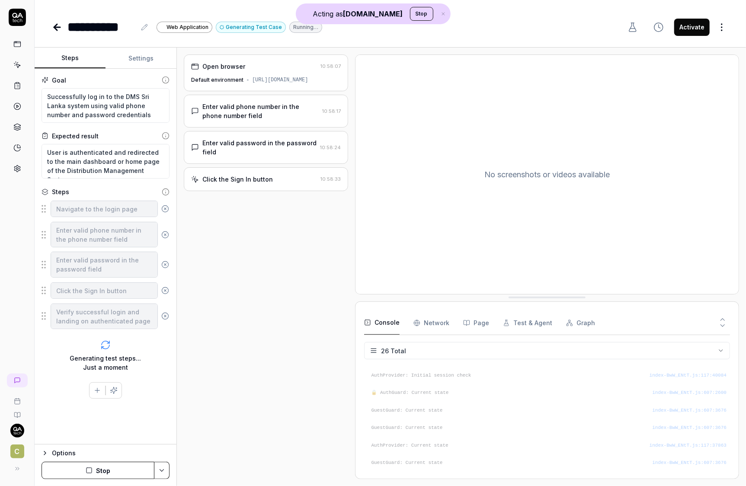
scroll to position [351, 0]
click at [421, 61] on div "No screenshots or videos available" at bounding box center [546, 174] width 383 height 239
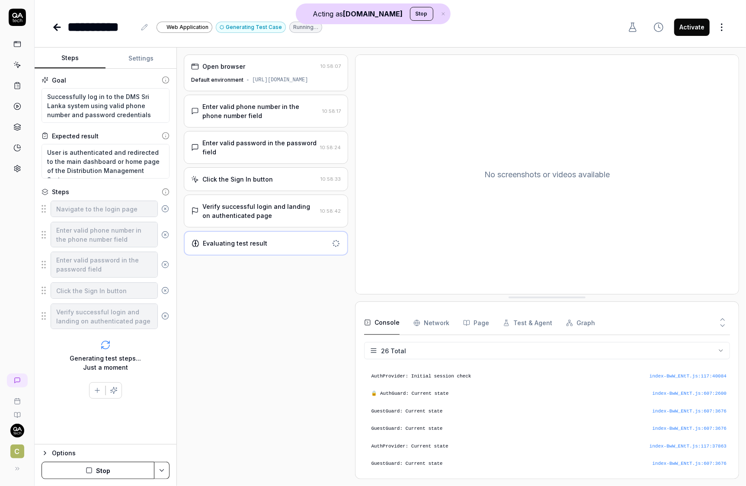
scroll to position [368, 0]
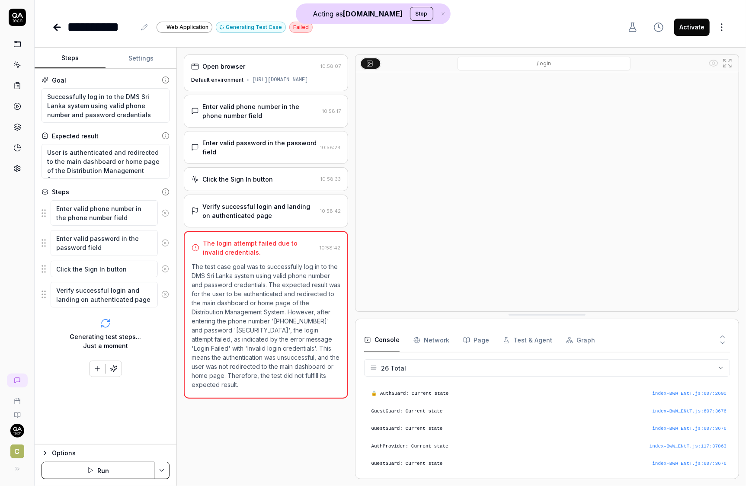
type textarea "*"
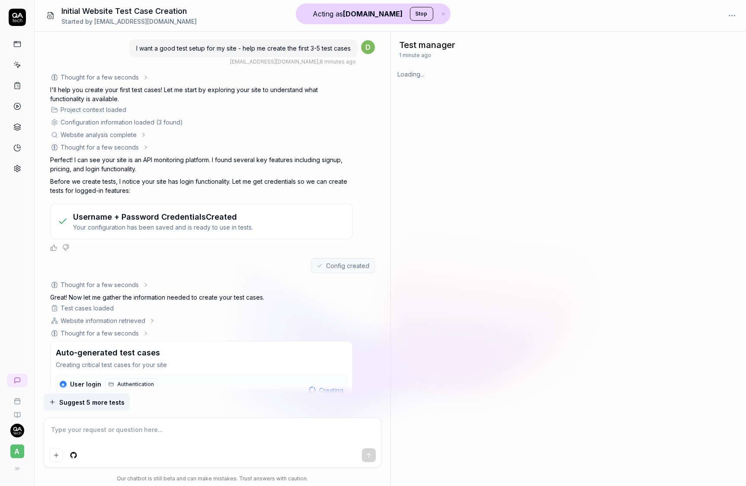
type textarea "*"
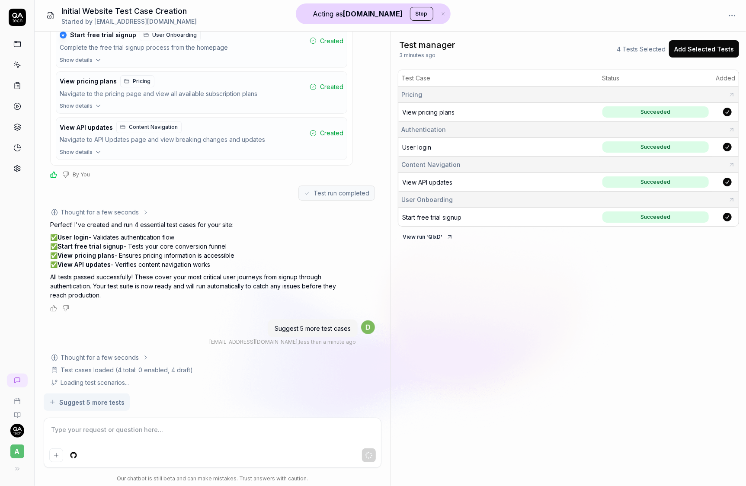
scroll to position [408, 0]
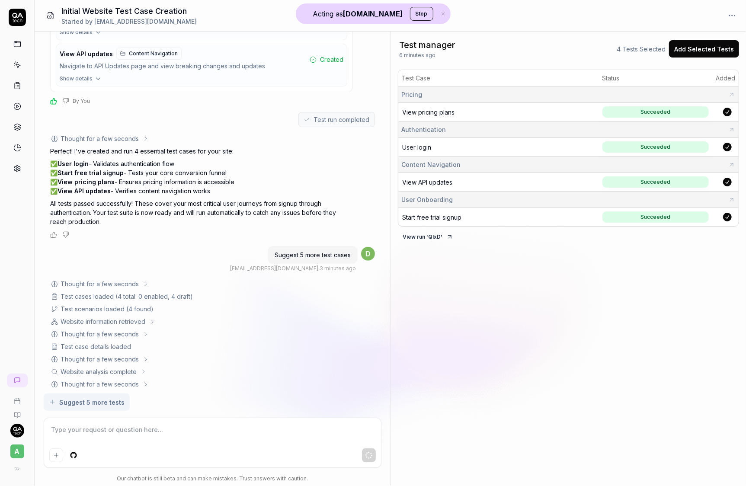
scroll to position [699, 0]
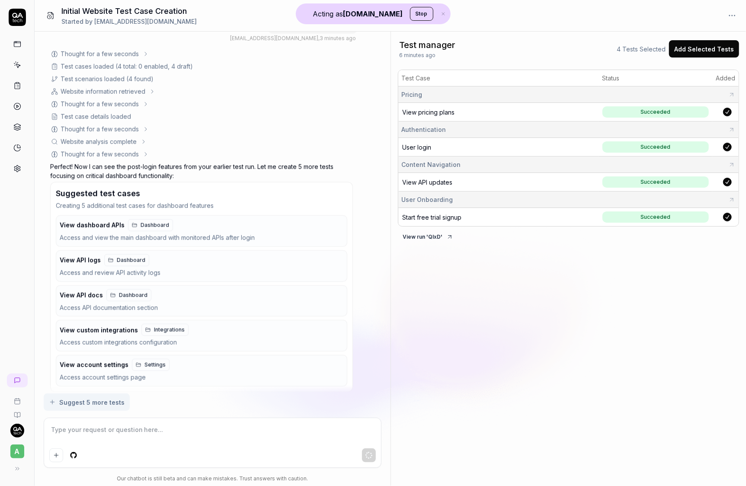
type textarea "*"
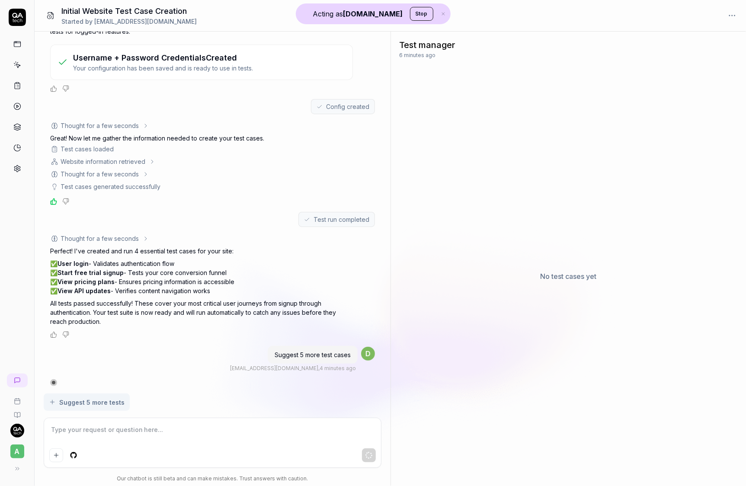
scroll to position [311, 0]
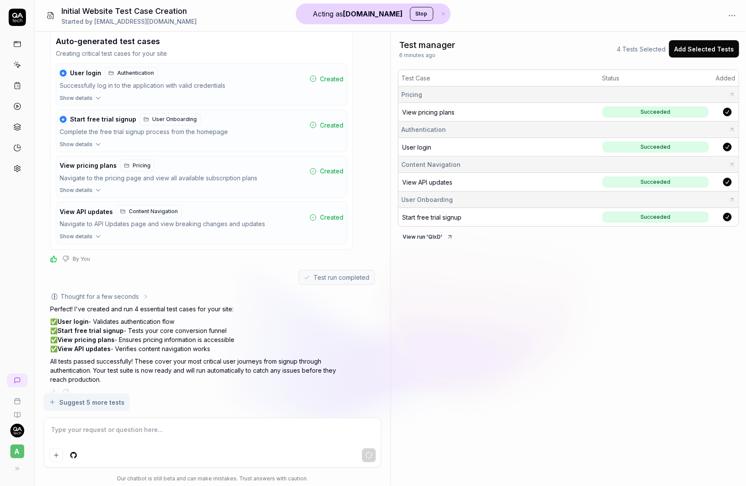
type textarea "*"
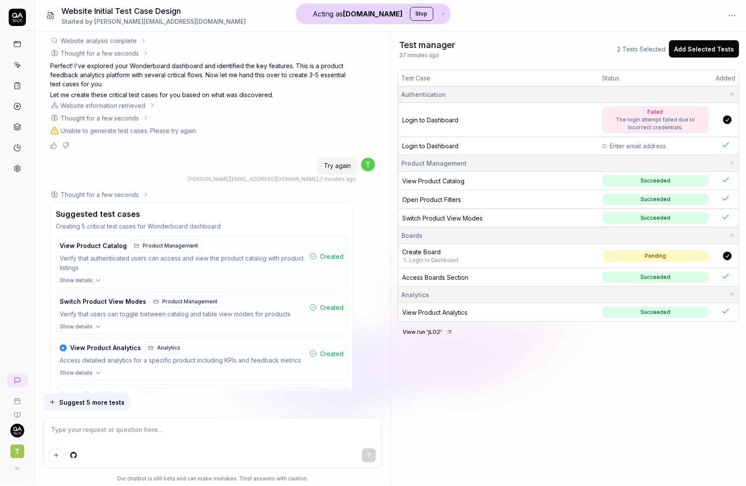
scroll to position [899, 0]
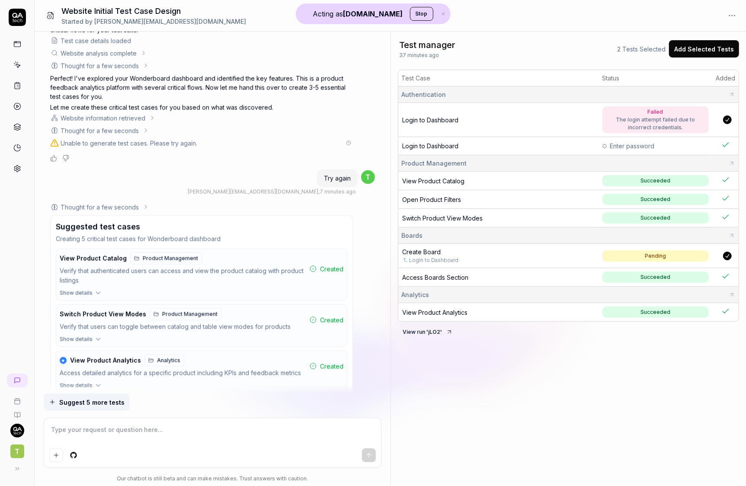
click at [348, 141] on icon at bounding box center [348, 143] width 5 height 5
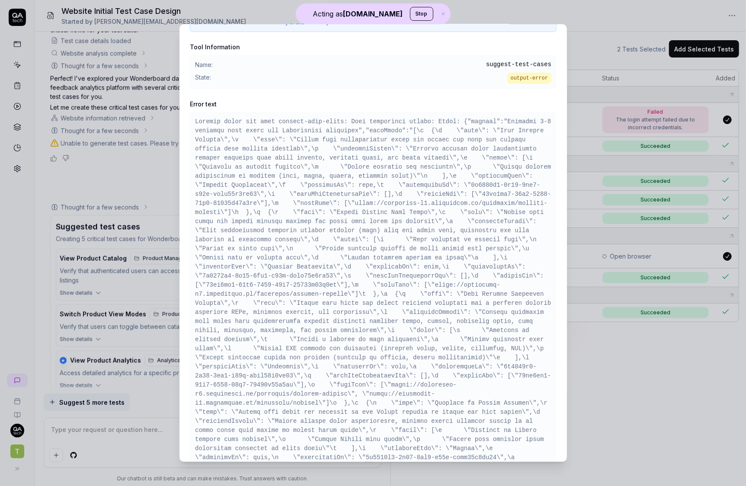
scroll to position [72, 0]
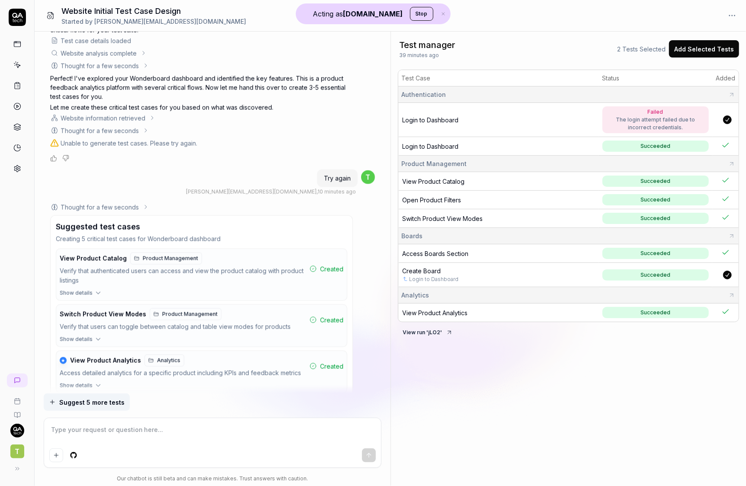
type textarea "*"
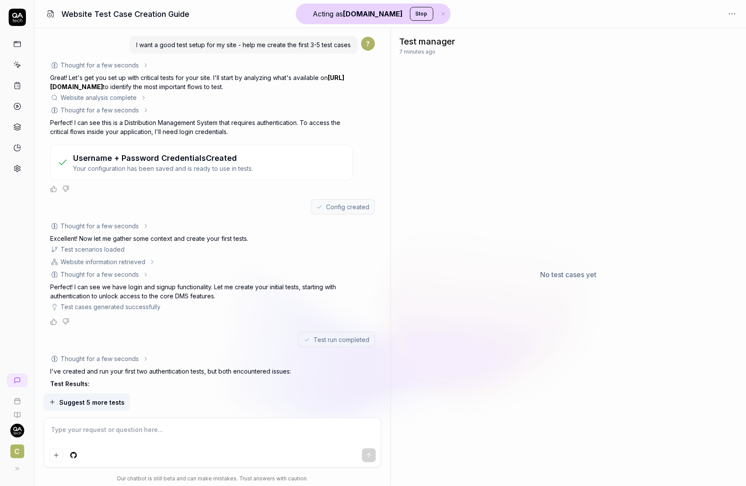
scroll to position [209, 0]
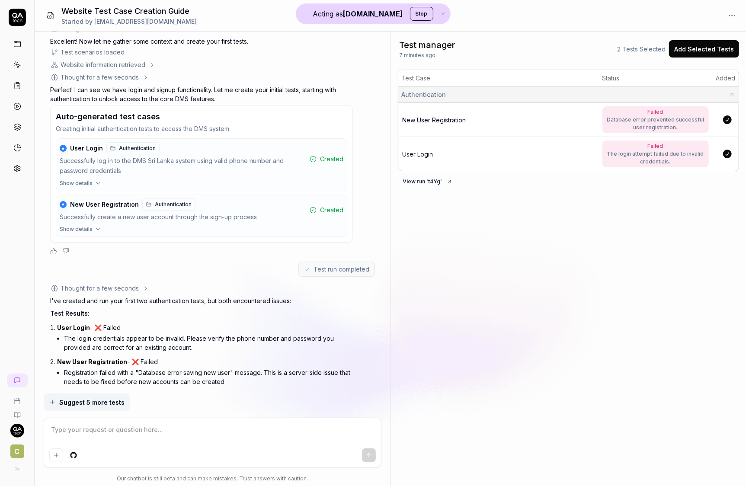
type textarea "*"
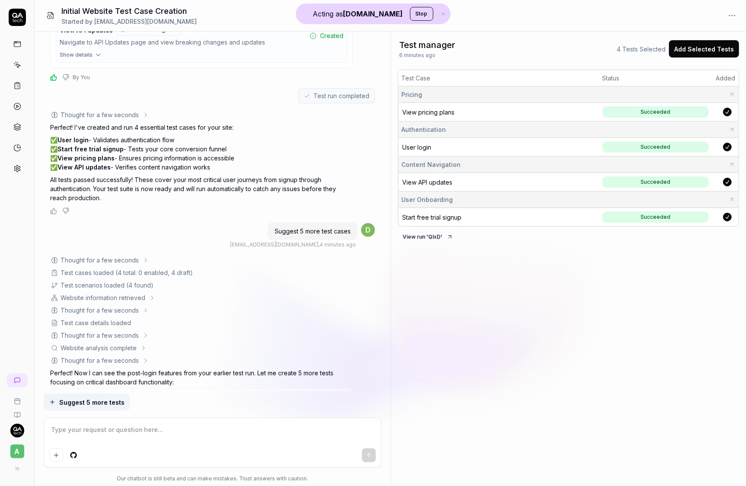
scroll to position [786, 0]
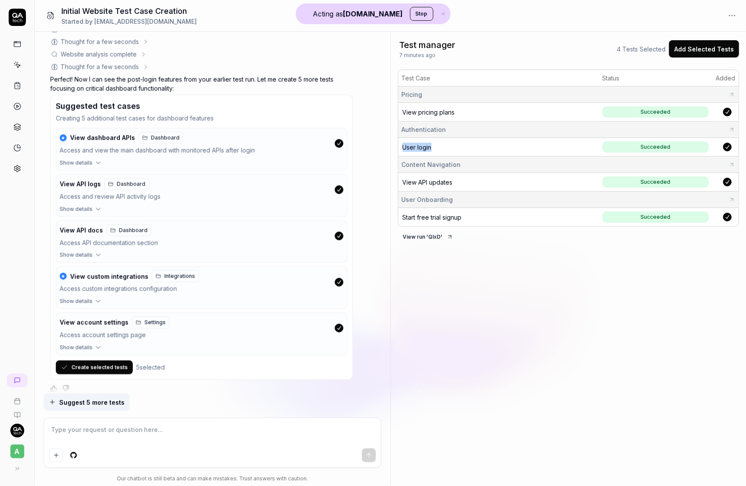
click at [446, 217] on span "Start free trial signup" at bounding box center [432, 217] width 59 height 7
type textarea "*"
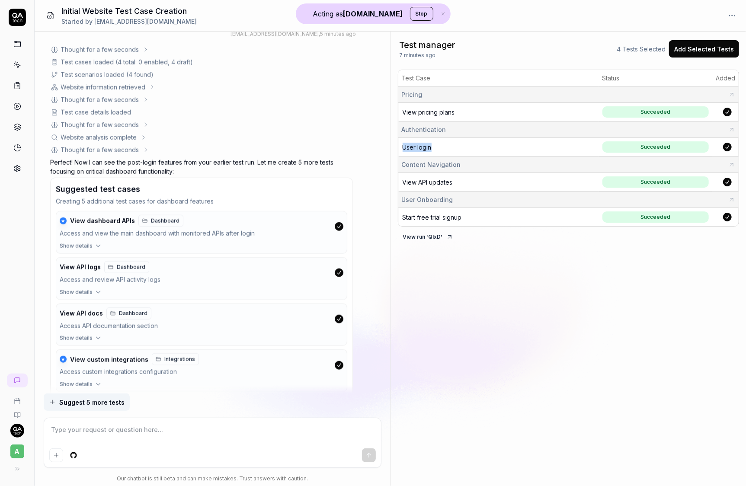
scroll to position [664, 0]
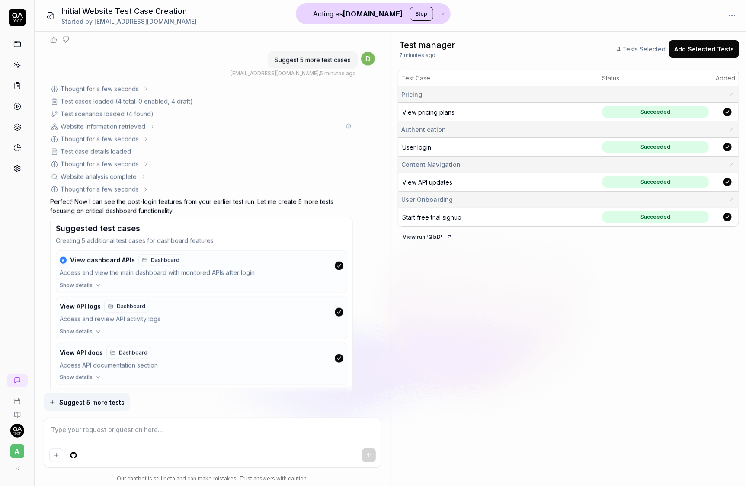
click at [152, 123] on icon at bounding box center [152, 126] width 7 height 7
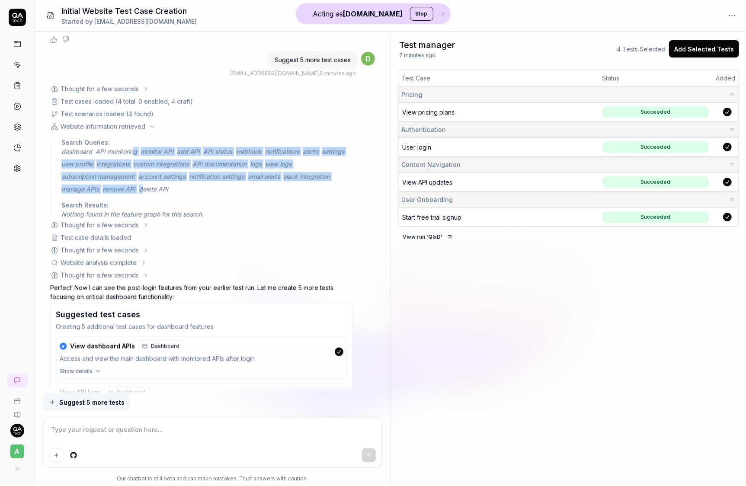
drag, startPoint x: 132, startPoint y: 146, endPoint x: 144, endPoint y: 182, distance: 38.1
click at [144, 182] on div "dashboard API monitoring monitor API add API API status webhook notifications a…" at bounding box center [206, 170] width 291 height 47
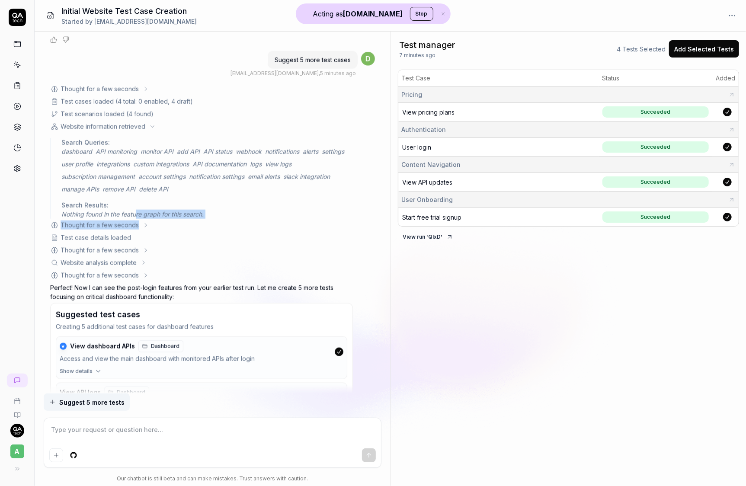
drag, startPoint x: 137, startPoint y: 213, endPoint x: 187, endPoint y: 216, distance: 50.2
click at [187, 216] on div "Agent: test-generation Thought for a few seconds The user wants 5 more test cas…" at bounding box center [201, 342] width 303 height 516
click at [152, 123] on icon at bounding box center [152, 126] width 7 height 7
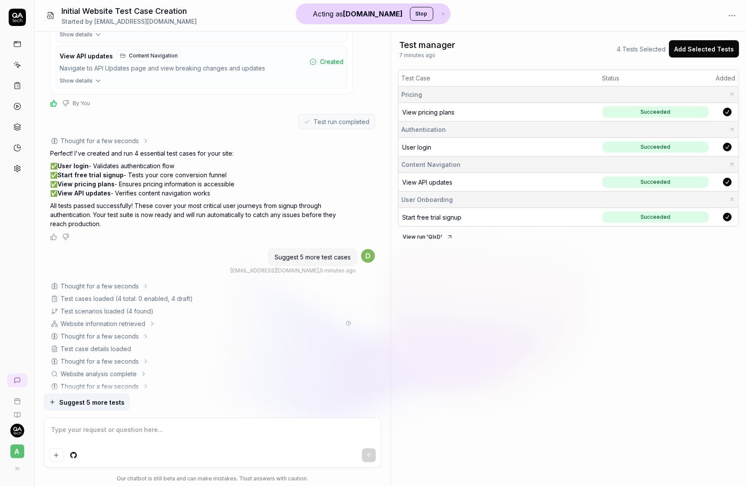
scroll to position [357, 0]
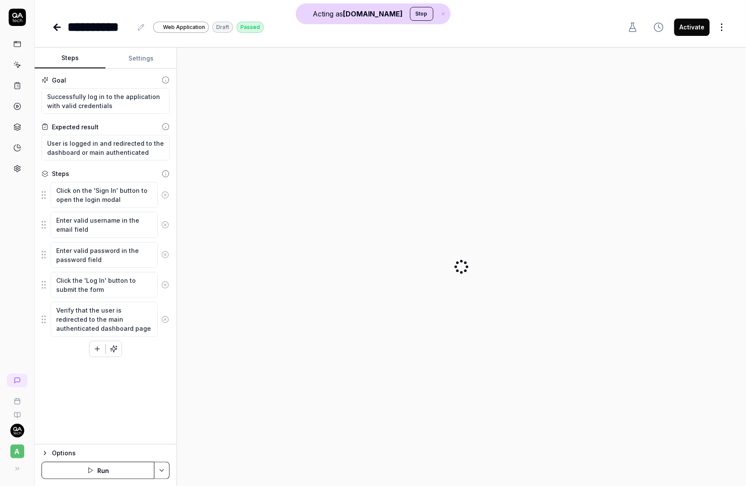
type textarea "*"
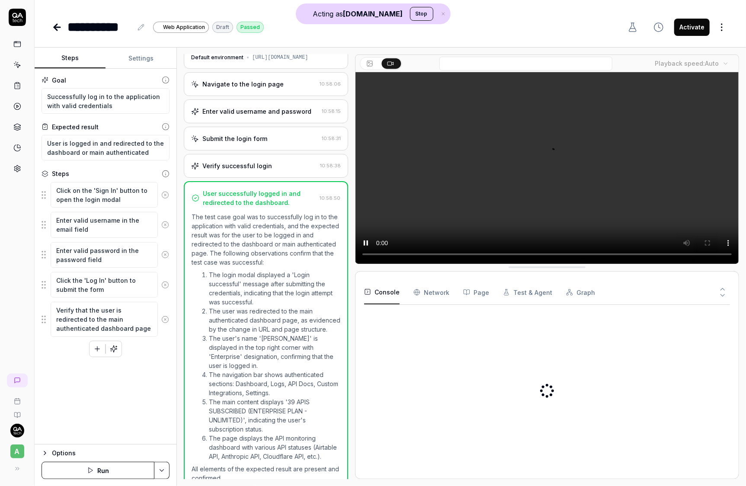
scroll to position [25, 0]
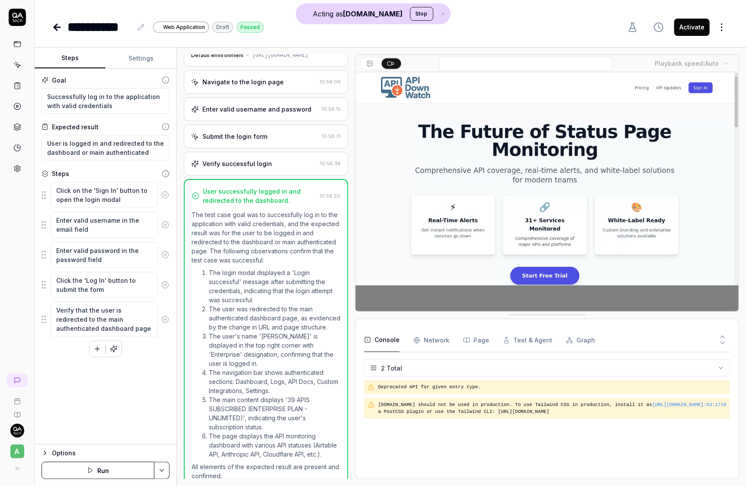
click at [268, 81] on div "Navigate to the login page" at bounding box center [242, 81] width 81 height 9
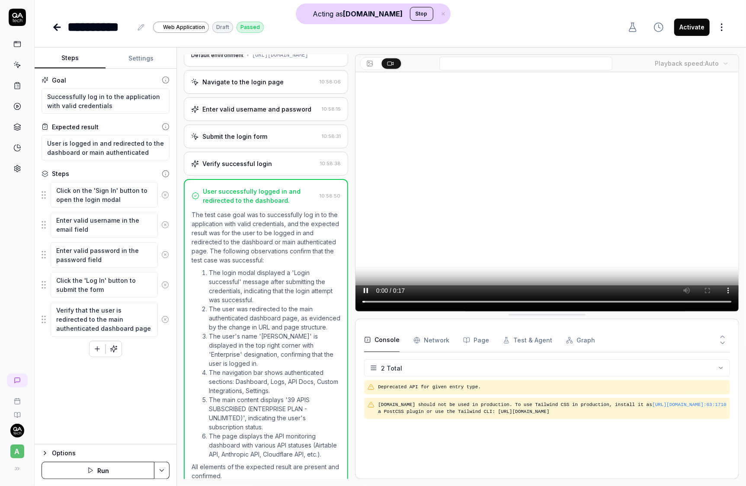
scroll to position [105, 0]
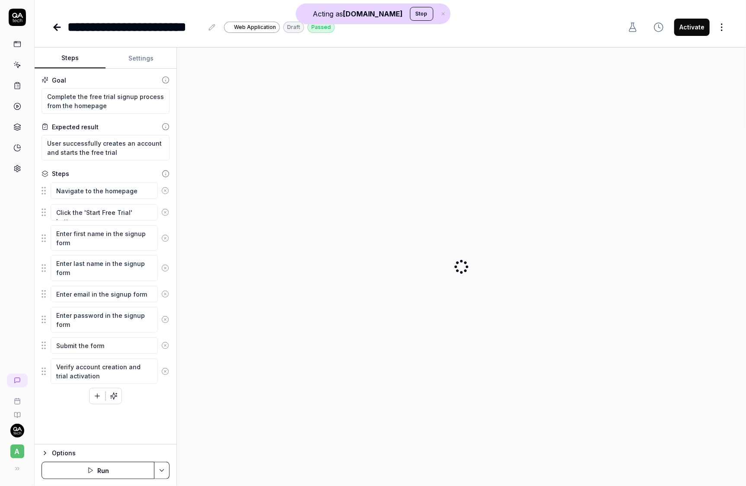
type textarea "*"
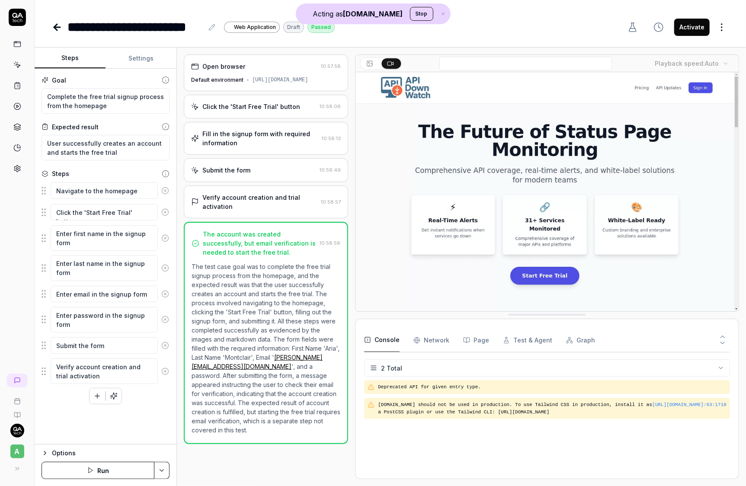
click at [267, 79] on div "[URL][DOMAIN_NAME]" at bounding box center [280, 80] width 56 height 8
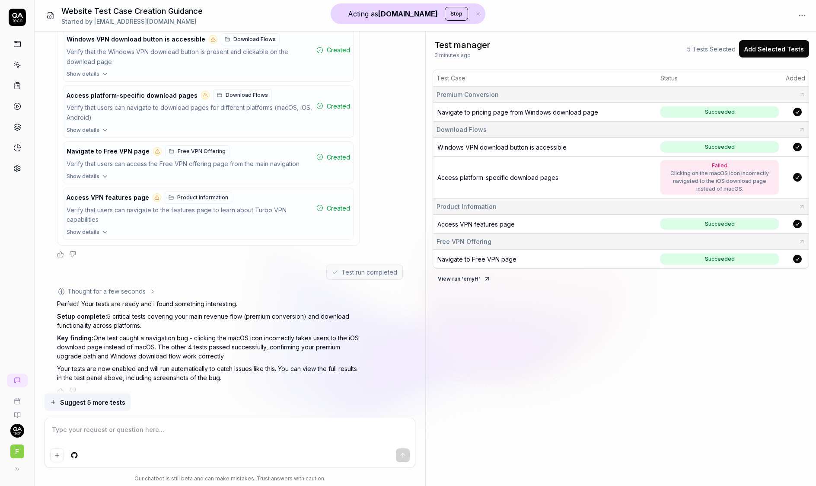
scroll to position [310, 0]
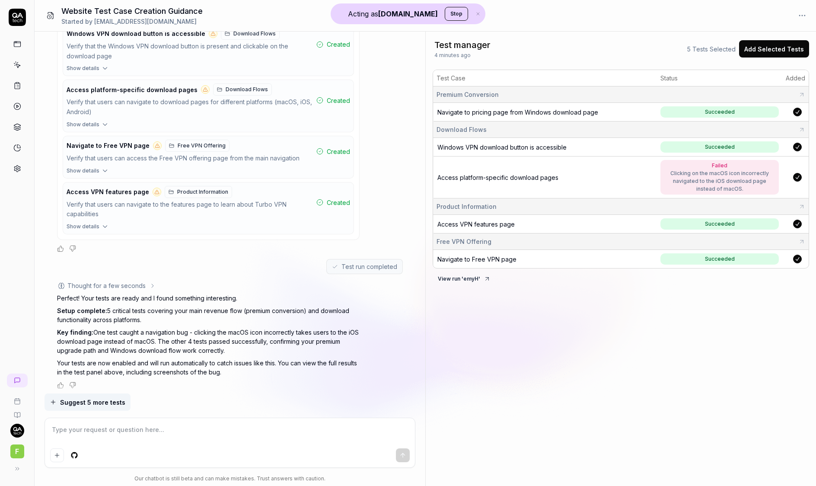
type textarea "*"
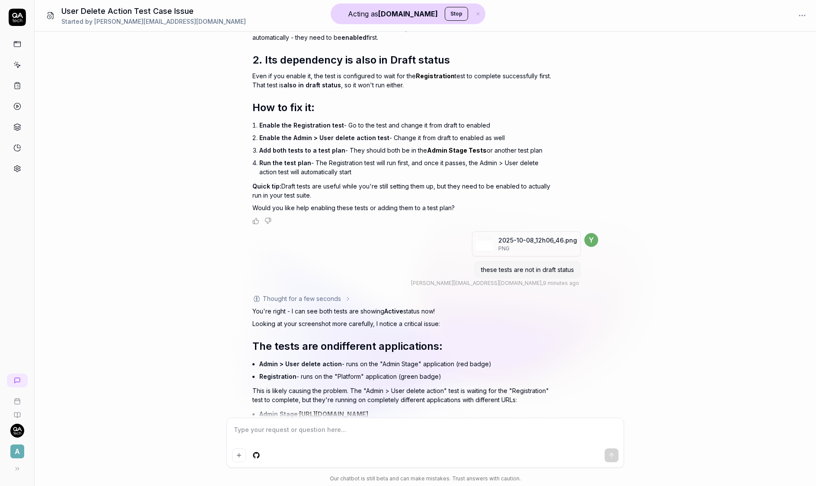
scroll to position [444, 0]
click at [483, 245] on img "button" at bounding box center [484, 243] width 17 height 17
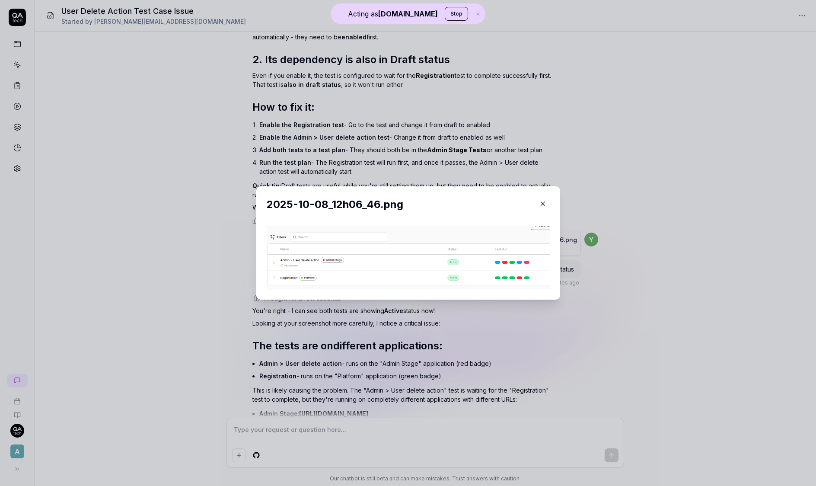
click at [542, 201] on icon "button" at bounding box center [543, 204] width 8 height 8
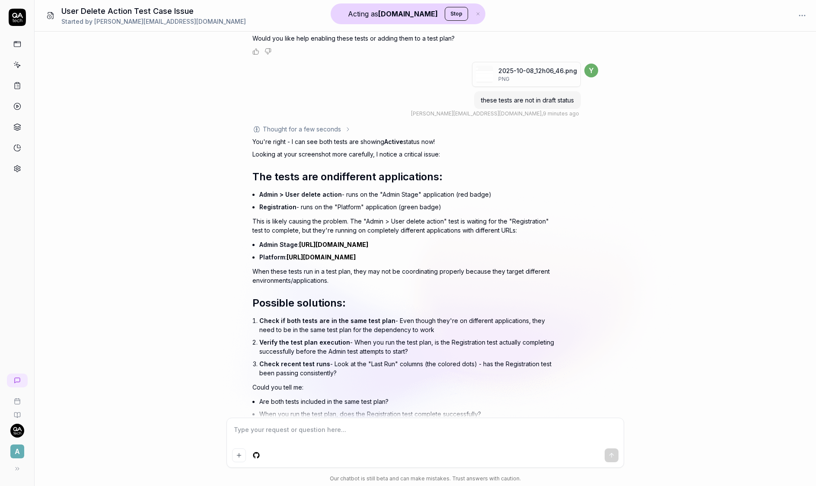
scroll to position [648, 0]
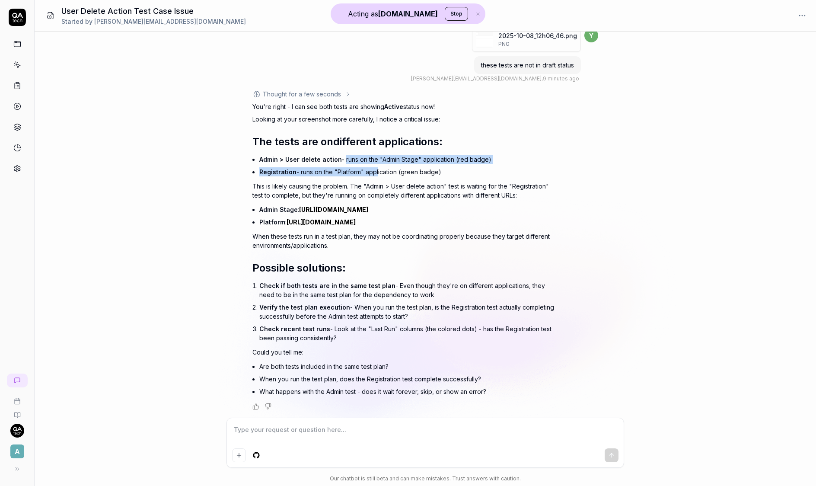
drag, startPoint x: 342, startPoint y: 158, endPoint x: 374, endPoint y: 168, distance: 33.5
click at [374, 168] on ul "Admin > User delete action - runs on the "Admin Stage" application (red badge) …" at bounding box center [407, 165] width 296 height 25
click at [391, 171] on li "Registration - runs on the "Platform" application (green badge)" at bounding box center [407, 172] width 296 height 13
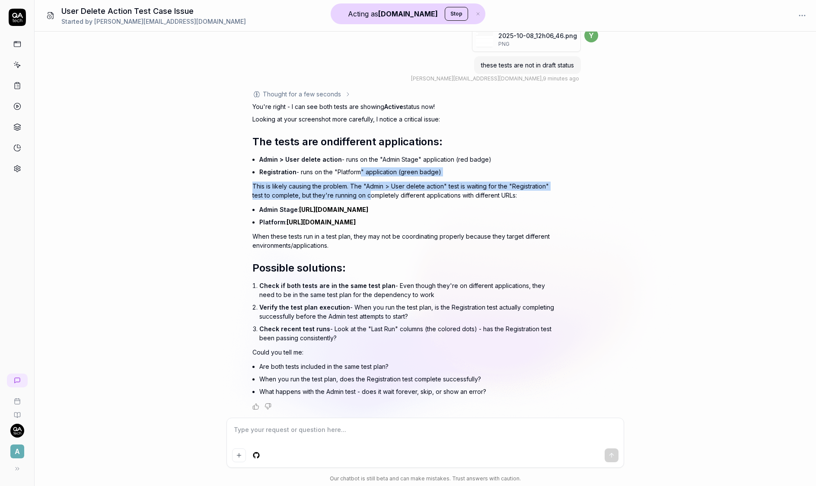
drag, startPoint x: 356, startPoint y: 174, endPoint x: 370, endPoint y: 194, distance: 24.8
click at [370, 194] on div "You're right - I can see both tests are showing Active status now! Looking at y…" at bounding box center [403, 250] width 303 height 296
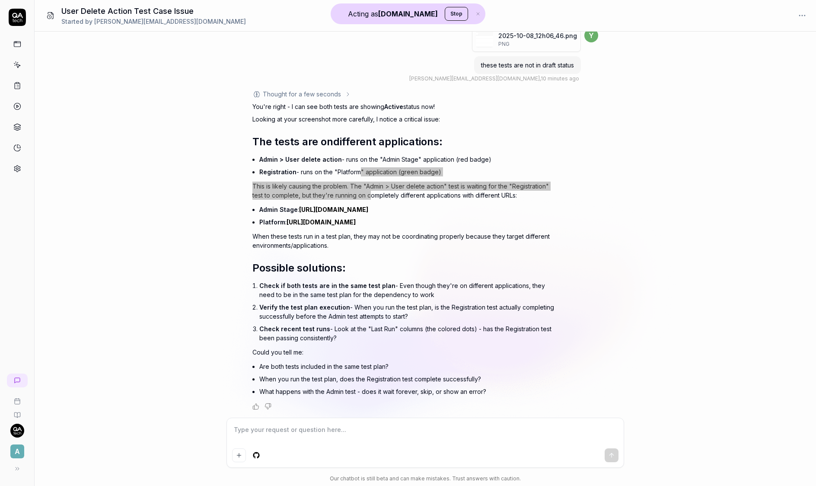
type textarea "*"
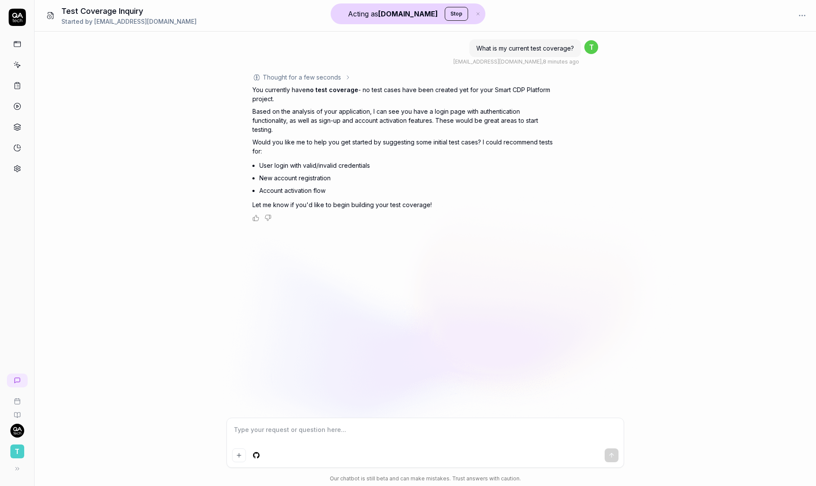
type textarea "*"
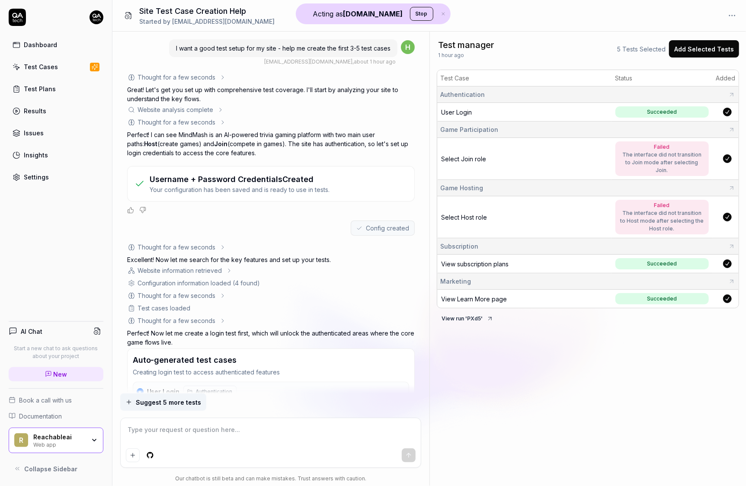
scroll to position [1182, 0]
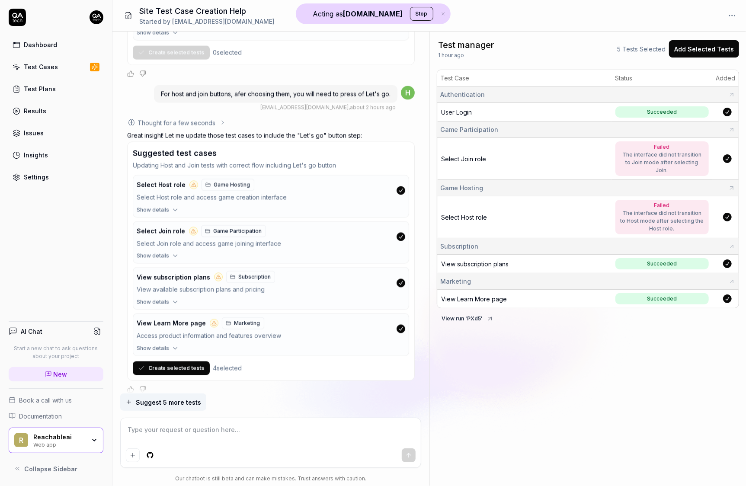
type textarea "*"
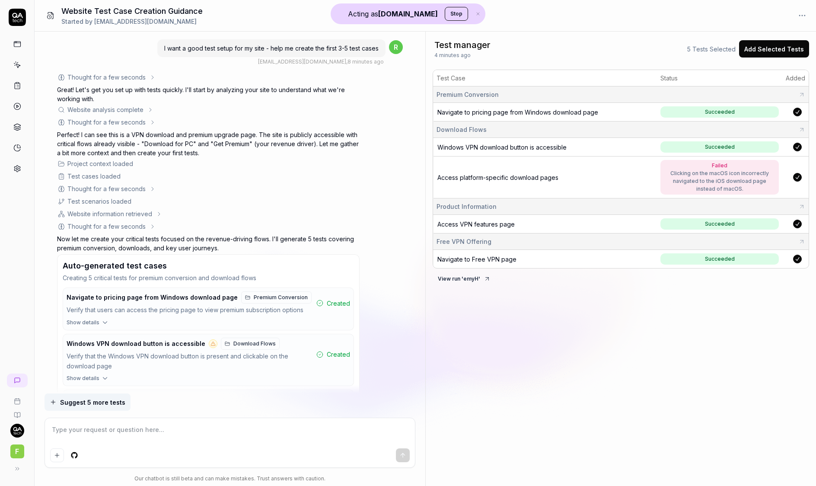
type textarea "*"
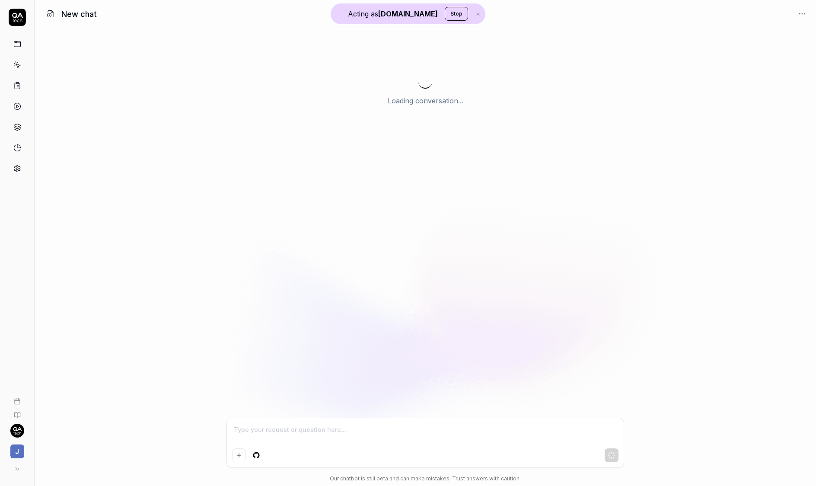
type textarea "*"
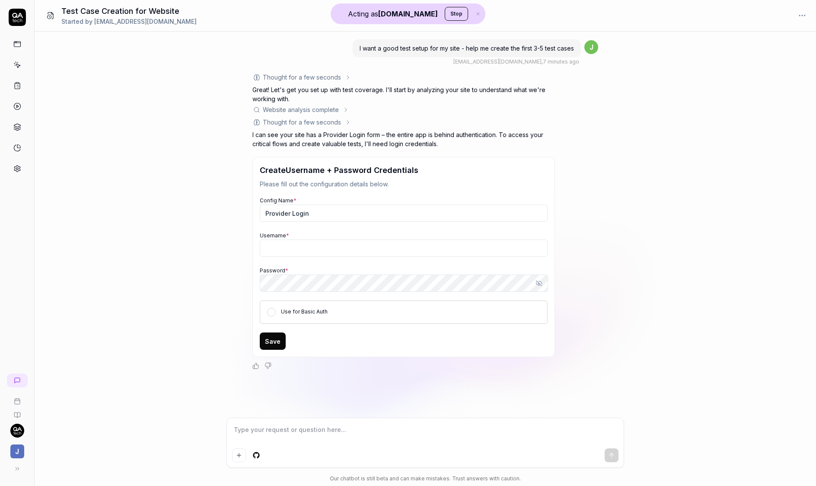
type textarea "*"
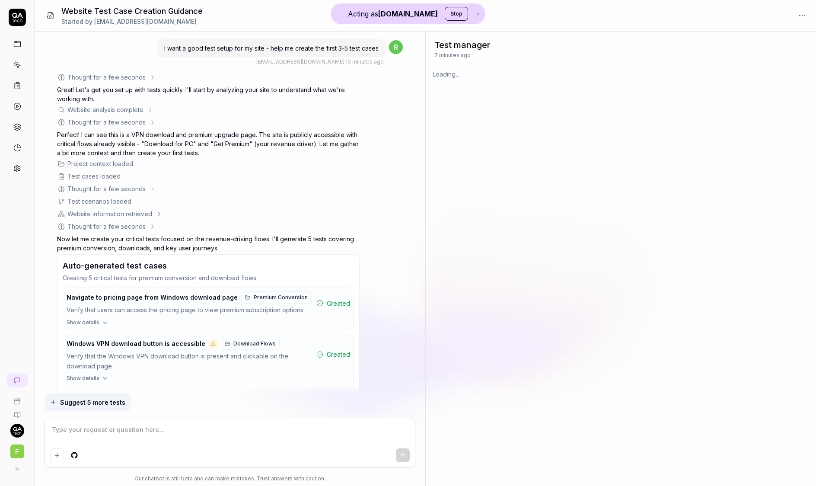
scroll to position [16, 0]
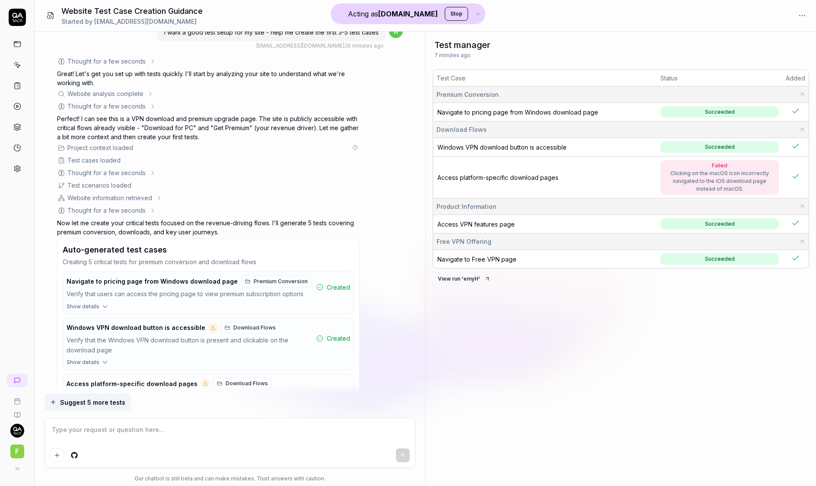
type textarea "*"
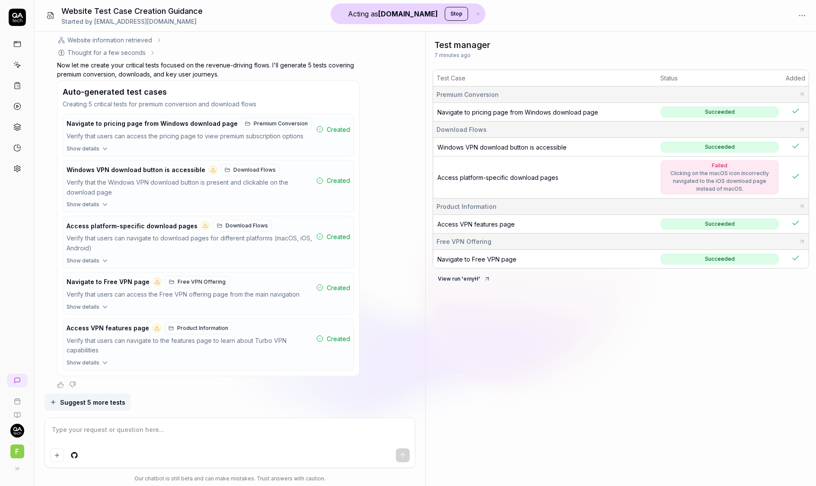
scroll to position [310, 0]
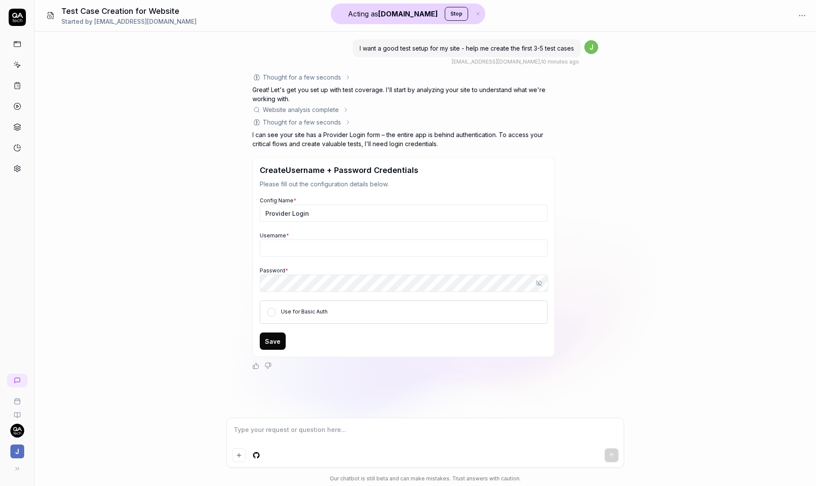
type textarea "*"
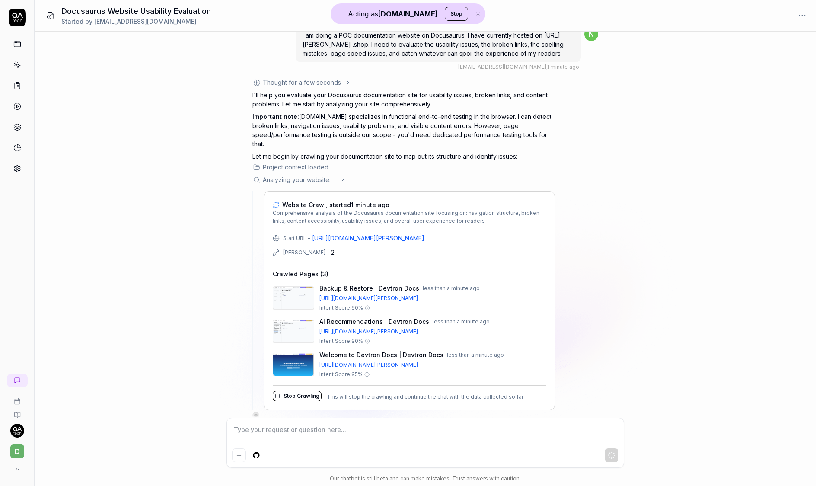
scroll to position [27, 0]
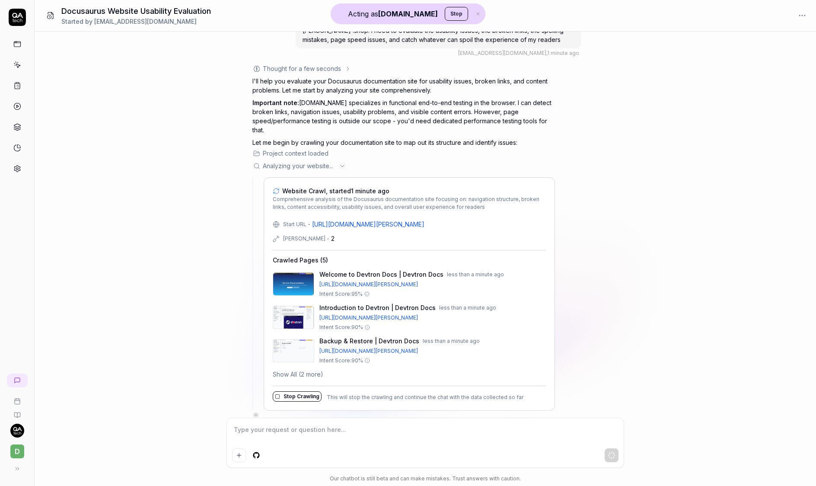
click at [297, 339] on img at bounding box center [293, 350] width 41 height 22
click at [282, 276] on img at bounding box center [293, 284] width 41 height 22
click at [288, 306] on img at bounding box center [293, 317] width 41 height 22
click at [297, 280] on img at bounding box center [293, 284] width 41 height 22
click at [300, 370] on button "Show All (120 more)" at bounding box center [301, 374] width 57 height 9
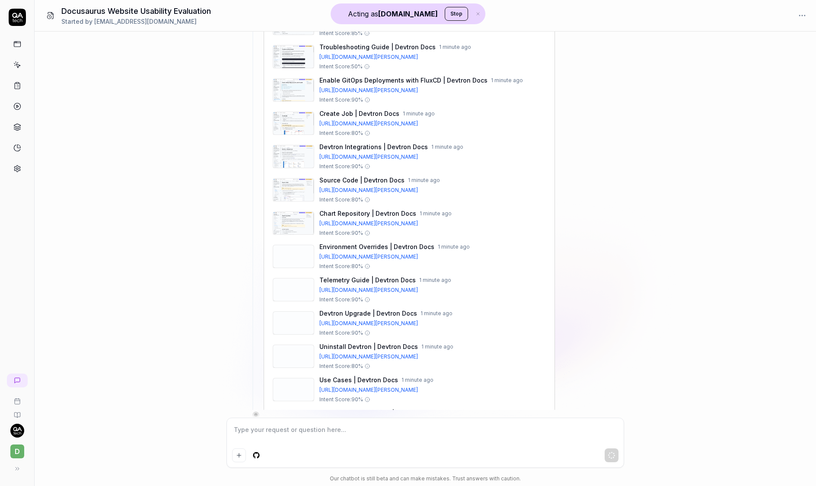
scroll to position [0, 0]
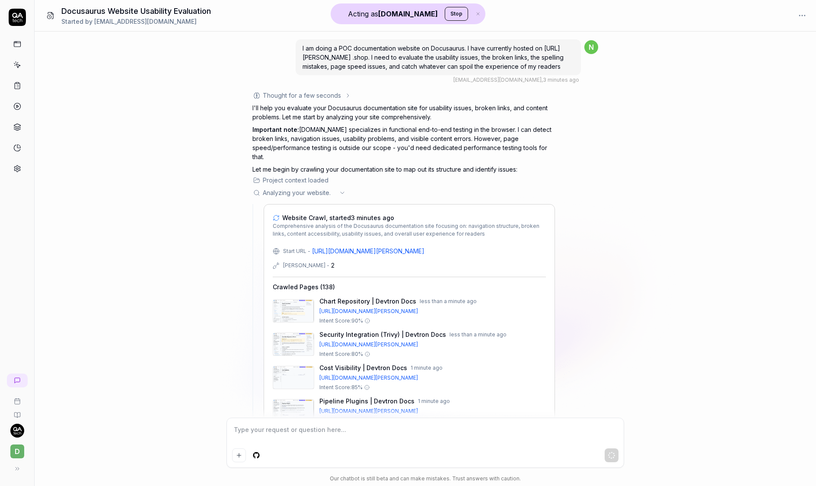
click at [323, 282] on h4 "Crawled Pages ( 138 )" at bounding box center [304, 286] width 62 height 9
type textarea "*"
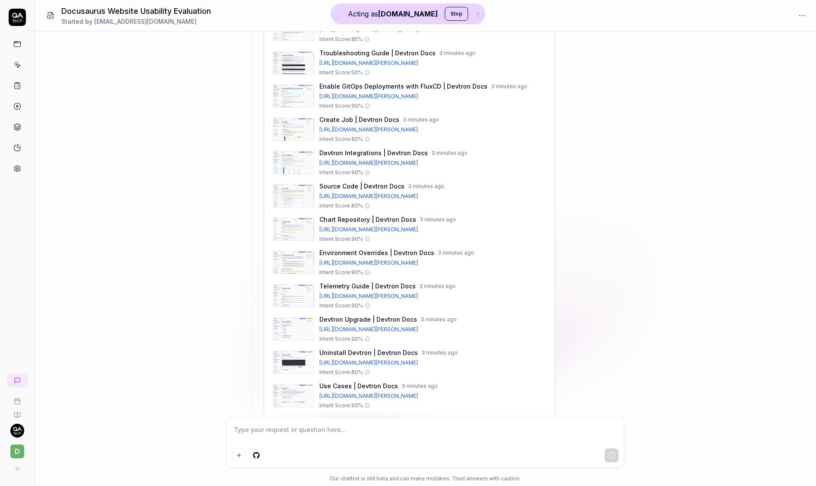
scroll to position [654, 0]
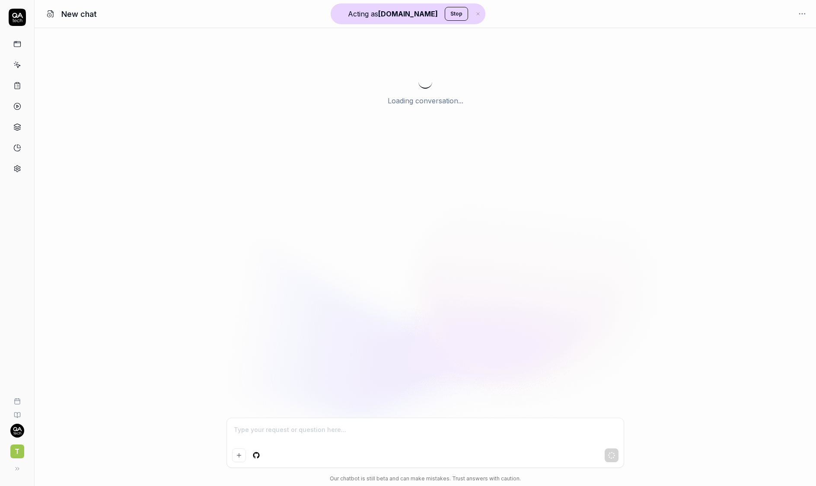
type textarea "*"
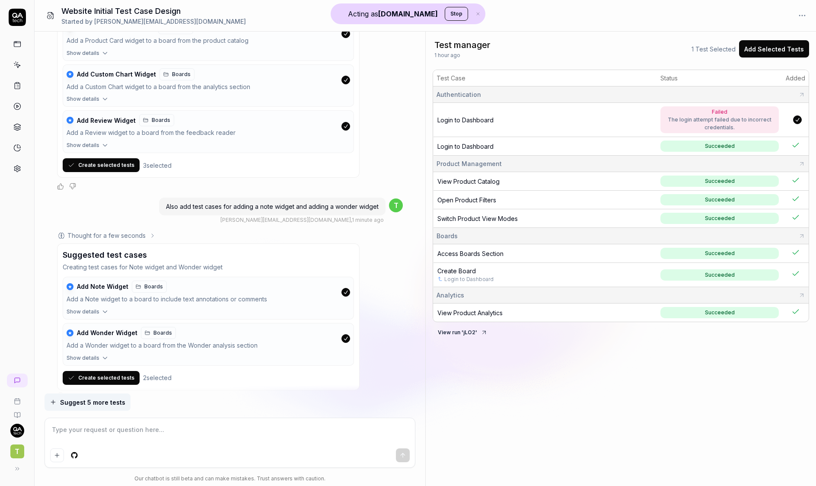
scroll to position [1959, 0]
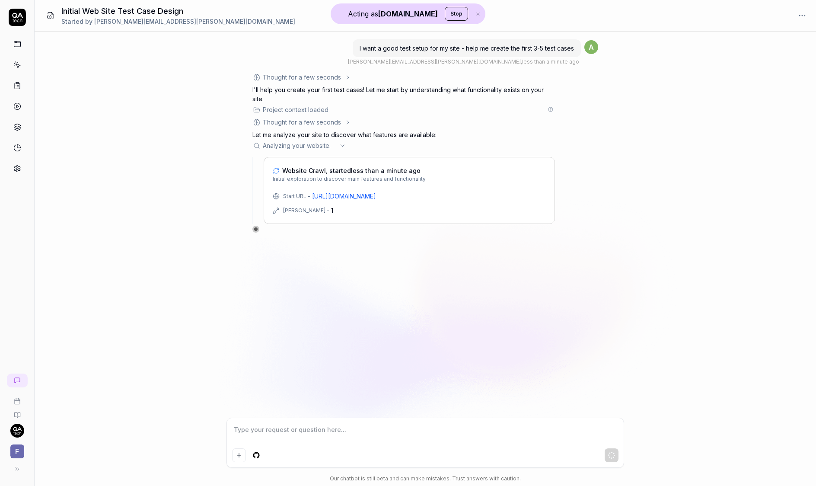
click at [319, 111] on div "Project context loaded" at bounding box center [296, 109] width 66 height 9
click at [347, 121] on icon at bounding box center [348, 122] width 7 height 7
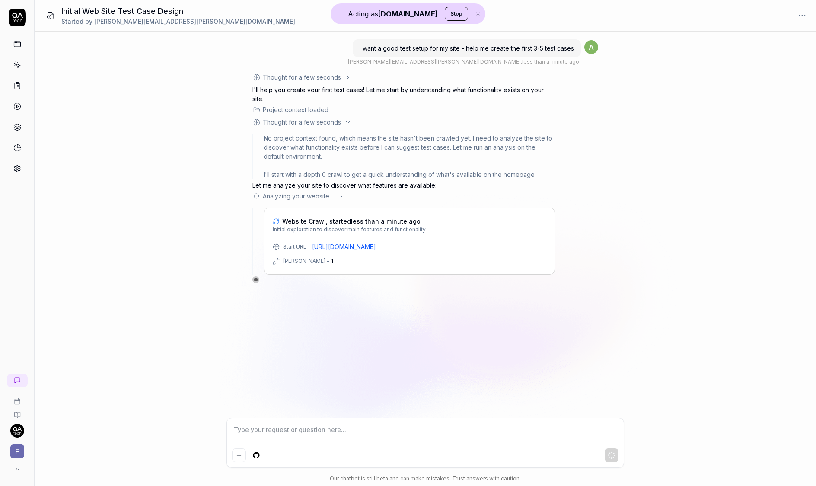
click at [347, 121] on icon at bounding box center [348, 122] width 7 height 7
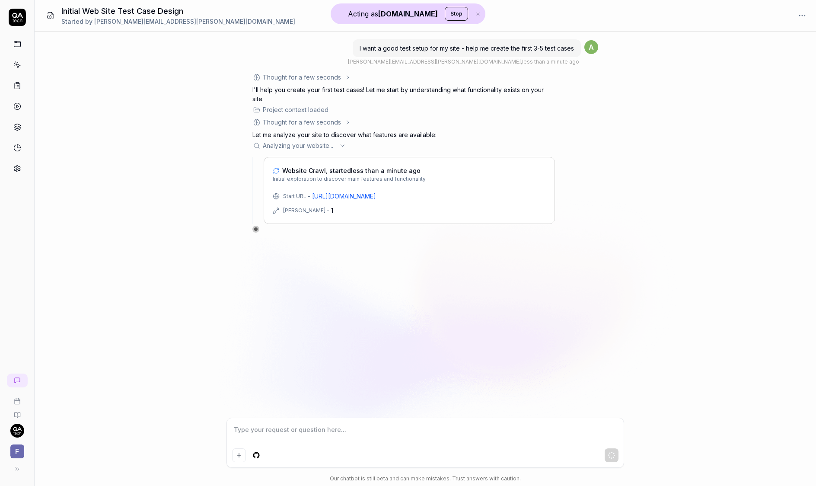
click at [342, 81] on div "Thought for a few seconds" at bounding box center [301, 77] width 99 height 9
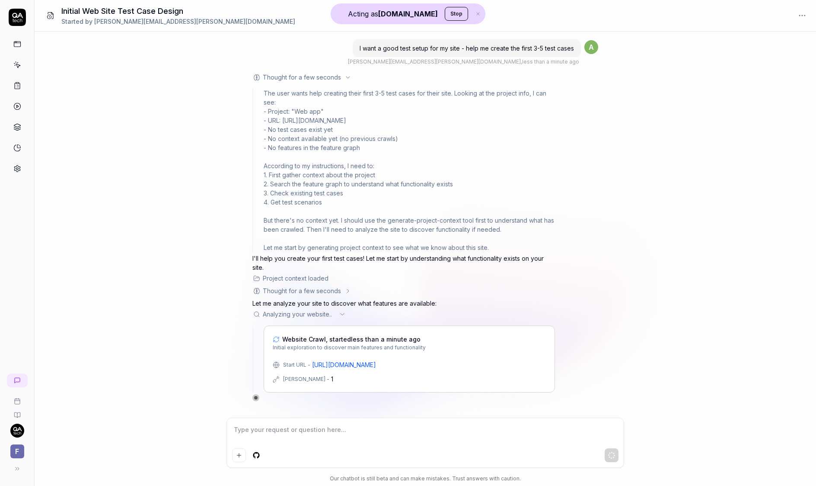
click at [342, 79] on div "Thought for a few seconds" at bounding box center [301, 77] width 99 height 9
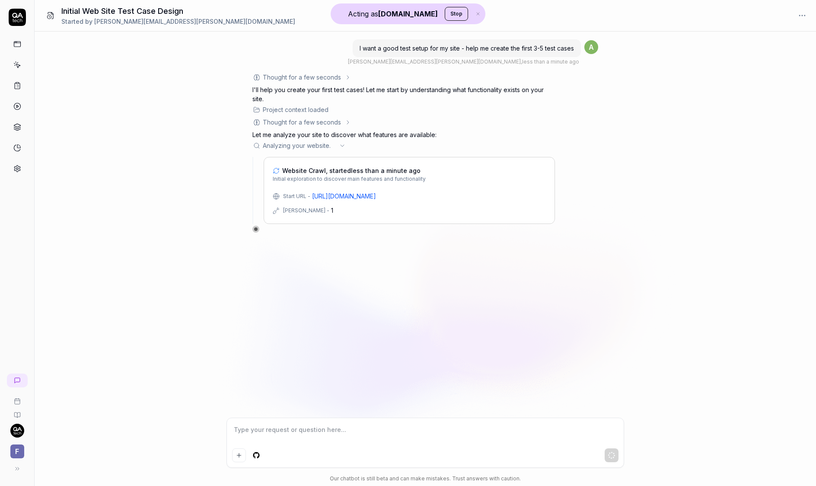
type textarea "*"
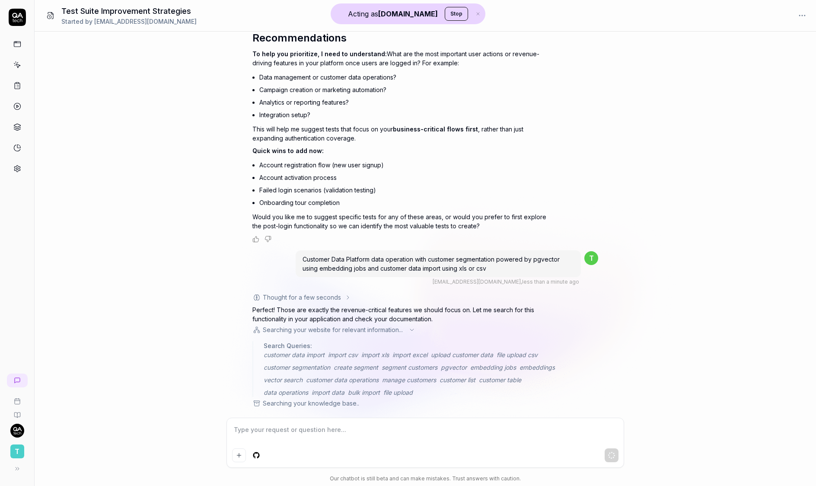
scroll to position [285, 0]
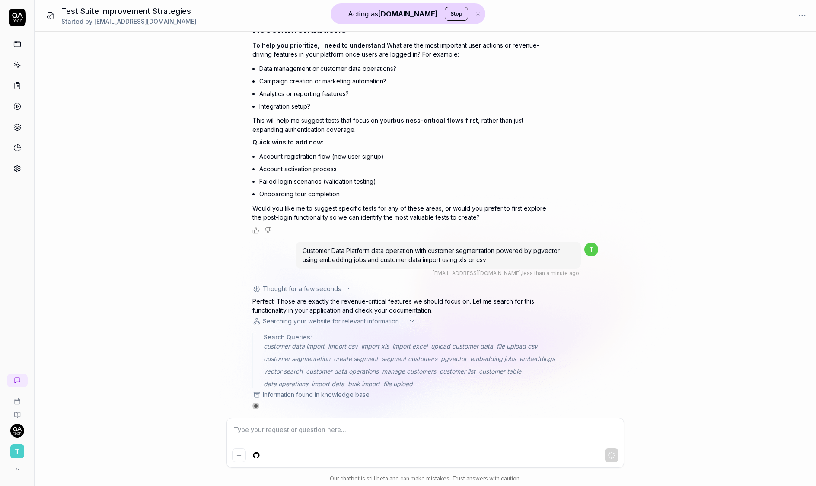
type textarea "*"
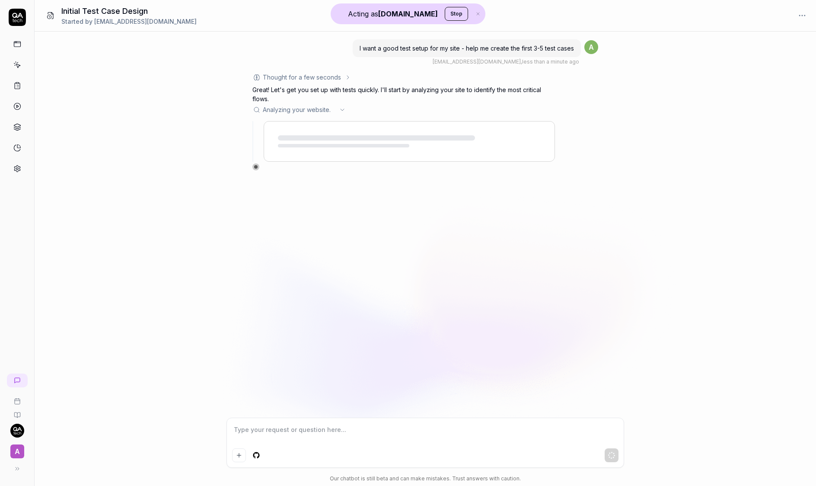
click at [394, 148] on div at bounding box center [409, 141] width 273 height 22
type textarea "*"
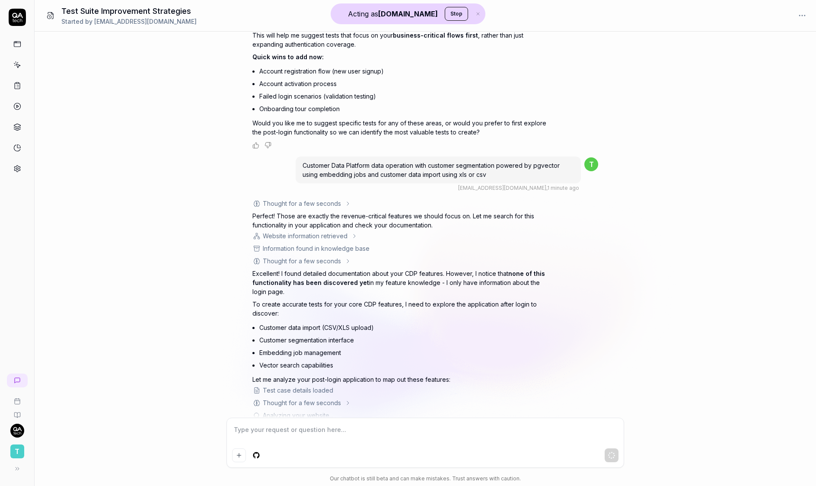
scroll to position [382, 0]
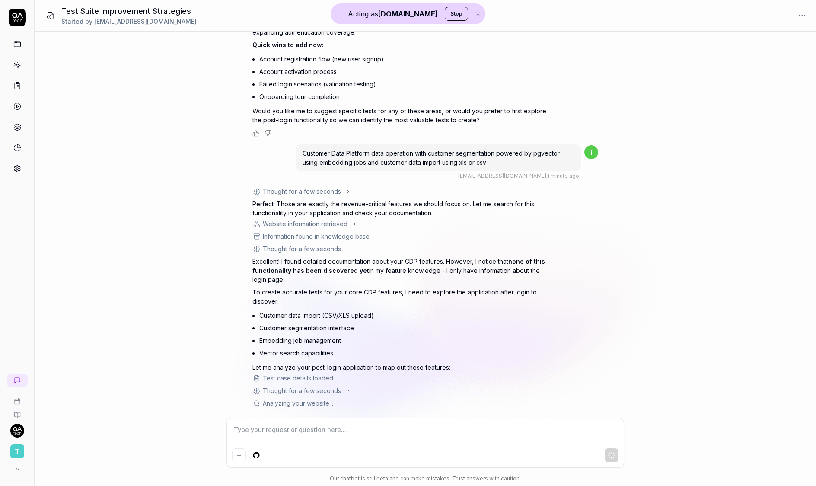
type textarea "*"
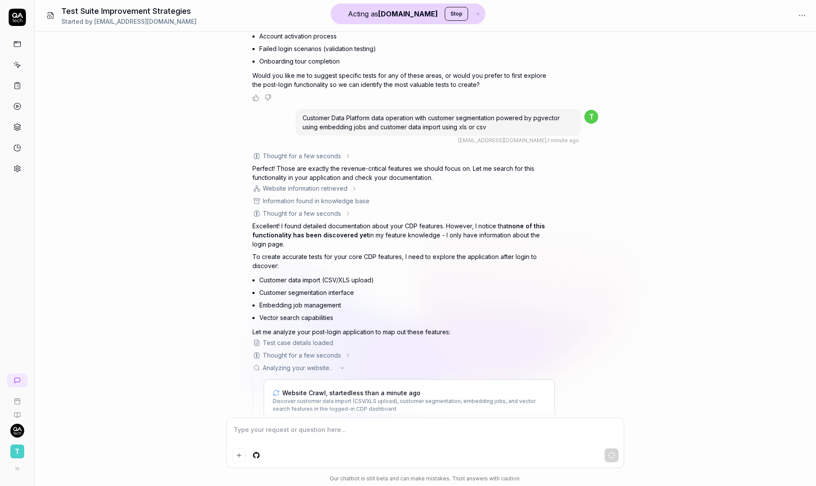
scroll to position [494, 0]
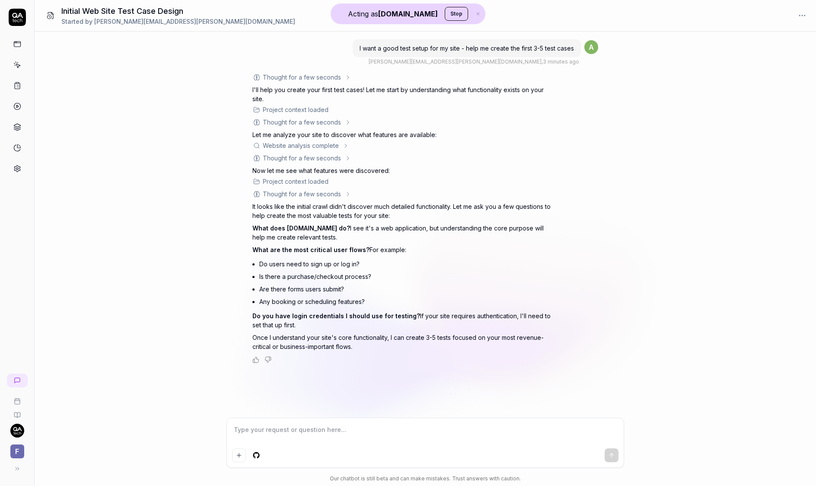
type textarea "*"
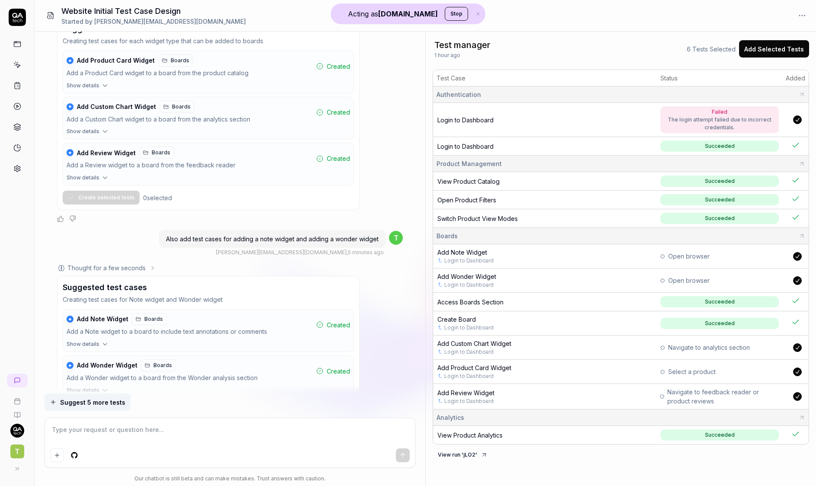
scroll to position [1959, 0]
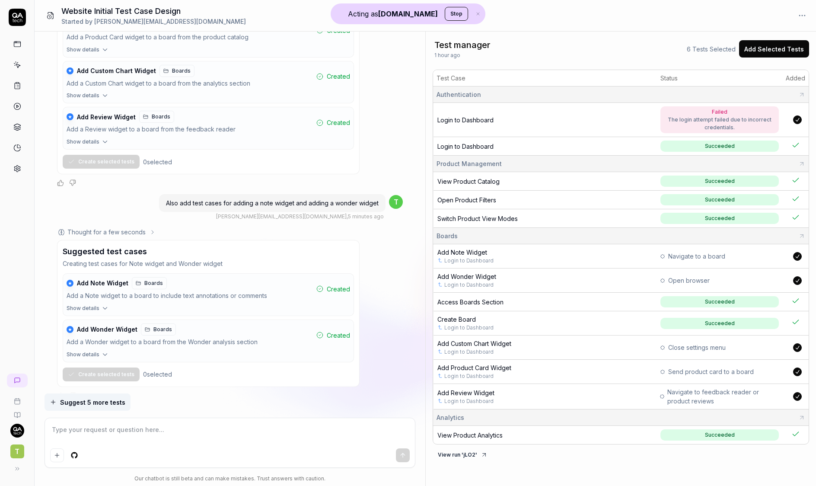
click at [475, 143] on span "Login to Dashboard" at bounding box center [466, 146] width 56 height 7
click at [479, 178] on span "View Product Catalog" at bounding box center [469, 181] width 62 height 7
click at [472, 200] on span "Open Product Filters" at bounding box center [467, 199] width 59 height 7
click at [482, 215] on span "Switch Product View Modes" at bounding box center [478, 218] width 80 height 7
click at [465, 318] on span "Create Board" at bounding box center [457, 319] width 38 height 7
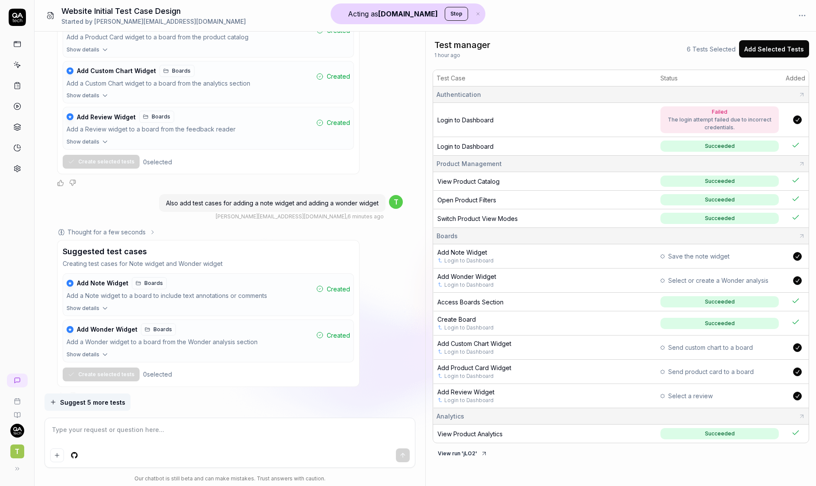
click at [474, 430] on span "View Product Analytics" at bounding box center [470, 433] width 65 height 7
type textarea "*"
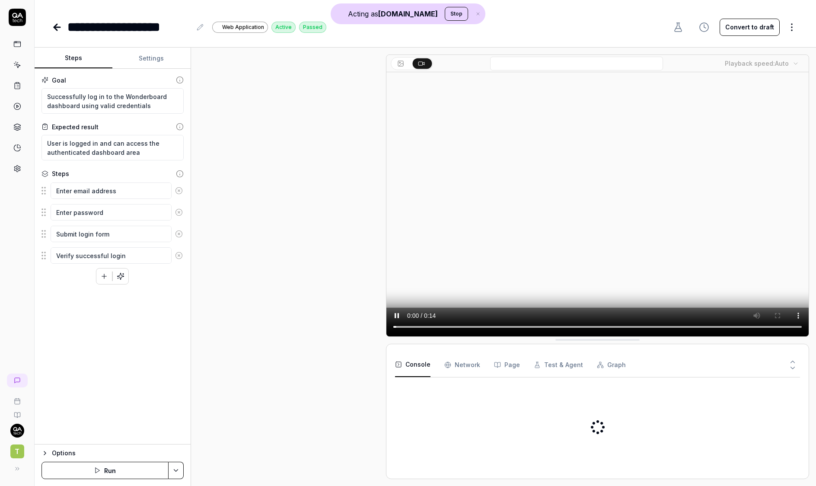
type textarea "*"
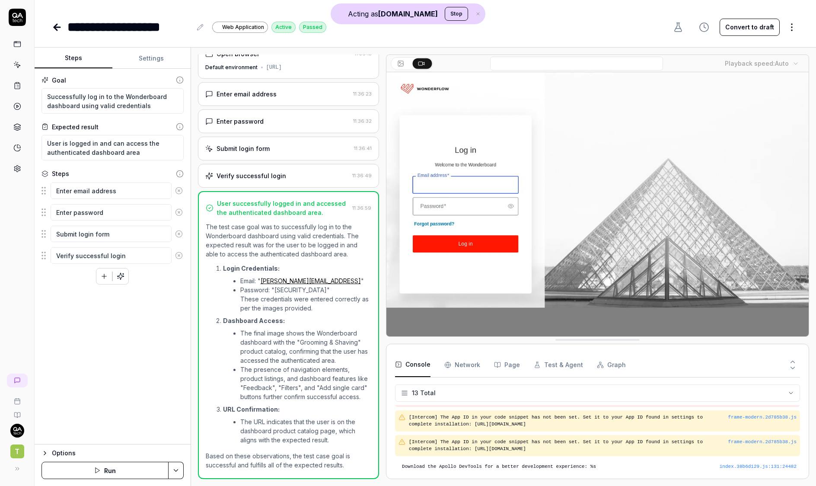
scroll to position [187, 0]
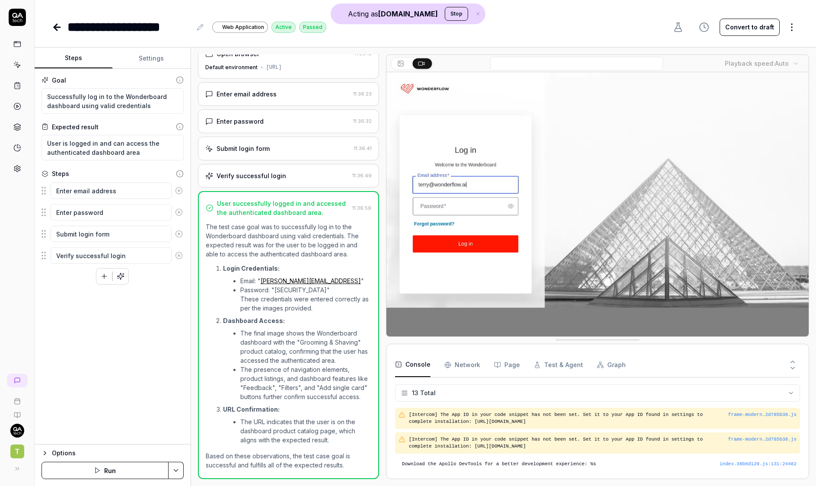
click at [256, 101] on div "Enter email address 11:36:23" at bounding box center [289, 94] width 182 height 24
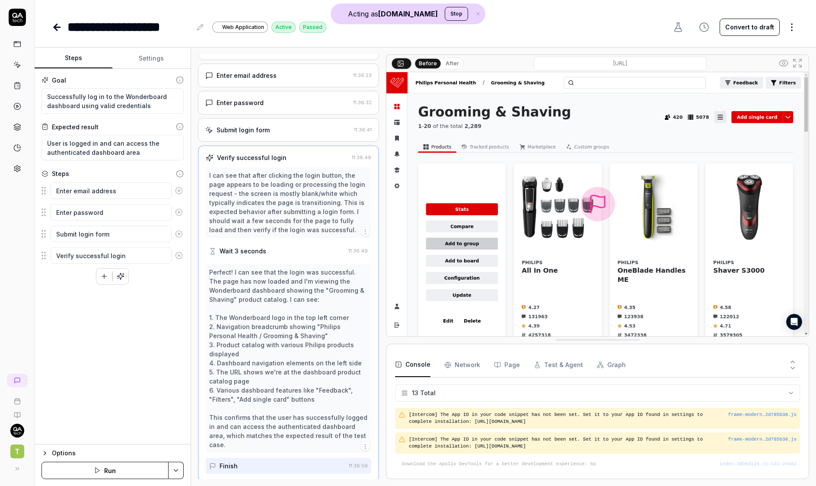
scroll to position [0, 0]
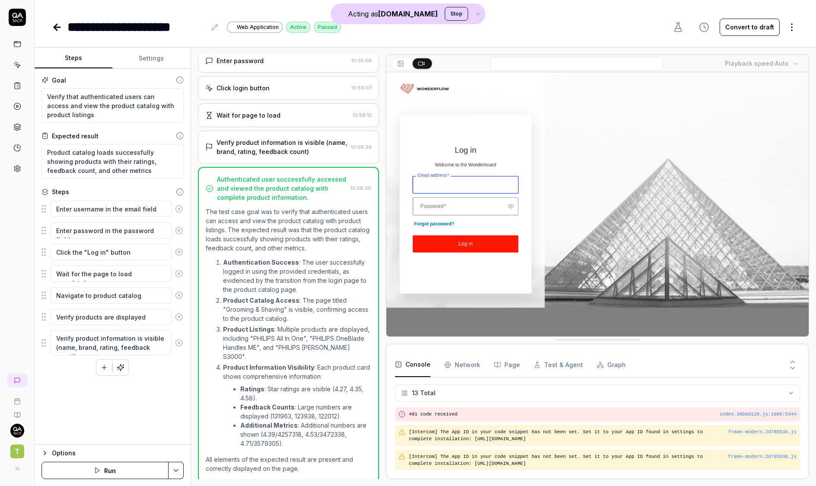
scroll to position [187, 0]
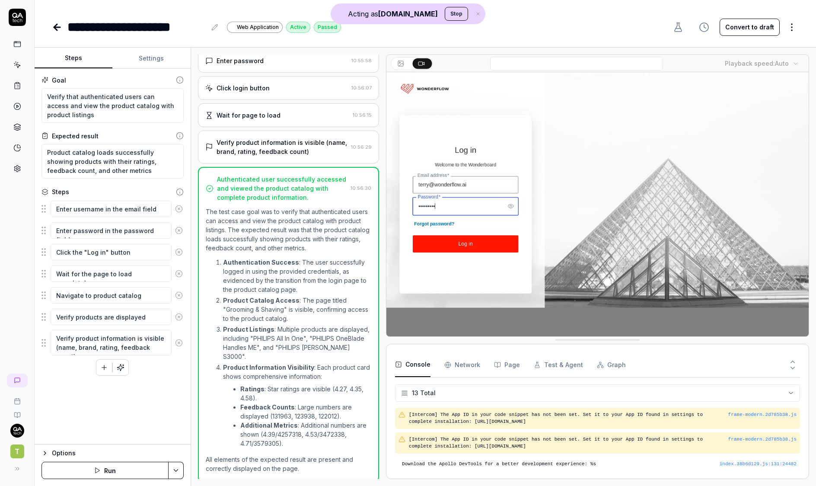
click at [286, 73] on div "Enter password 10:55:58" at bounding box center [289, 61] width 182 height 24
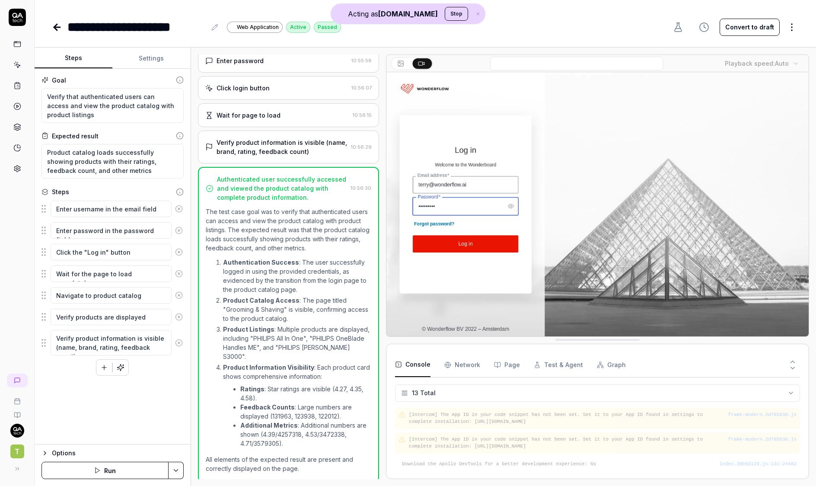
scroll to position [0, 0]
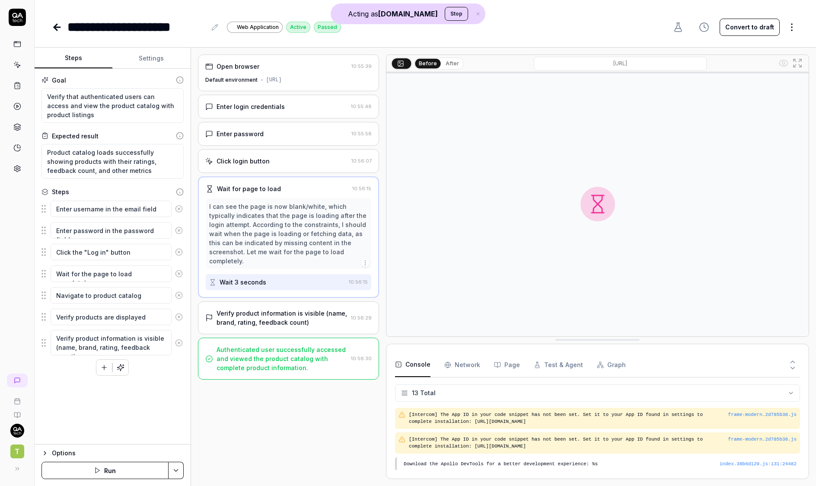
type textarea "*"
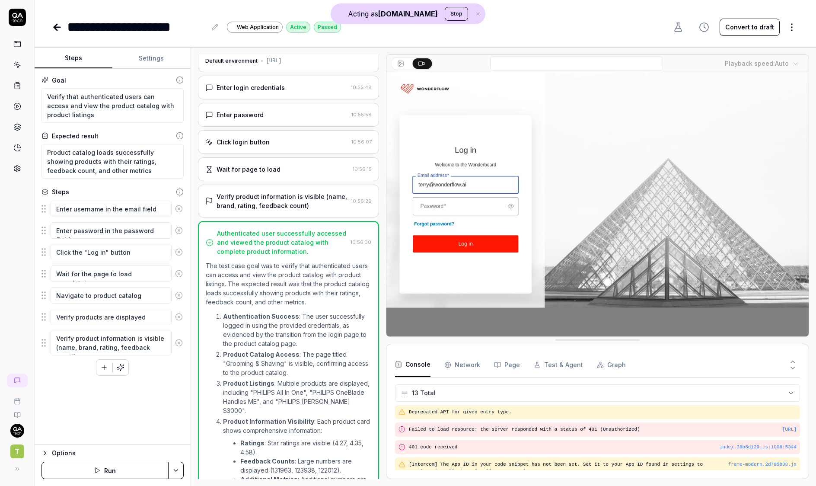
click at [284, 198] on div "Verify product information is visible (name, brand, rating, feedback count)" at bounding box center [282, 201] width 131 height 18
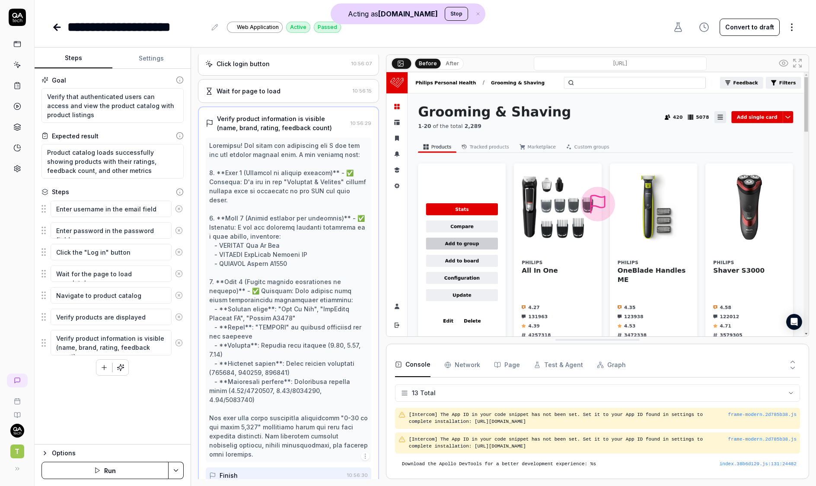
scroll to position [142, 0]
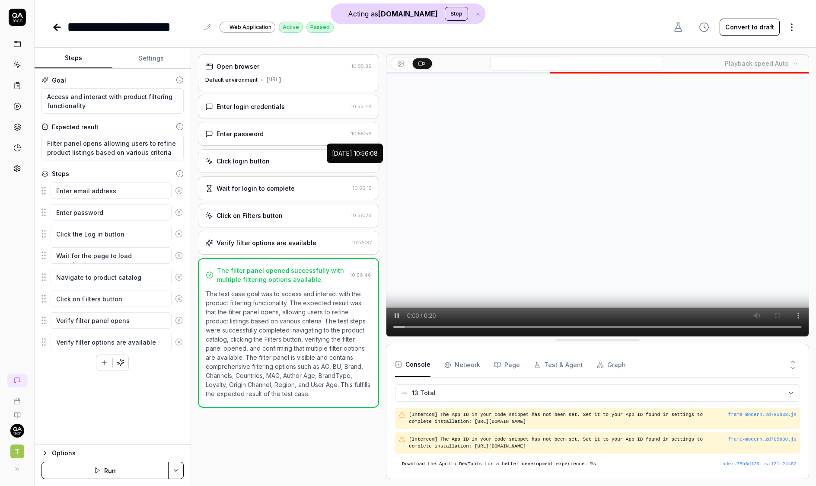
scroll to position [187, 0]
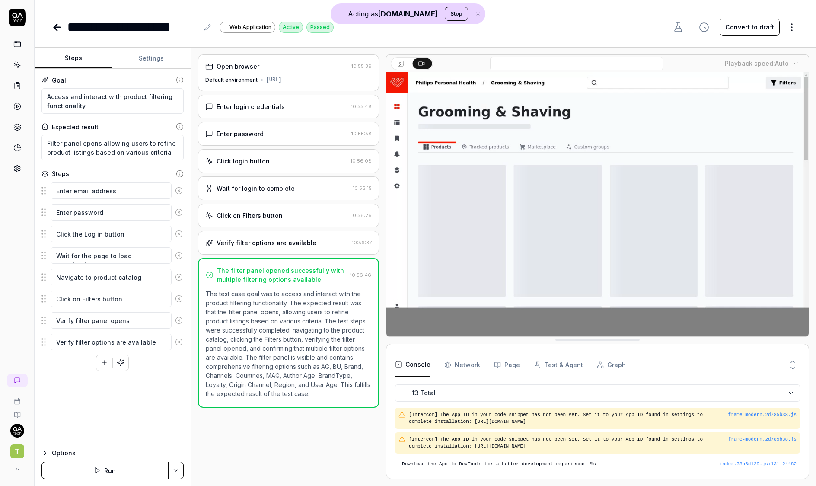
click at [313, 111] on div "Enter login credentials" at bounding box center [276, 106] width 143 height 9
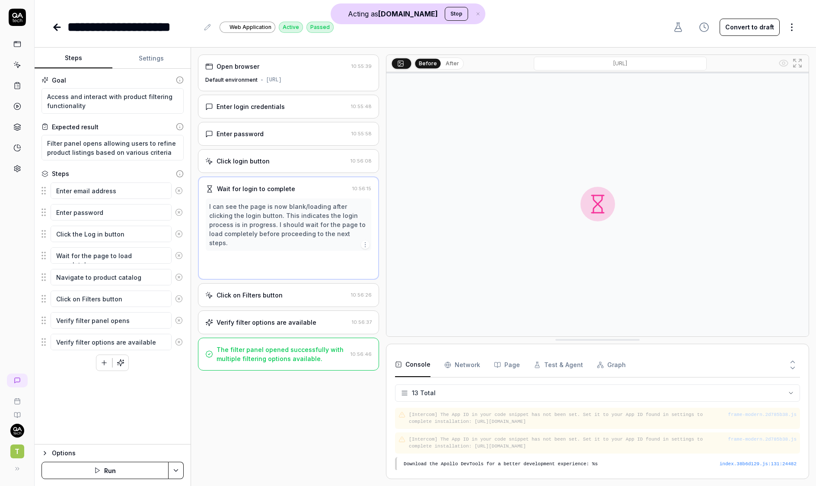
type textarea "*"
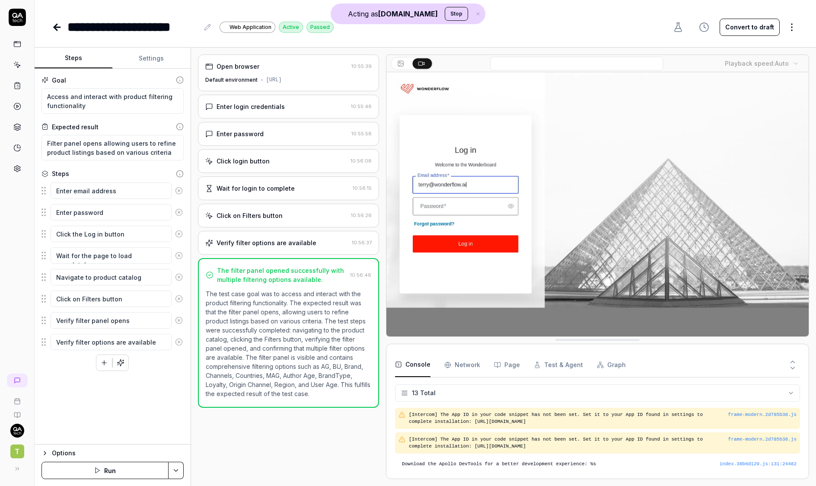
scroll to position [0, 0]
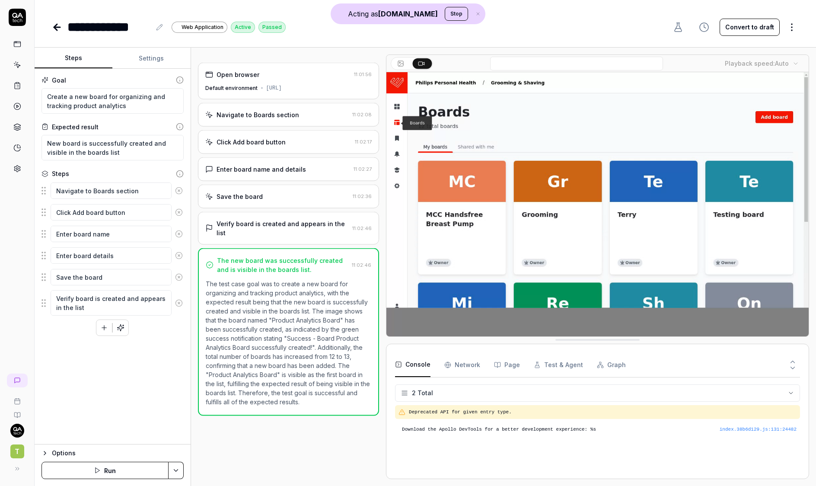
type textarea "*"
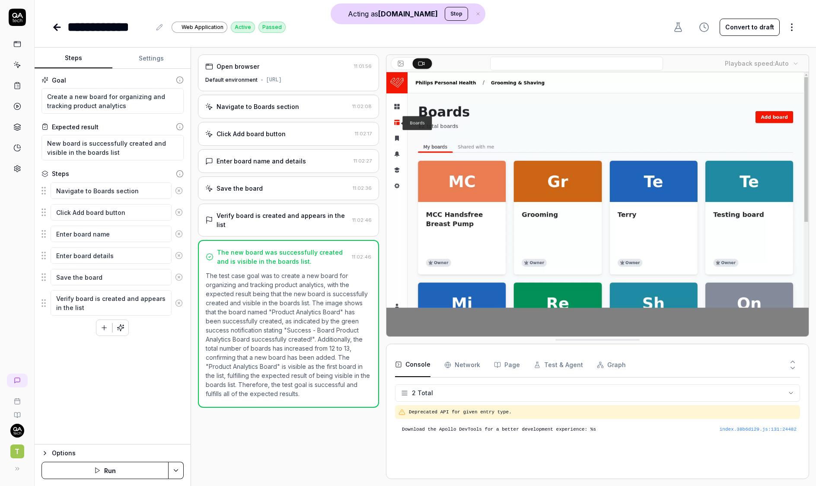
click at [297, 111] on div "Navigate to Boards section" at bounding box center [277, 106] width 144 height 9
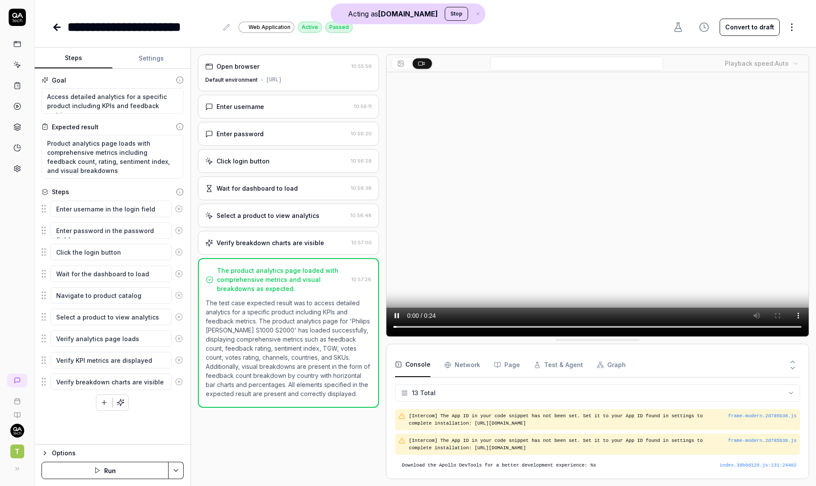
scroll to position [187, 0]
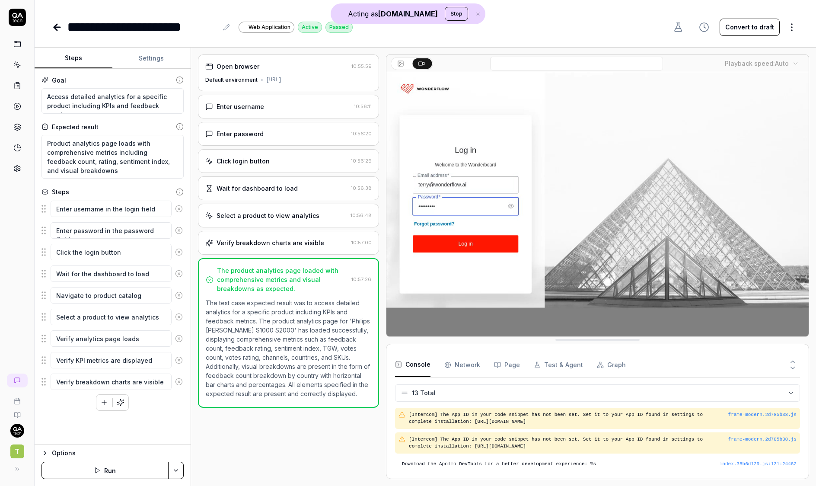
click at [314, 111] on div "Enter username" at bounding box center [278, 106] width 146 height 9
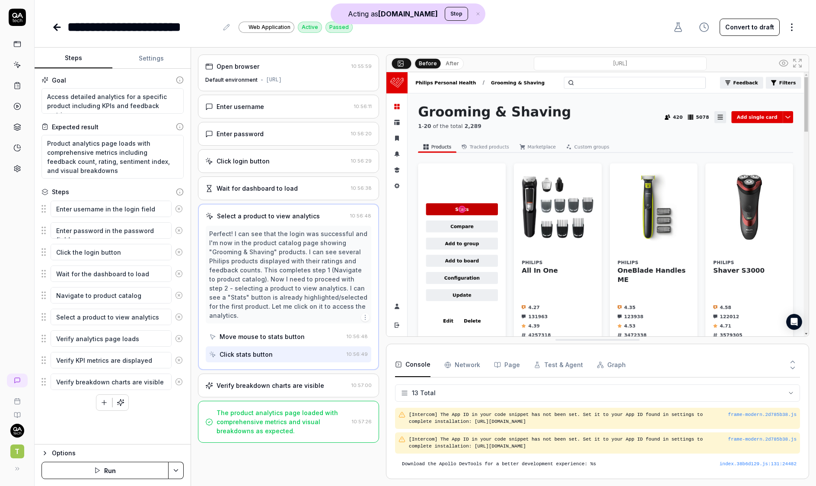
type textarea "*"
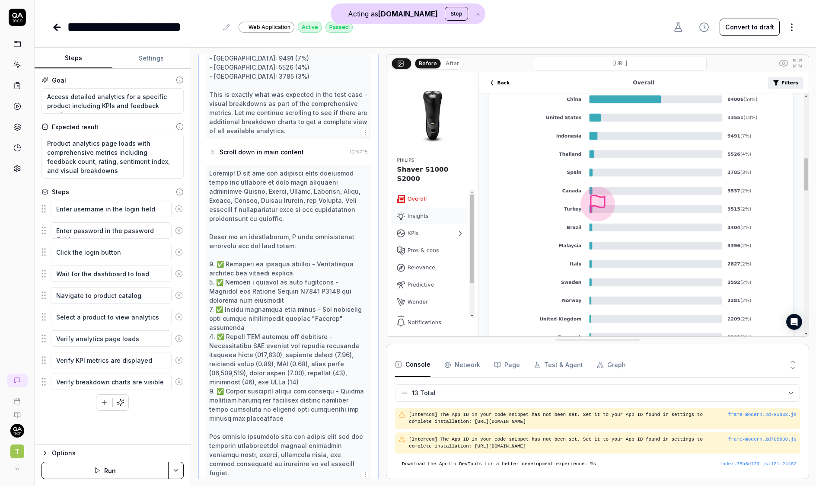
scroll to position [0, 0]
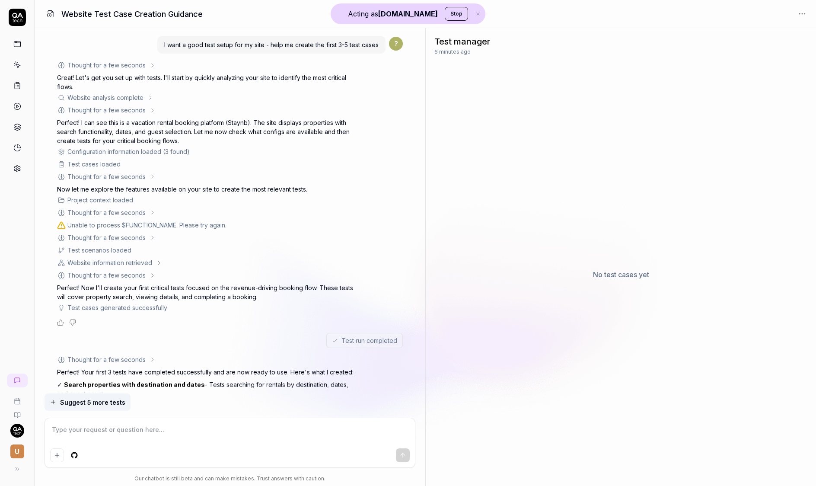
scroll to position [102, 0]
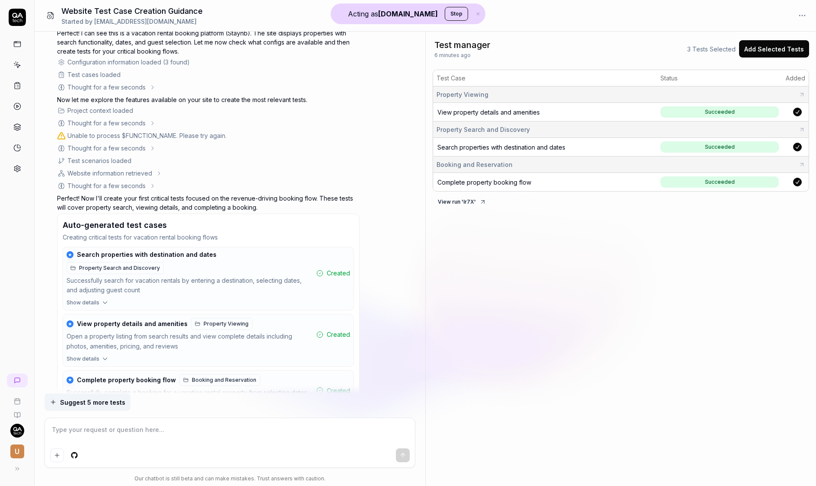
type textarea "*"
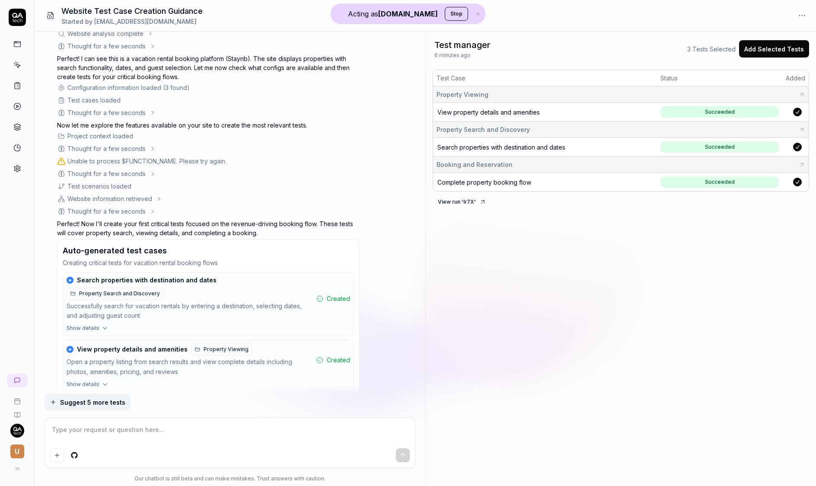
scroll to position [0, 0]
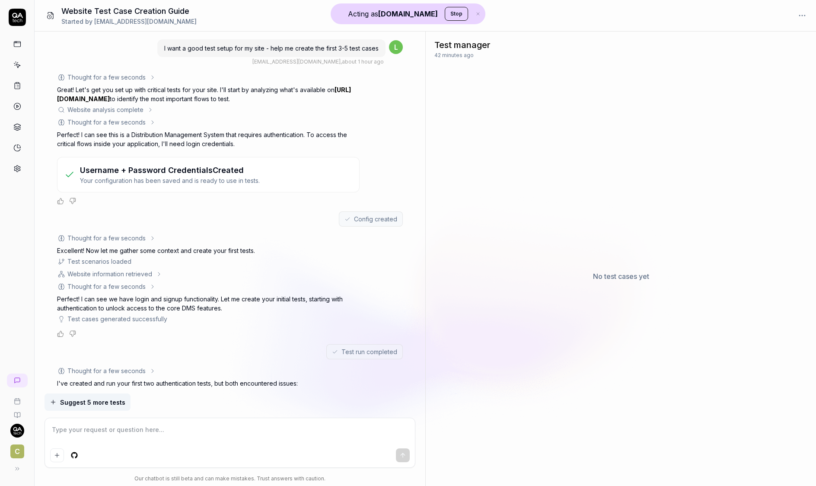
scroll to position [210, 0]
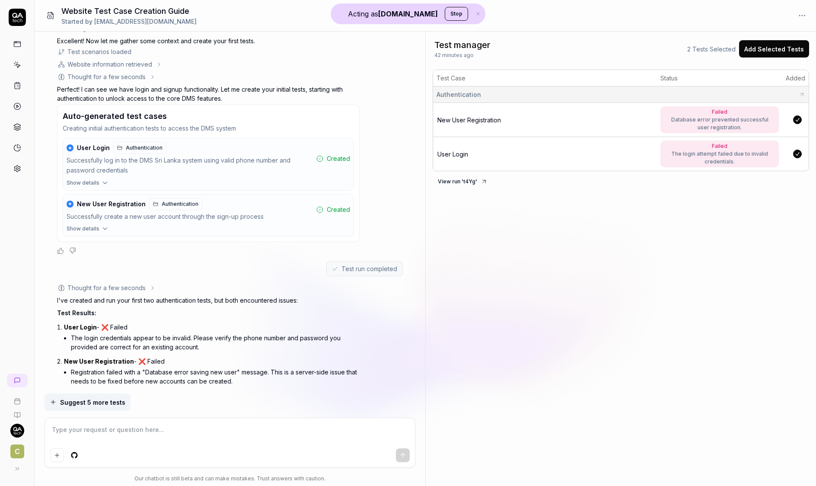
type textarea "*"
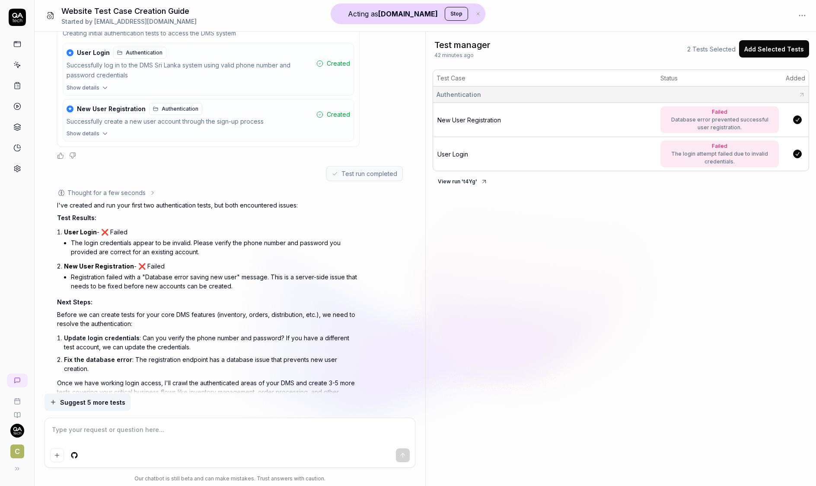
scroll to position [338, 0]
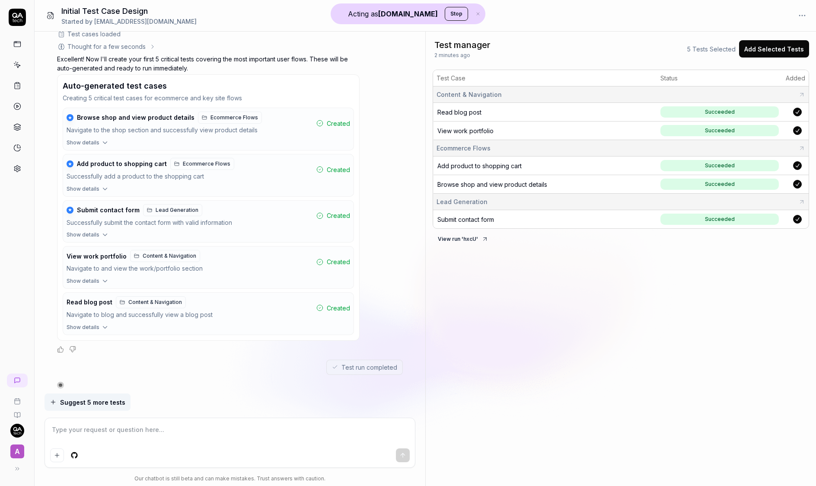
type textarea "*"
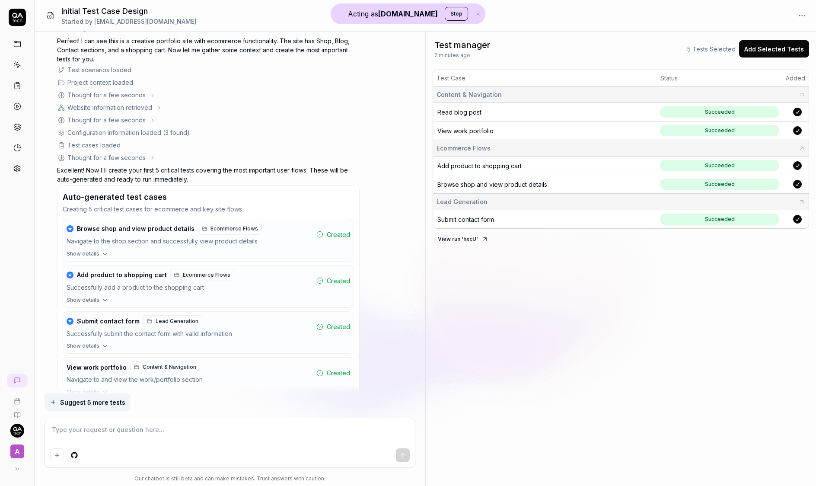
scroll to position [205, 0]
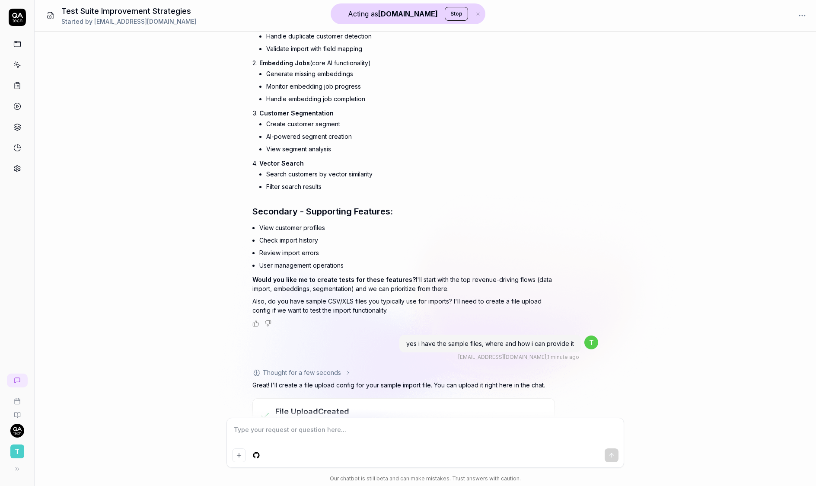
scroll to position [1139, 0]
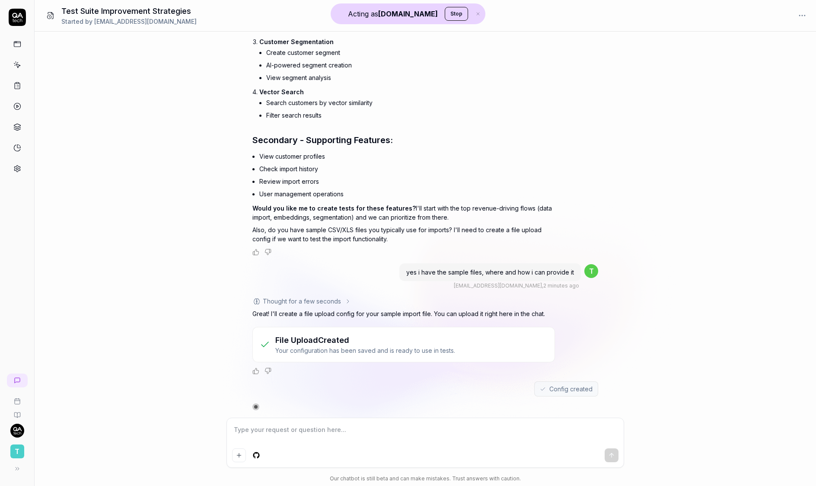
type textarea "*"
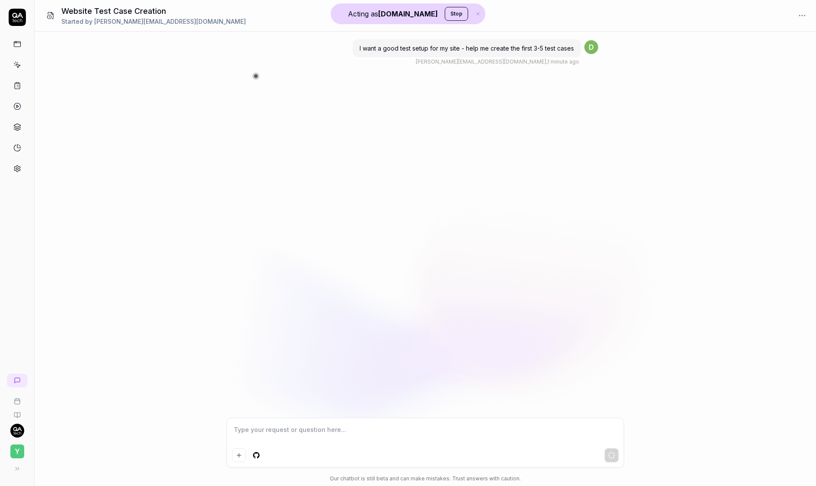
type textarea "*"
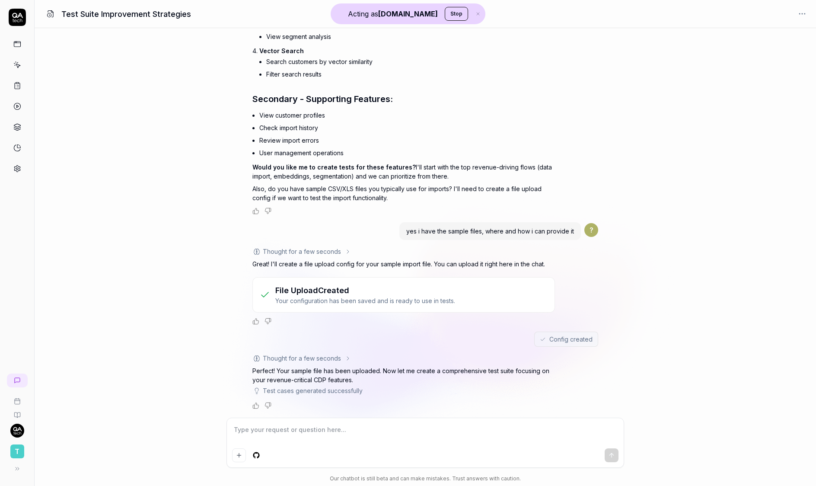
scroll to position [1360, 0]
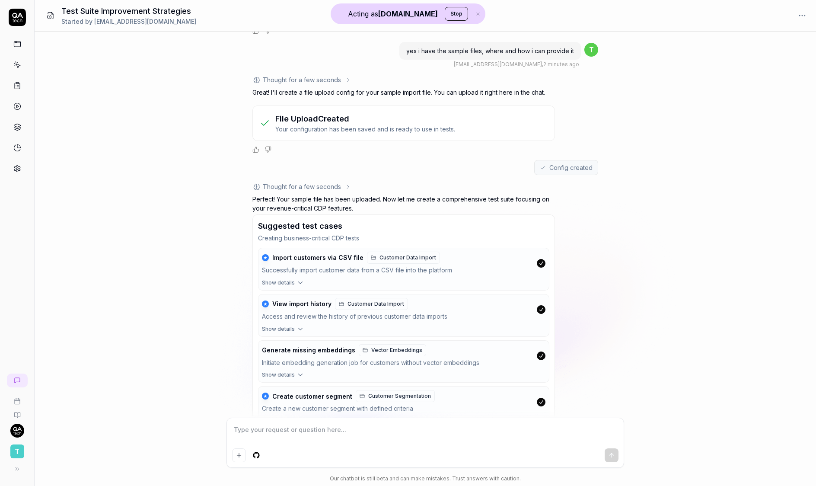
type textarea "*"
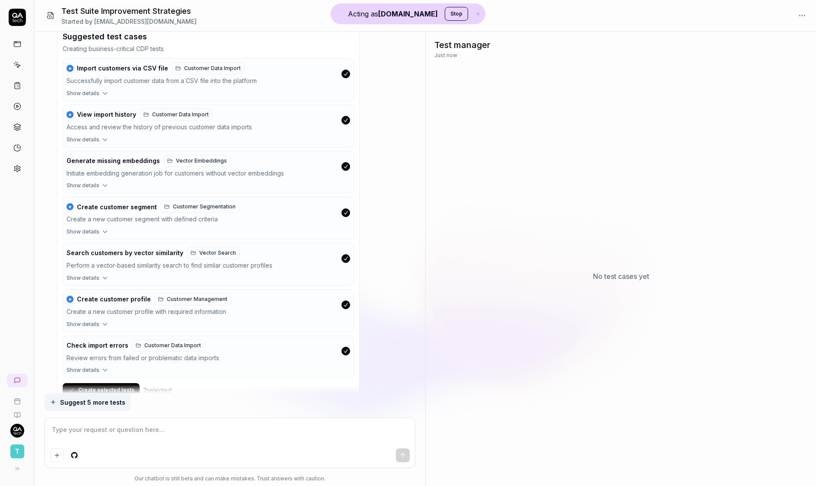
scroll to position [1574, 0]
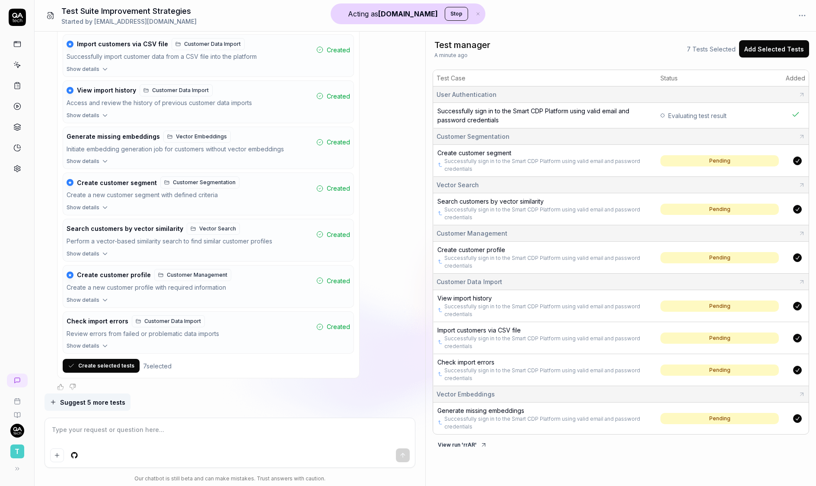
click at [522, 198] on span "Search customers by vector similarity" at bounding box center [491, 201] width 106 height 7
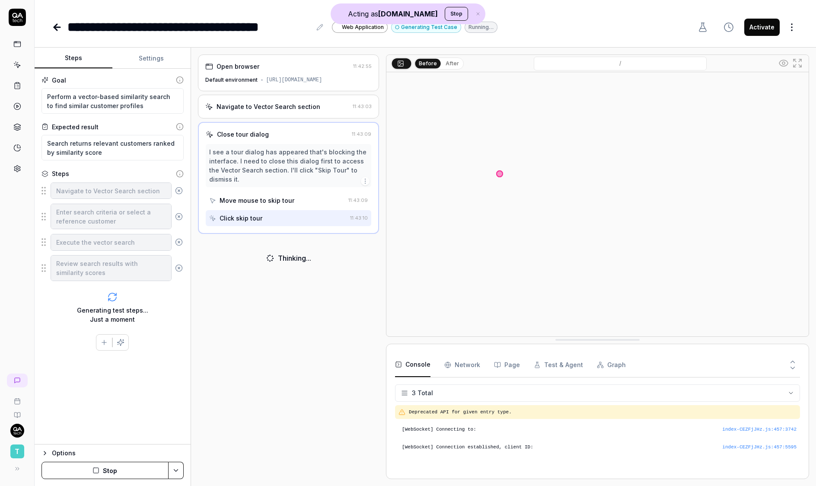
type textarea "*"
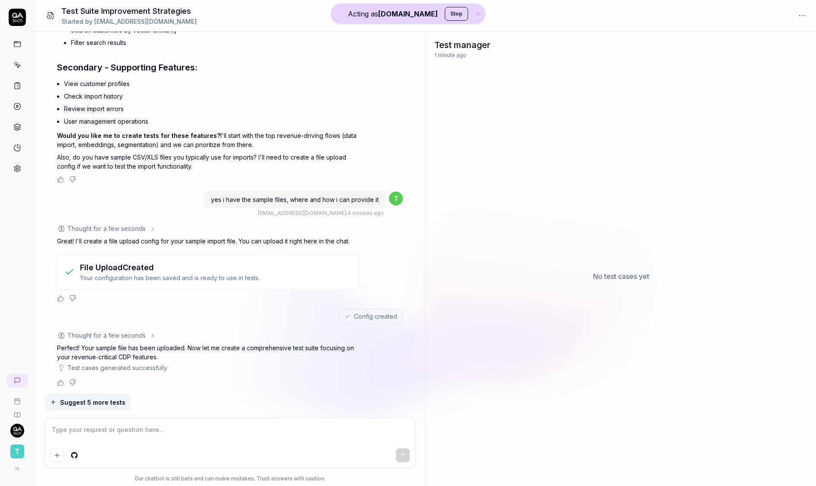
scroll to position [1384, 0]
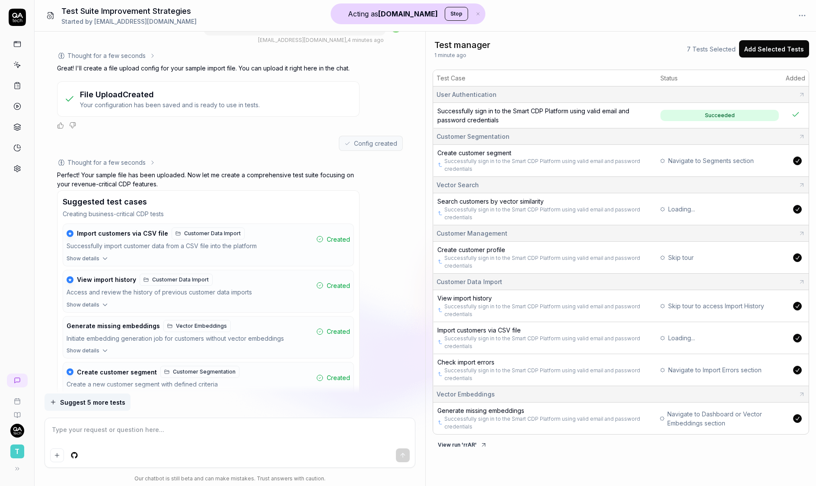
type textarea "*"
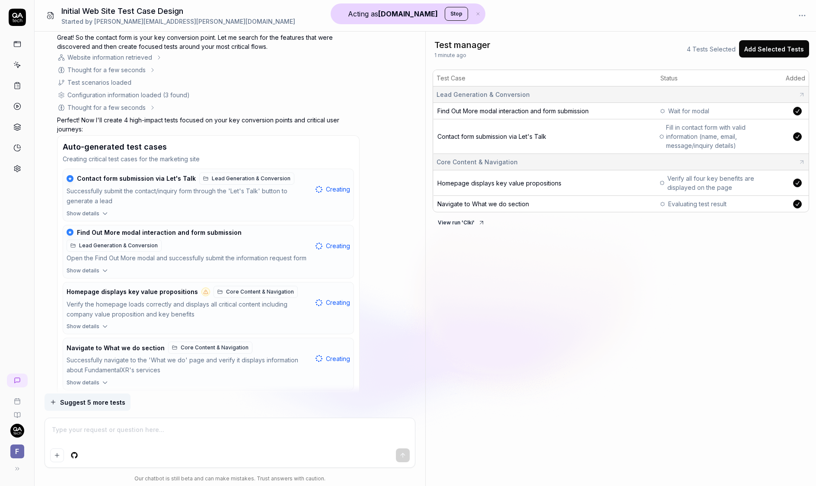
scroll to position [422, 0]
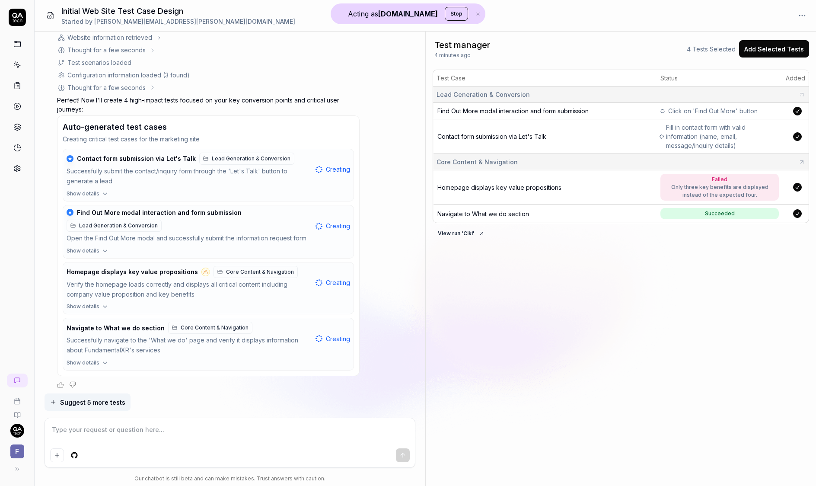
type textarea "*"
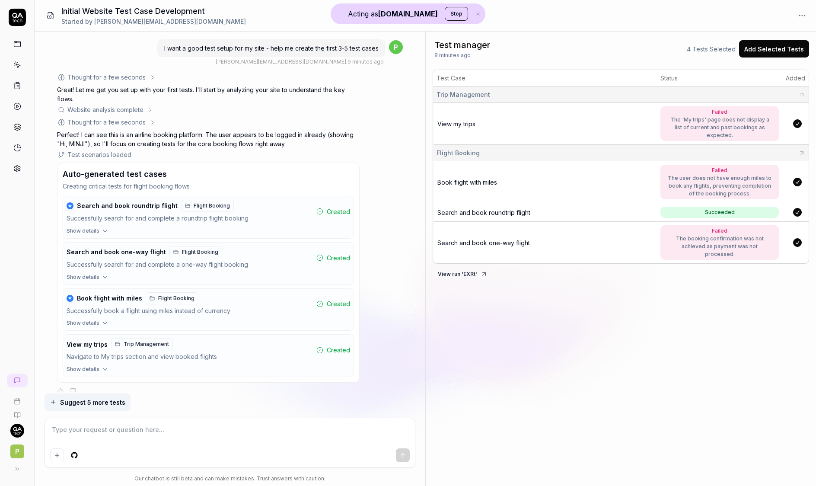
scroll to position [166, 0]
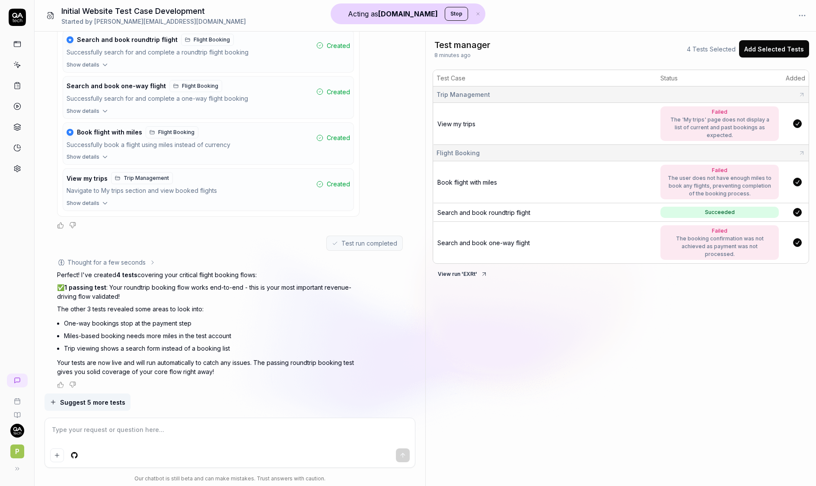
click at [463, 125] on span "View my trips" at bounding box center [457, 123] width 38 height 7
click at [480, 179] on span "Book flight with miles" at bounding box center [468, 182] width 60 height 7
click at [517, 240] on span "Search and book one-way flight" at bounding box center [484, 242] width 93 height 7
type textarea "*"
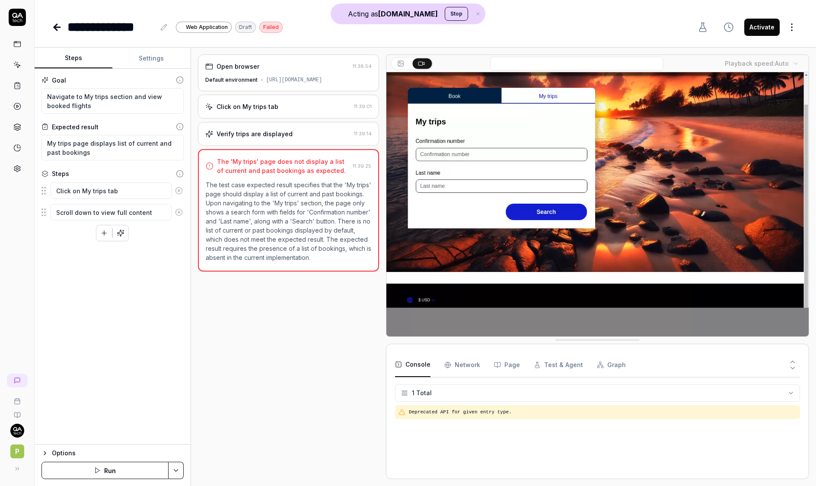
click at [290, 83] on div "https://real-flyunified.vercel.app/" at bounding box center [294, 80] width 56 height 8
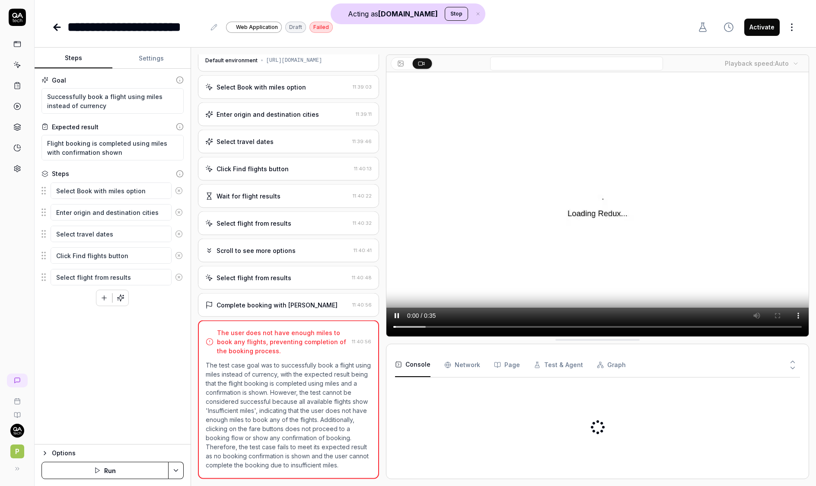
scroll to position [24, 0]
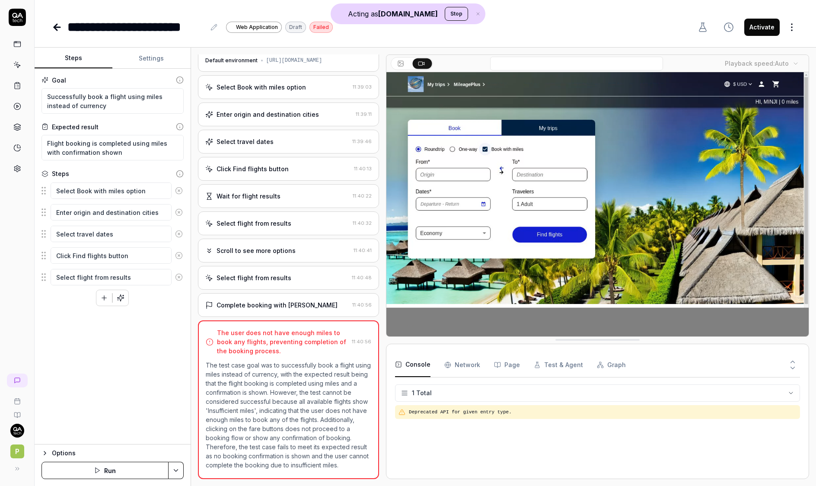
click at [276, 91] on div "Select Book with miles option" at bounding box center [261, 87] width 89 height 9
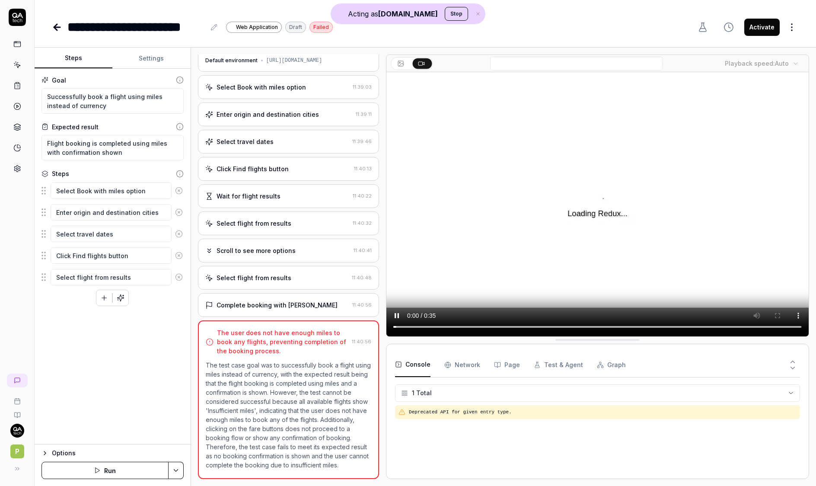
scroll to position [0, 0]
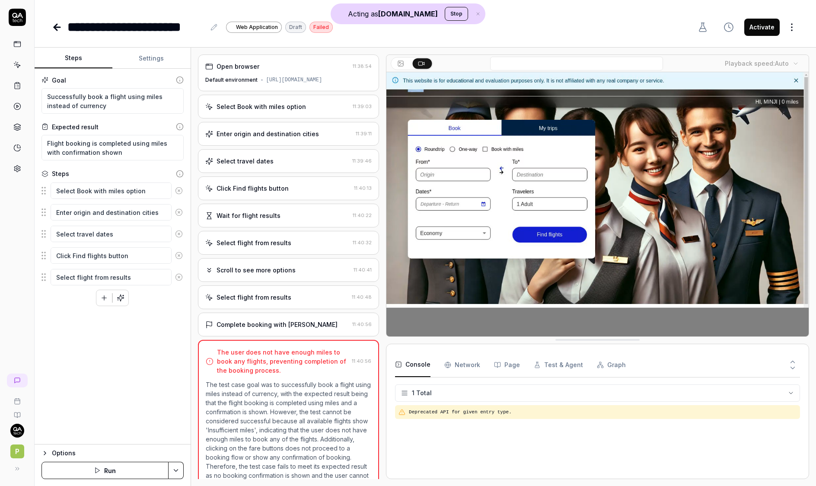
type textarea "*"
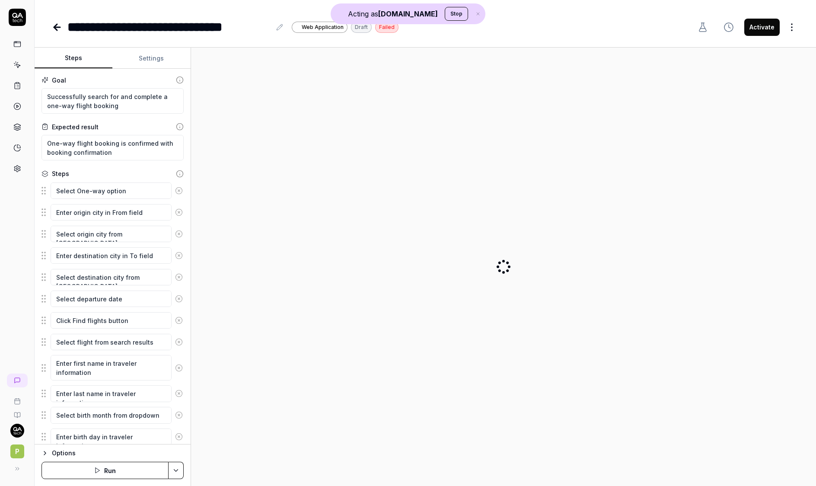
type textarea "*"
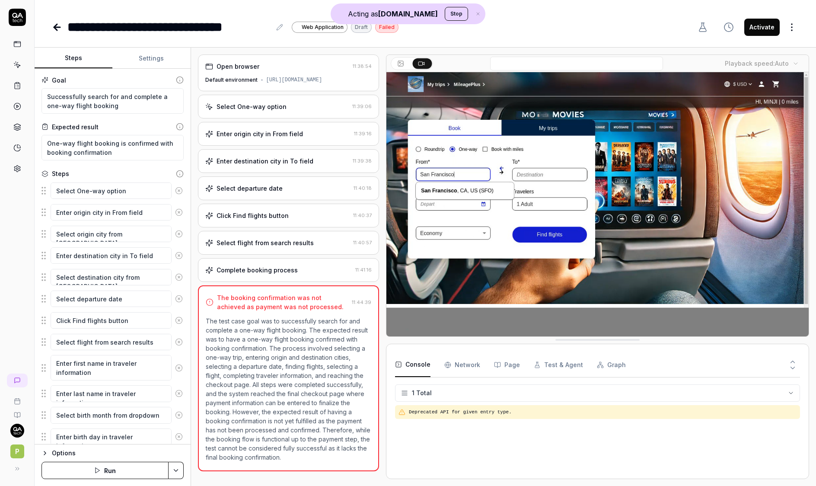
click at [305, 246] on div "Select flight from search results" at bounding box center [265, 242] width 97 height 9
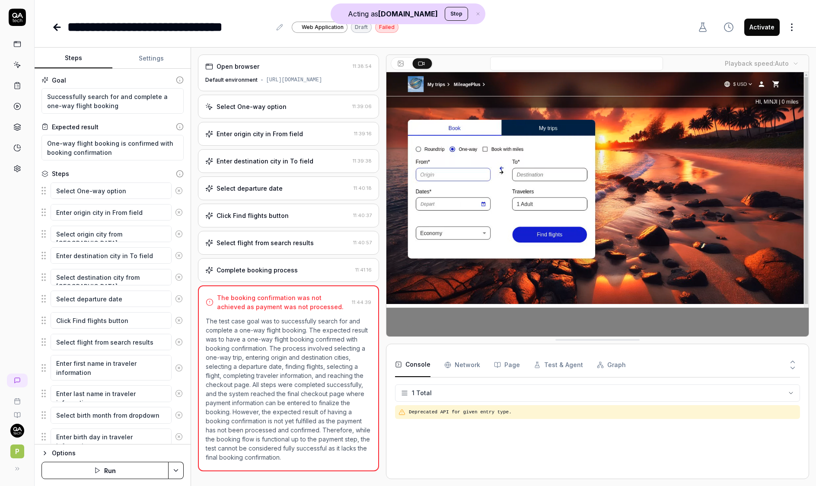
click at [298, 275] on div "Complete booking process" at bounding box center [278, 269] width 147 height 9
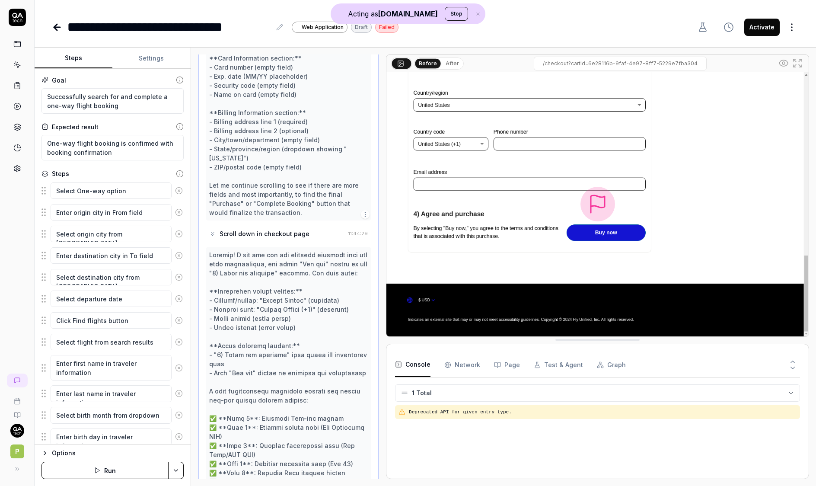
scroll to position [3269, 0]
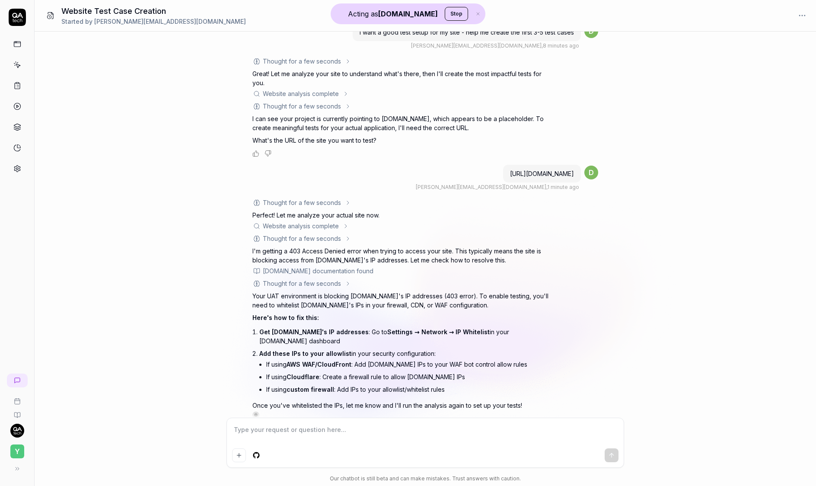
scroll to position [19, 0]
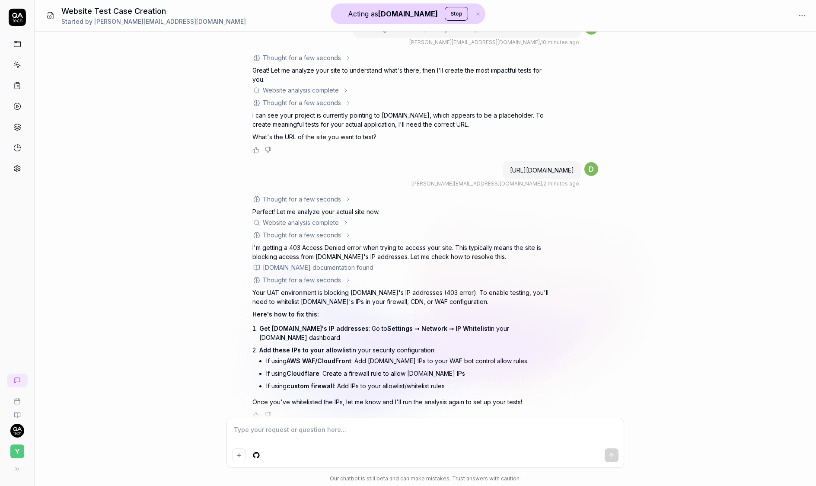
type textarea "*"
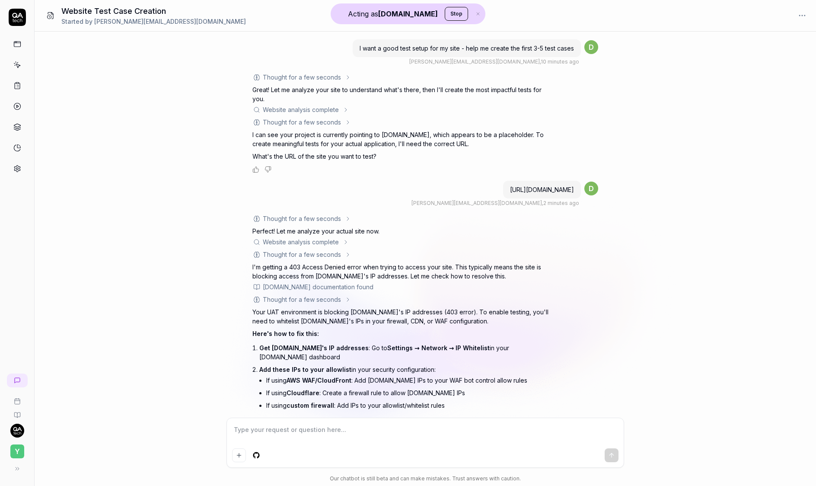
scroll to position [19, 0]
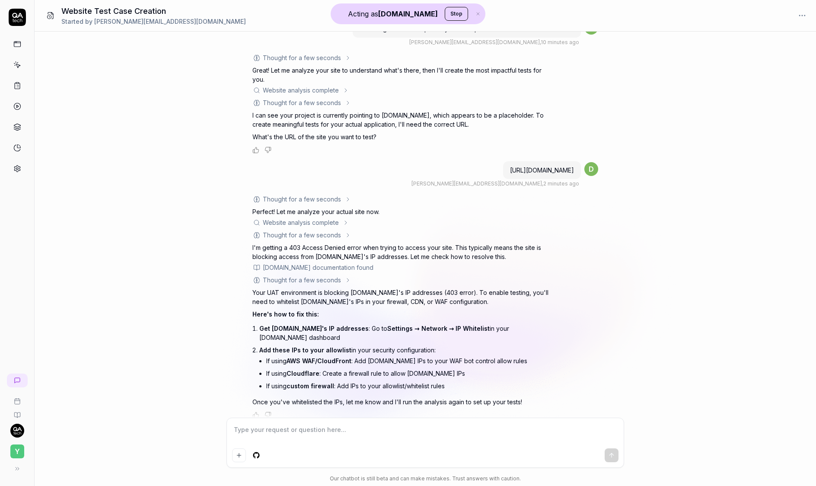
type textarea "*"
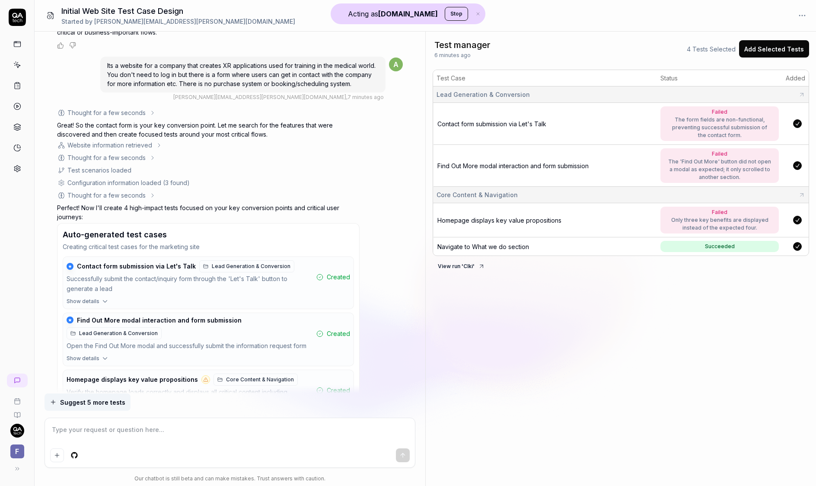
scroll to position [290, 0]
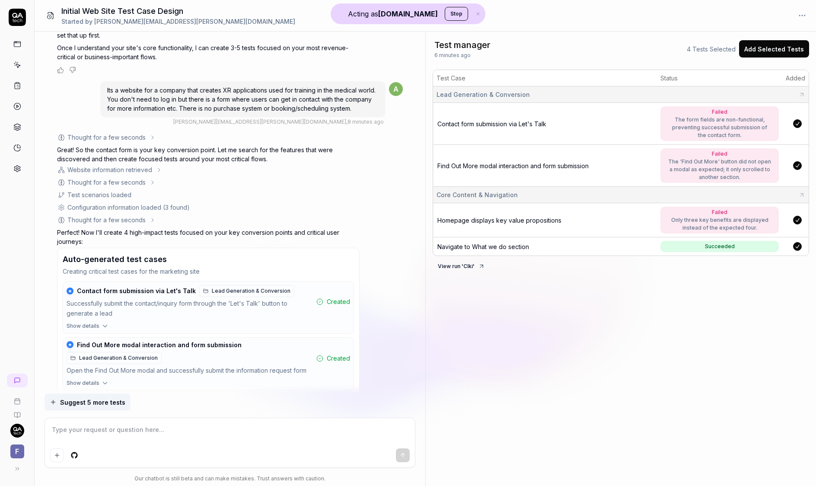
type textarea "*"
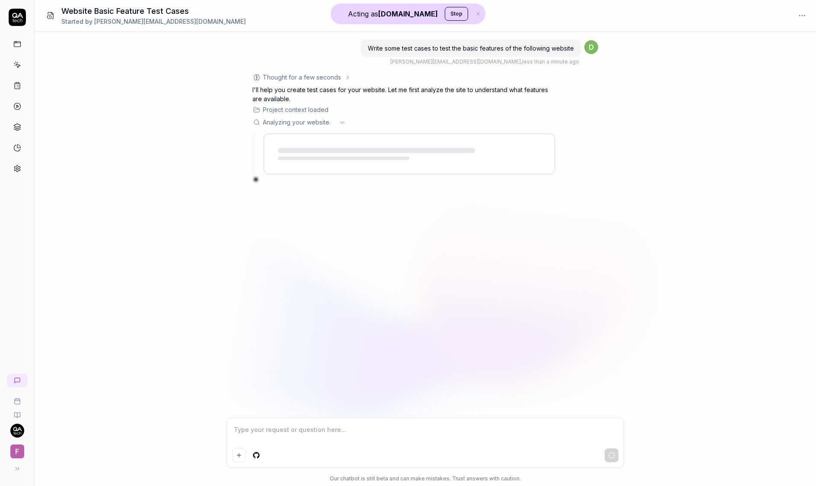
type textarea "*"
